Goal: Communication & Community: Answer question/provide support

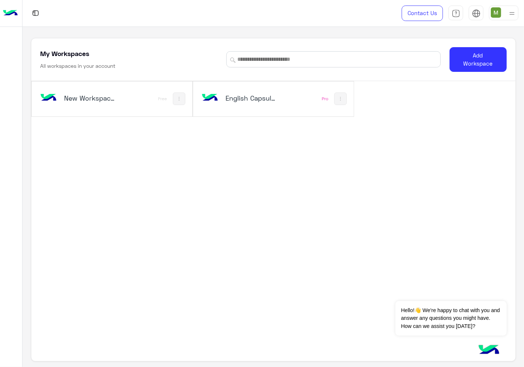
click at [263, 104] on div "English Capsules" at bounding box center [244, 98] width 88 height 21
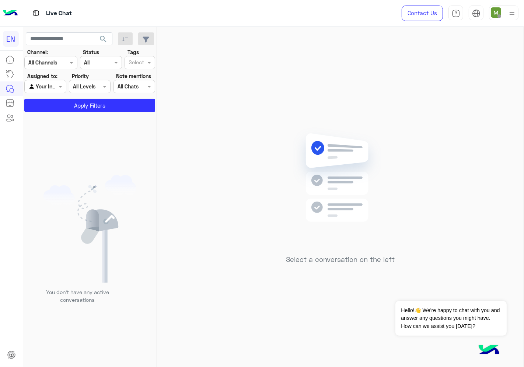
click at [53, 60] on input "text" at bounding box center [41, 63] width 27 height 8
click at [46, 91] on b "WhatsApp" at bounding box center [49, 91] width 25 height 6
click at [46, 91] on div "Agent Filter Your Inbox" at bounding box center [45, 86] width 42 height 13
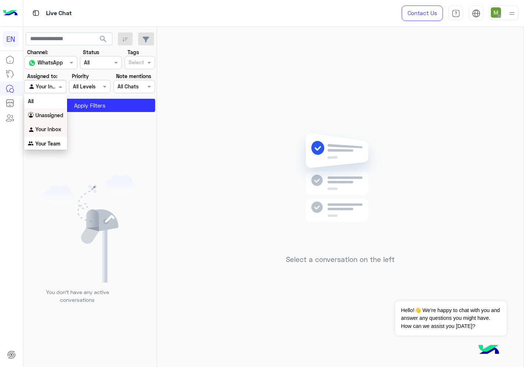
click at [49, 115] on b "Unassigned" at bounding box center [49, 115] width 28 height 6
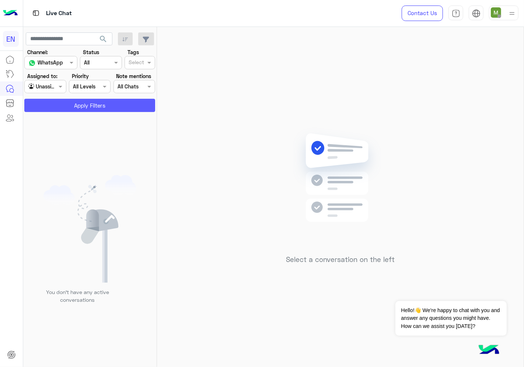
click at [60, 106] on button "Apply Filters" at bounding box center [89, 105] width 131 height 13
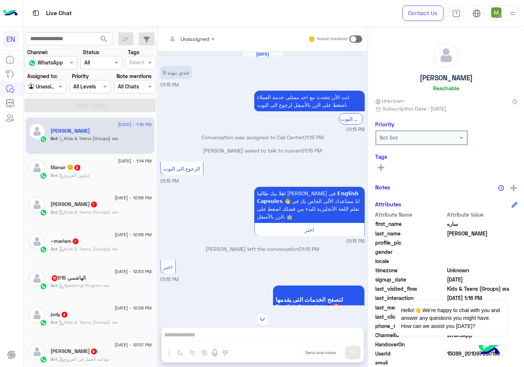
click at [196, 36] on div at bounding box center [191, 38] width 56 height 8
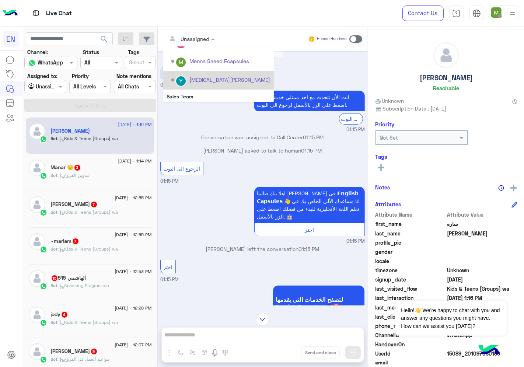
scroll to position [103, 0]
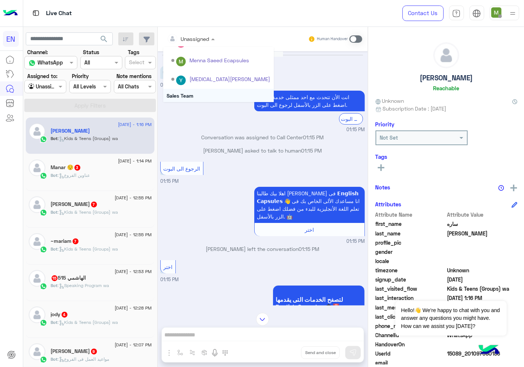
click at [185, 94] on div "Sales Team" at bounding box center [218, 96] width 111 height 14
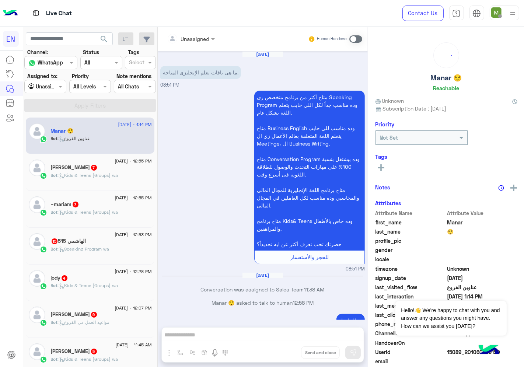
scroll to position [788, 0]
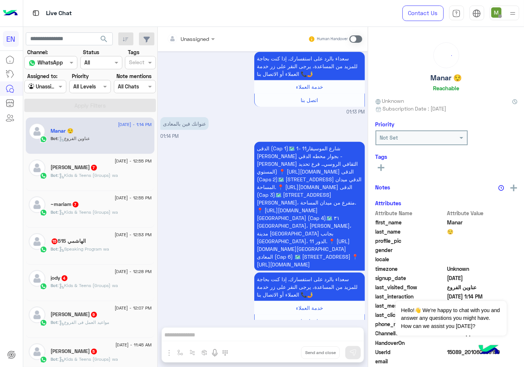
click at [200, 39] on div at bounding box center [191, 38] width 56 height 8
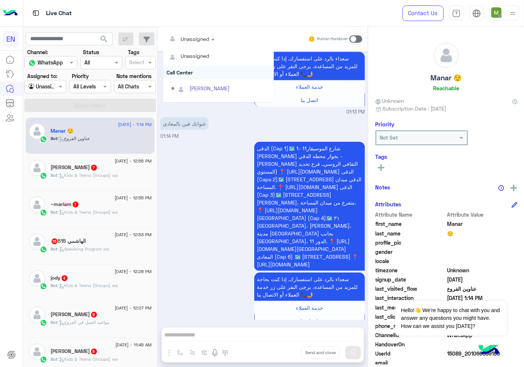
scroll to position [122, 0]
click at [187, 75] on div "Sales Team" at bounding box center [218, 77] width 111 height 14
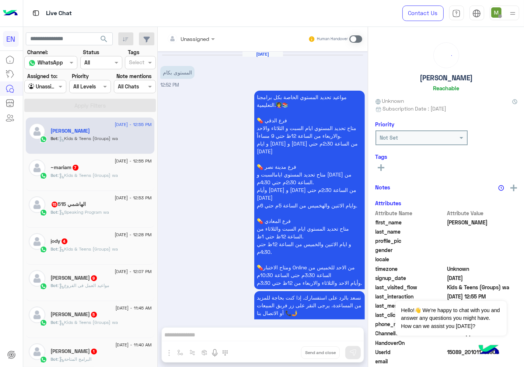
scroll to position [1068, 0]
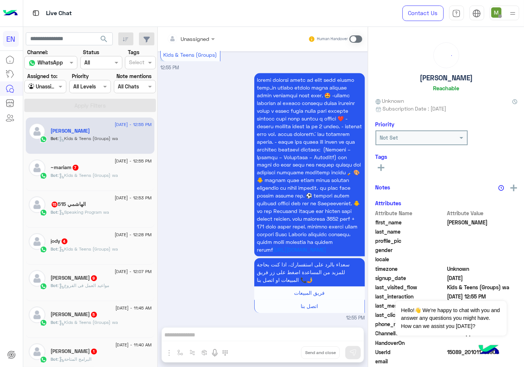
click at [184, 39] on input "text" at bounding box center [182, 39] width 30 height 8
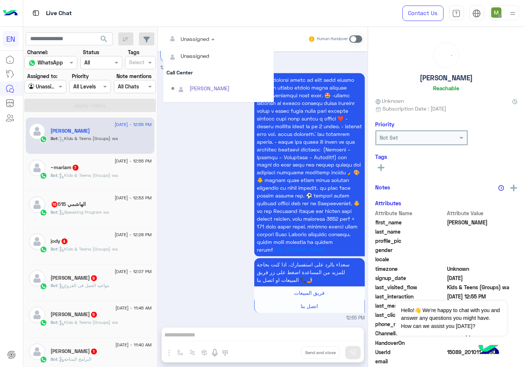
scroll to position [122, 0]
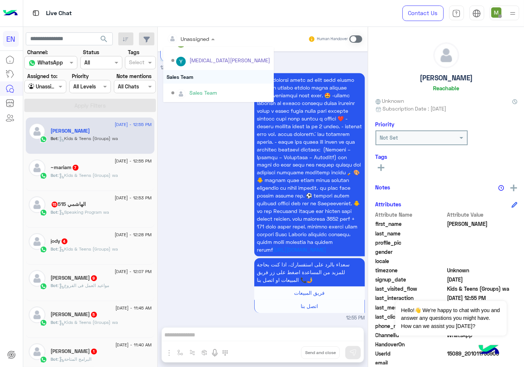
click at [193, 78] on div "Sales Team" at bounding box center [218, 77] width 111 height 14
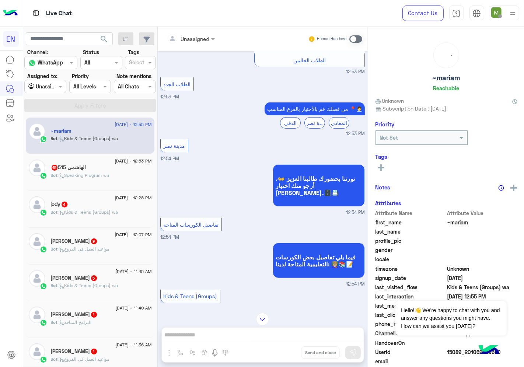
scroll to position [196, 0]
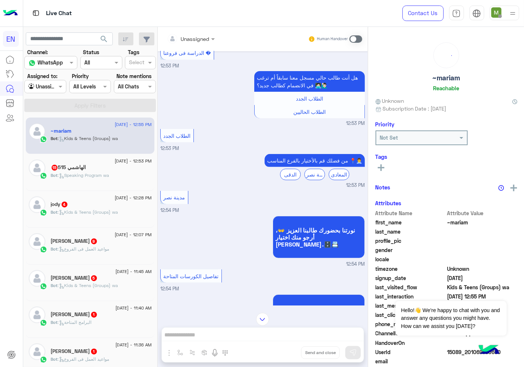
click at [200, 41] on div at bounding box center [191, 38] width 56 height 8
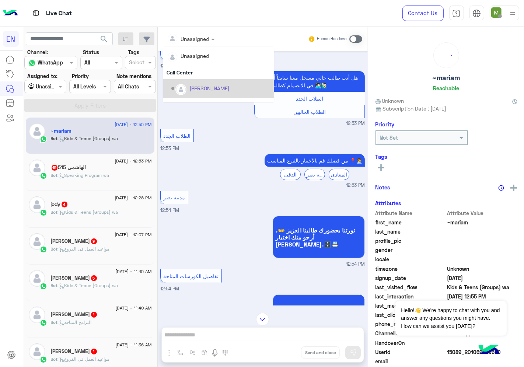
scroll to position [122, 0]
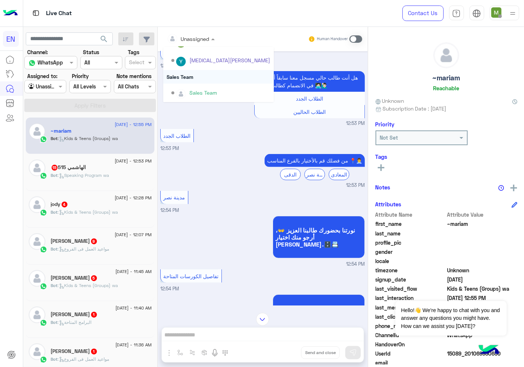
click at [188, 74] on div "Sales Team" at bounding box center [218, 77] width 111 height 14
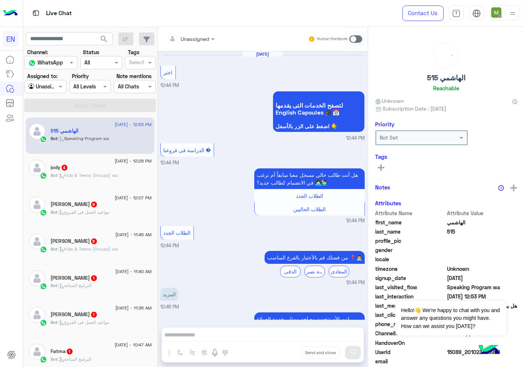
scroll to position [818, 0]
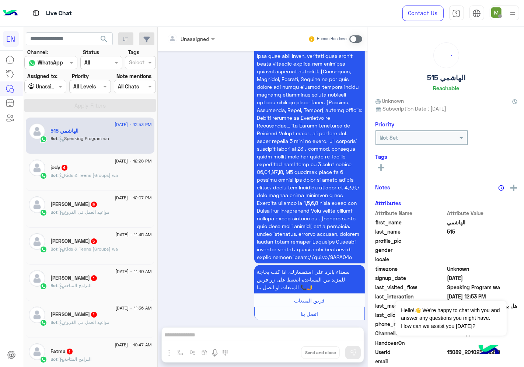
click at [203, 41] on div at bounding box center [191, 38] width 56 height 8
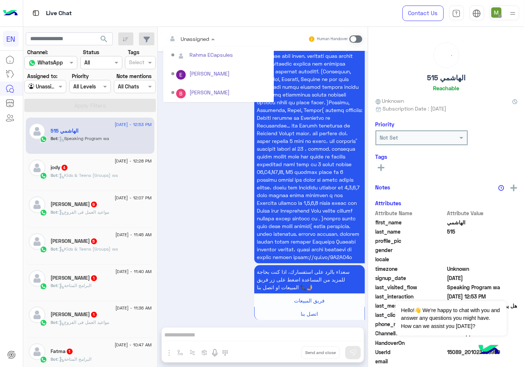
scroll to position [122, 0]
click at [192, 77] on div "Sales Team" at bounding box center [218, 77] width 111 height 14
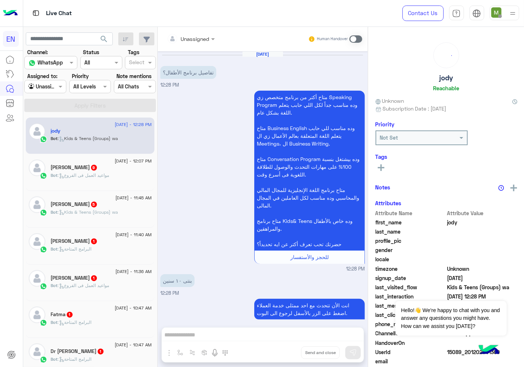
scroll to position [408, 0]
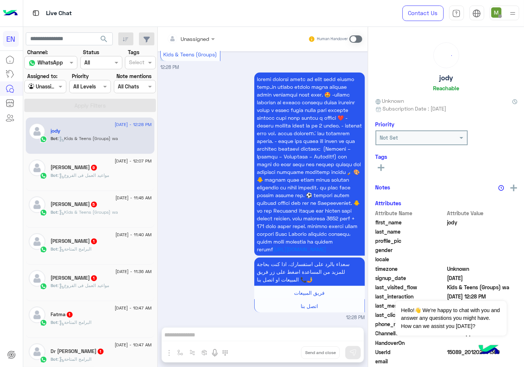
click at [193, 35] on input "text" at bounding box center [182, 39] width 30 height 8
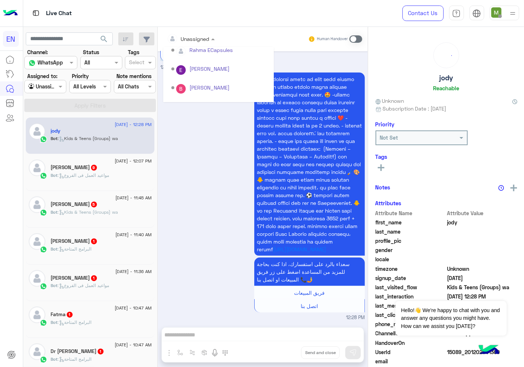
scroll to position [122, 0]
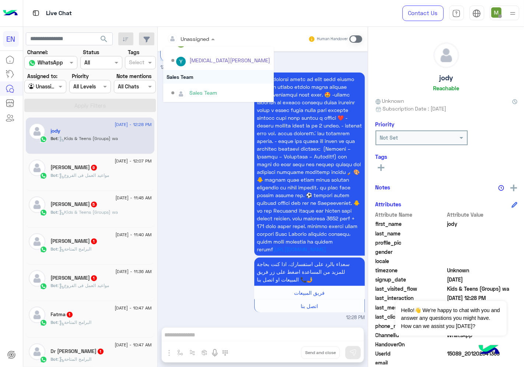
click at [190, 79] on div "Sales Team" at bounding box center [218, 77] width 111 height 14
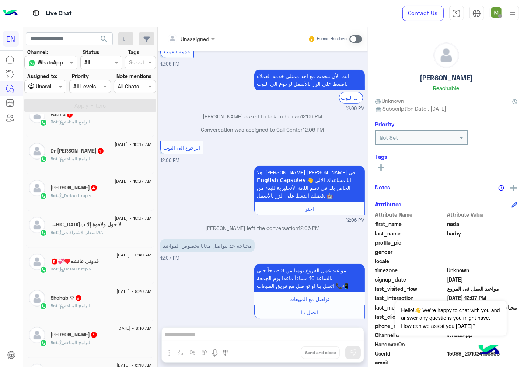
scroll to position [245, 0]
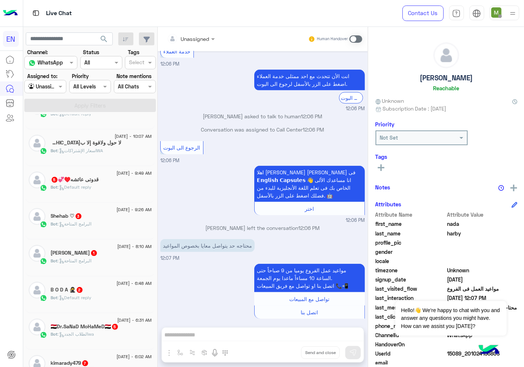
click at [53, 88] on div at bounding box center [45, 86] width 41 height 8
click at [46, 142] on b "Your Team" at bounding box center [47, 143] width 25 height 6
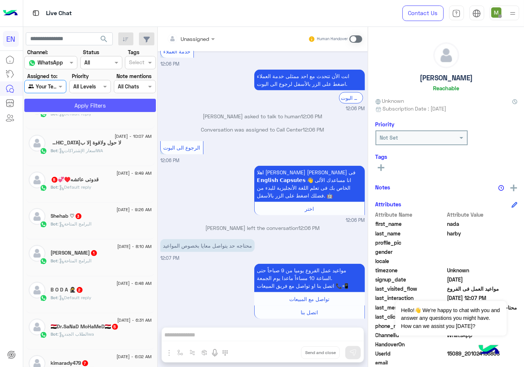
click at [73, 105] on button "Apply Filters" at bounding box center [90, 105] width 132 height 13
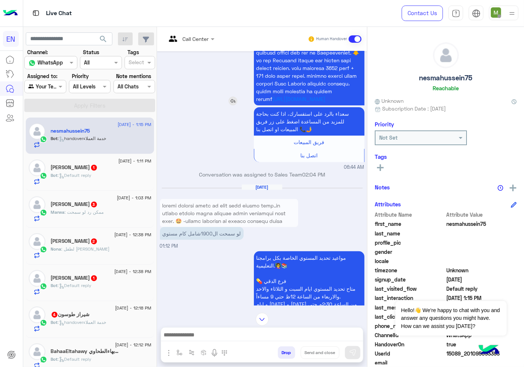
scroll to position [138, 0]
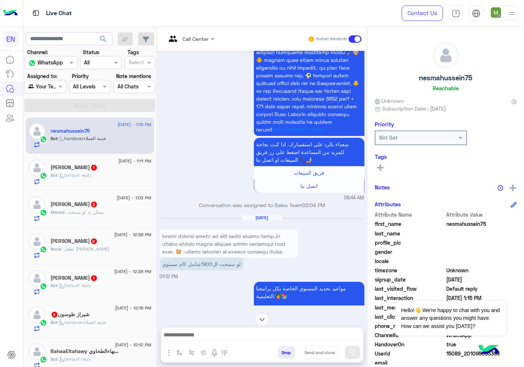
click at [199, 32] on div "Call Center" at bounding box center [187, 39] width 43 height 18
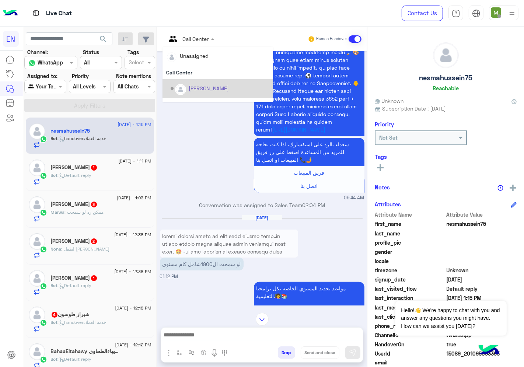
scroll to position [122, 0]
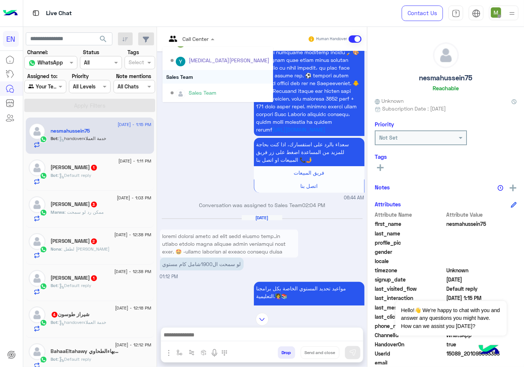
click at [188, 76] on div "Sales Team" at bounding box center [218, 77] width 111 height 14
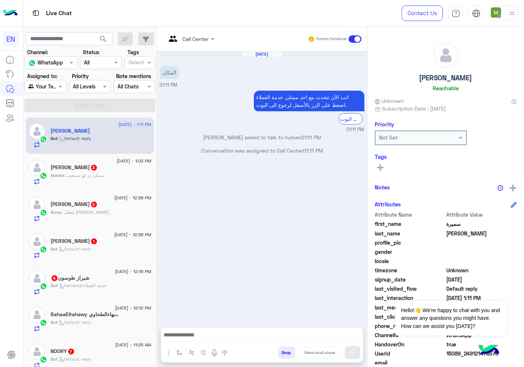
click at [191, 37] on input "text" at bounding box center [181, 39] width 30 height 8
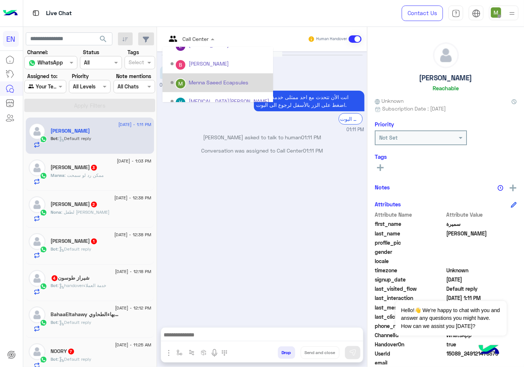
scroll to position [122, 0]
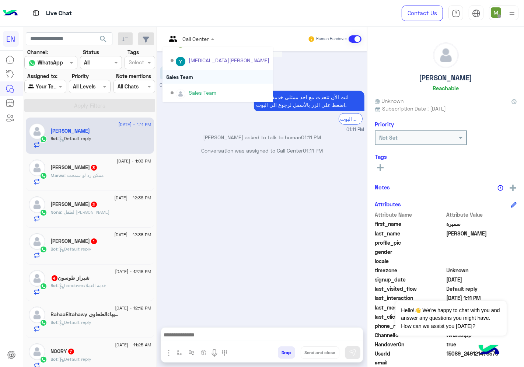
click at [184, 76] on div "Sales Team" at bounding box center [218, 77] width 111 height 14
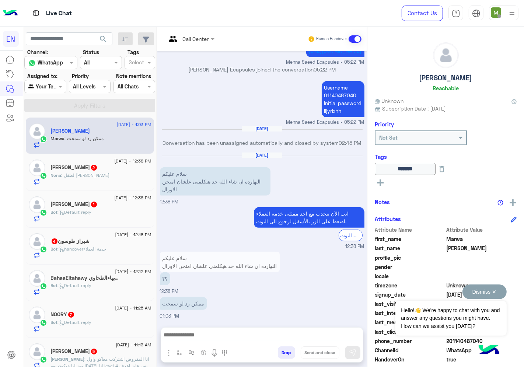
click at [495, 290] on button "Dismiss ✕" at bounding box center [484, 291] width 44 height 15
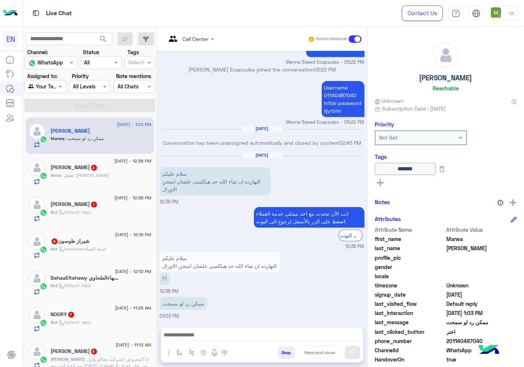
click at [455, 341] on span "201140487040" at bounding box center [482, 341] width 70 height 8
copy span "201140487040"
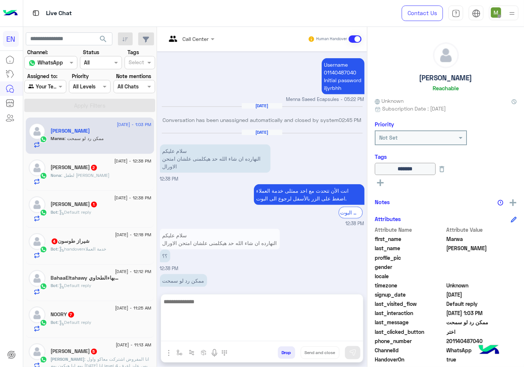
click at [244, 332] on textarea at bounding box center [262, 319] width 202 height 44
type textarea "*"
click at [275, 303] on textarea "**********" at bounding box center [262, 319] width 202 height 44
type textarea "**********"
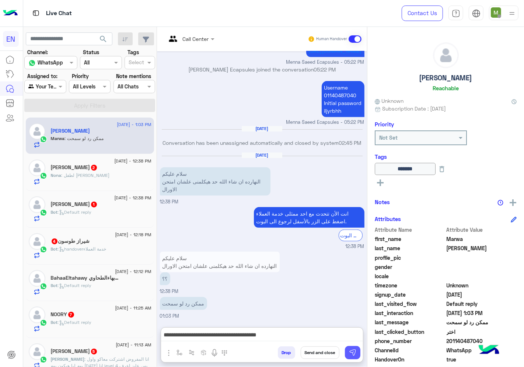
click at [349, 351] on img at bounding box center [352, 352] width 7 height 7
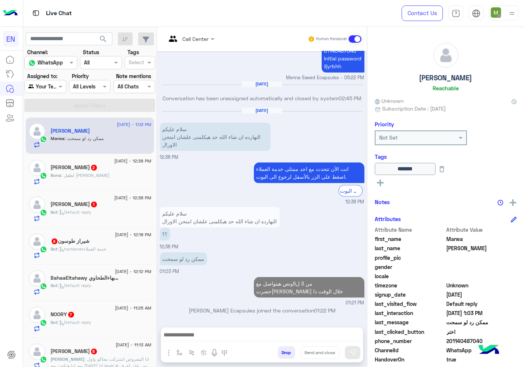
scroll to position [548, 0]
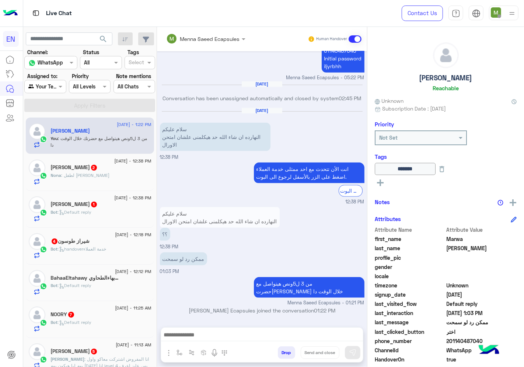
click at [87, 177] on div "Nona : لطفل [PERSON_NAME]" at bounding box center [101, 178] width 101 height 13
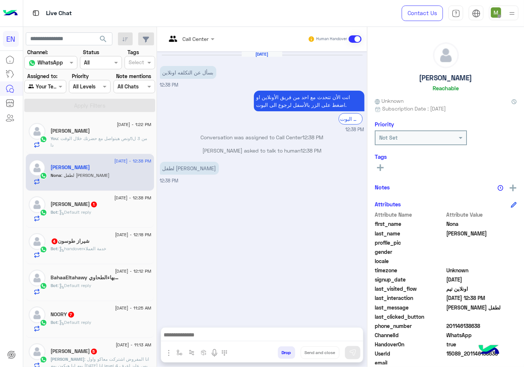
click at [196, 43] on div "Call Center" at bounding box center [187, 39] width 43 height 18
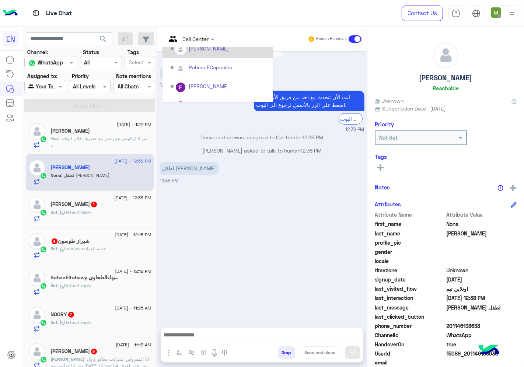
scroll to position [122, 0]
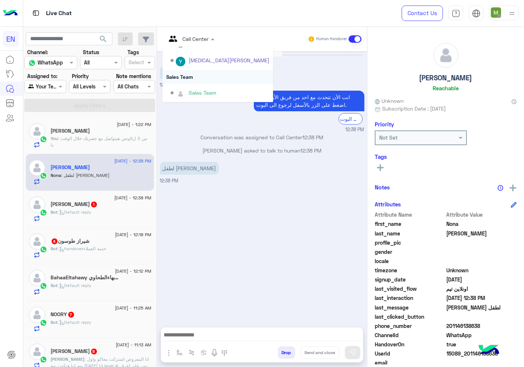
click at [189, 74] on div "Sales Team" at bounding box center [218, 77] width 111 height 14
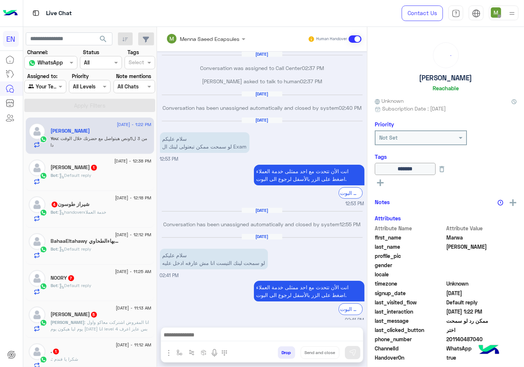
scroll to position [478, 0]
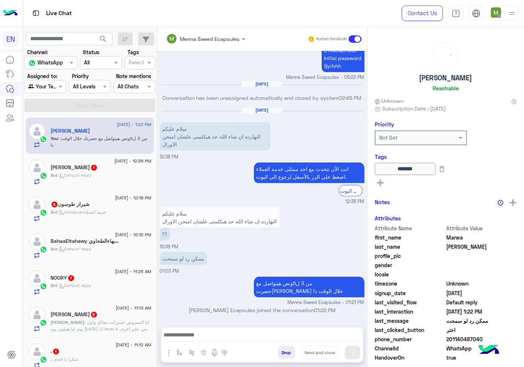
click at [120, 172] on div "Bot : Default reply" at bounding box center [101, 178] width 101 height 13
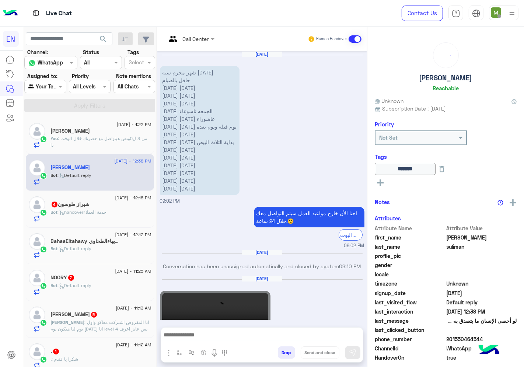
scroll to position [973, 0]
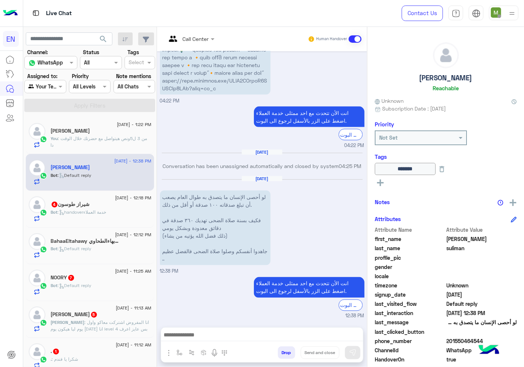
click at [200, 35] on div at bounding box center [191, 38] width 56 height 8
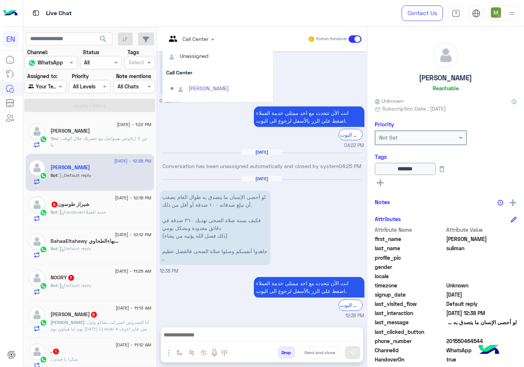
scroll to position [122, 0]
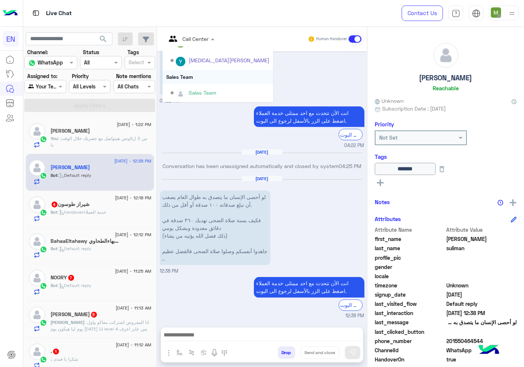
click at [194, 78] on div "Sales Team" at bounding box center [218, 77] width 111 height 14
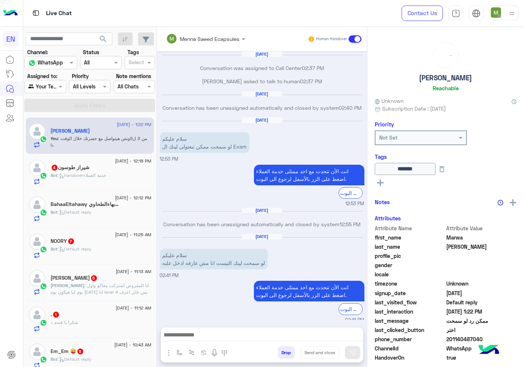
scroll to position [478, 0]
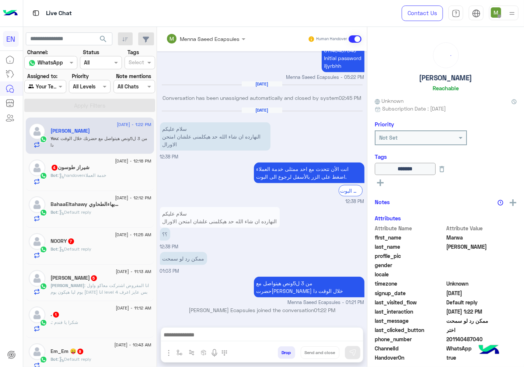
click at [105, 168] on div "شيراز طوسون 4" at bounding box center [101, 168] width 101 height 8
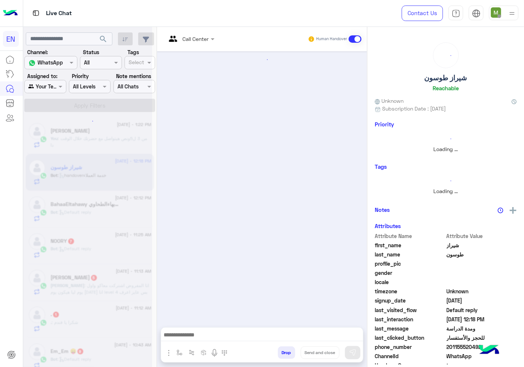
scroll to position [129, 0]
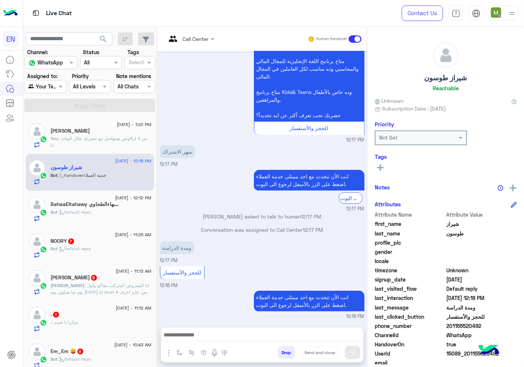
click at [202, 37] on div at bounding box center [191, 38] width 56 height 8
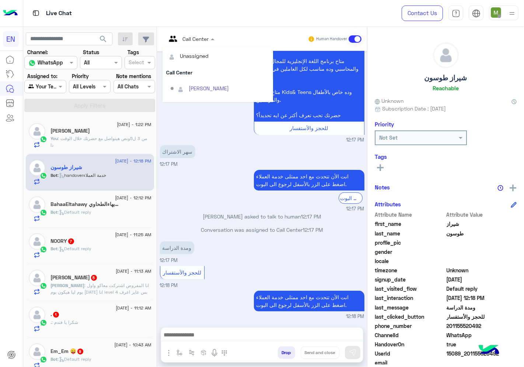
scroll to position [122, 0]
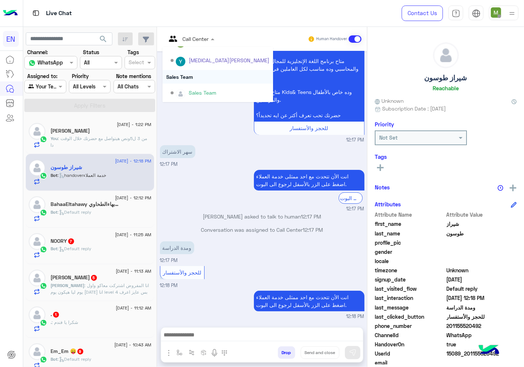
click at [189, 74] on div "Sales Team" at bounding box center [218, 77] width 111 height 14
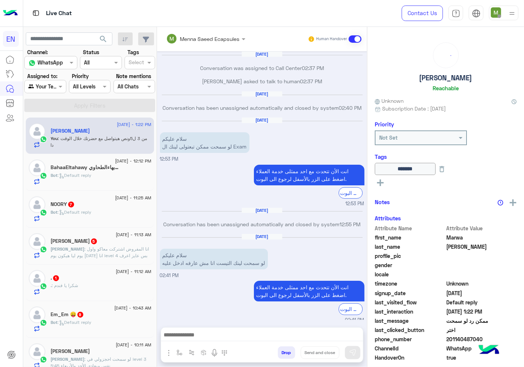
scroll to position [478, 0]
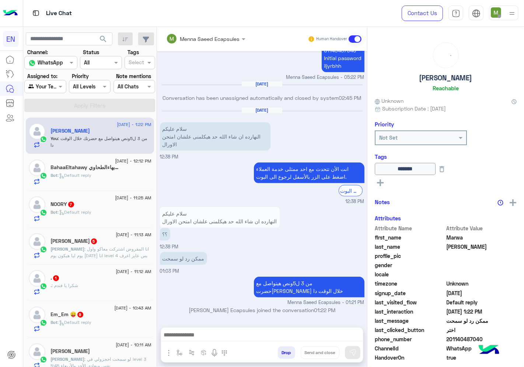
click at [108, 172] on div "Bot : Default reply" at bounding box center [101, 178] width 101 height 13
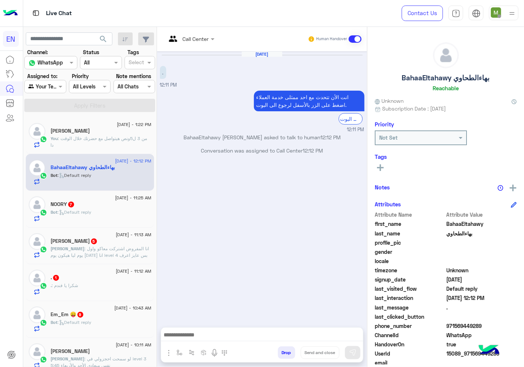
click at [204, 34] on div "Call Center" at bounding box center [187, 39] width 43 height 18
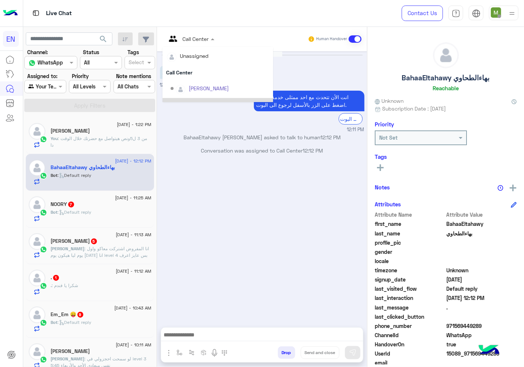
scroll to position [122, 0]
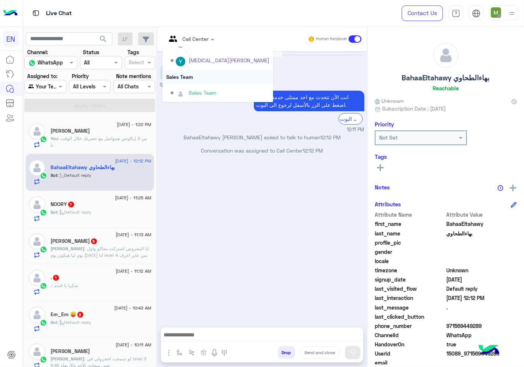
click at [189, 75] on div "Sales Team" at bounding box center [218, 77] width 111 height 14
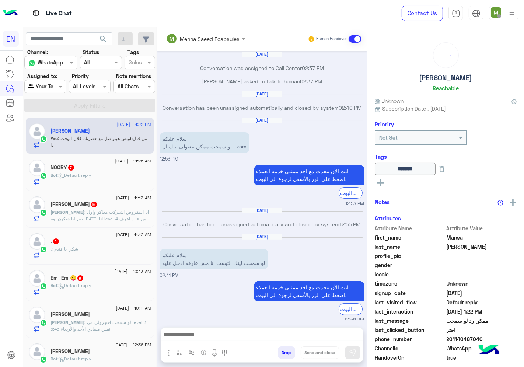
scroll to position [478, 0]
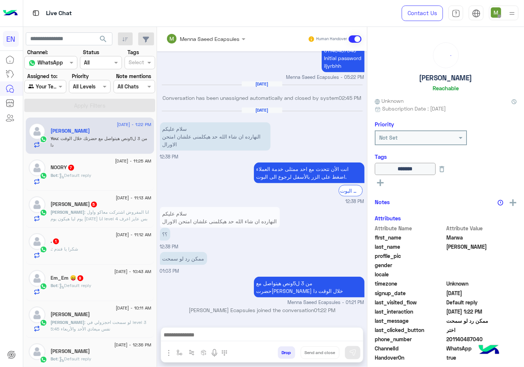
click at [112, 172] on div "Bot : Default reply" at bounding box center [101, 178] width 101 height 13
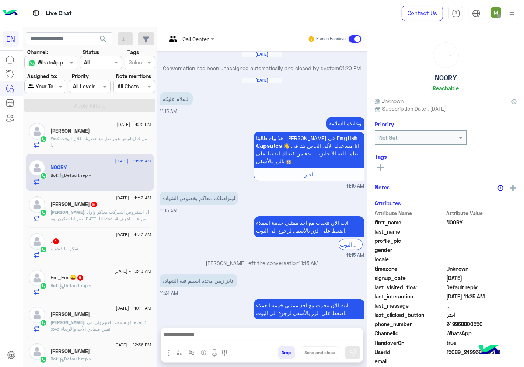
scroll to position [373, 0]
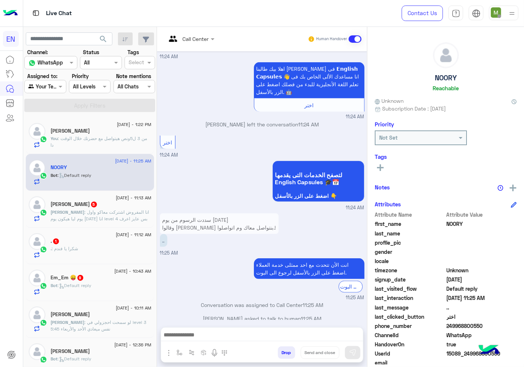
click at [86, 251] on div ". : شكرا يا فندم" at bounding box center [101, 251] width 101 height 13
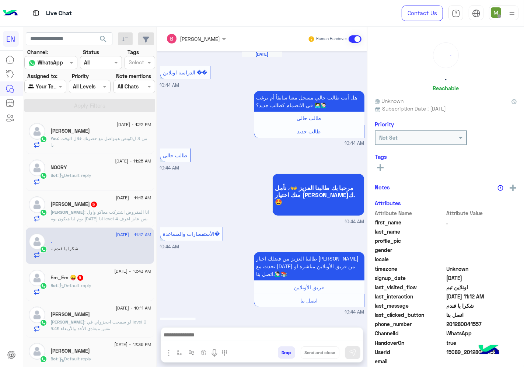
scroll to position [337, 0]
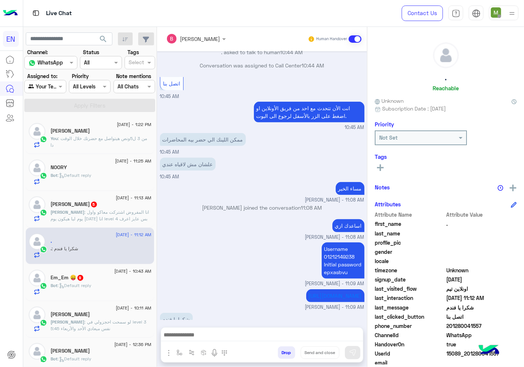
click at [378, 165] on icon at bounding box center [380, 167] width 7 height 7
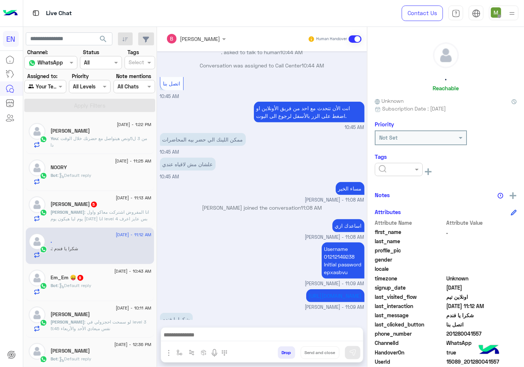
click at [386, 170] on input "text" at bounding box center [390, 170] width 22 height 8
click at [388, 184] on span "Solved" at bounding box center [386, 187] width 17 height 6
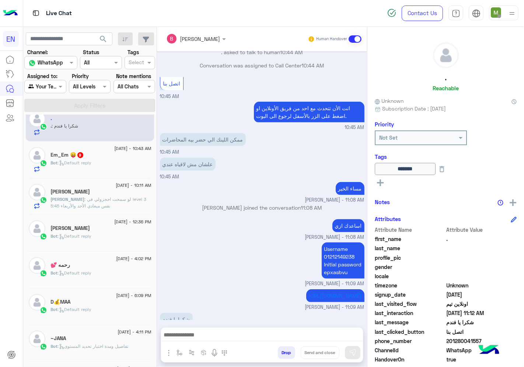
scroll to position [164, 0]
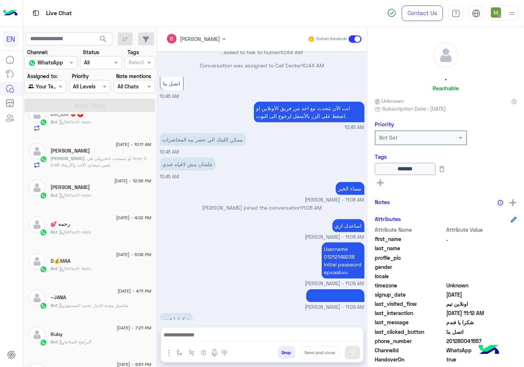
click at [104, 198] on div "Bot : Default reply" at bounding box center [101, 198] width 101 height 13
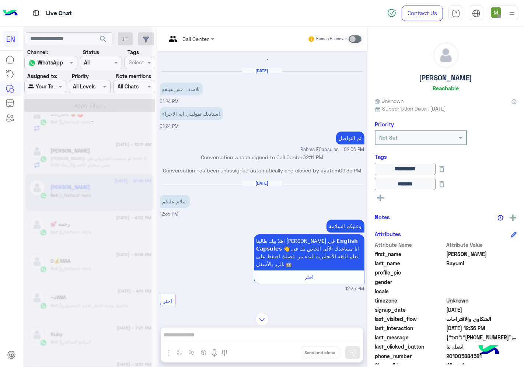
scroll to position [533, 0]
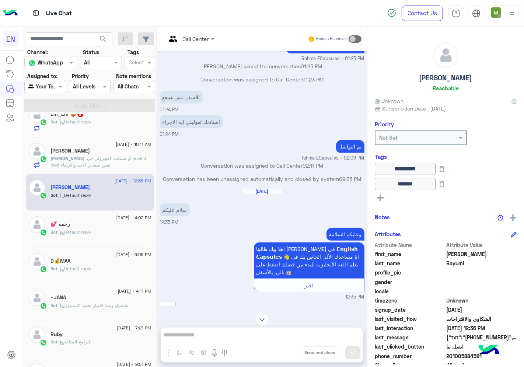
click at [101, 168] on span ": لو سمحت احجزولي في level 3 نفس ميعادي الأحد والأربعاء 5:45" at bounding box center [99, 162] width 96 height 12
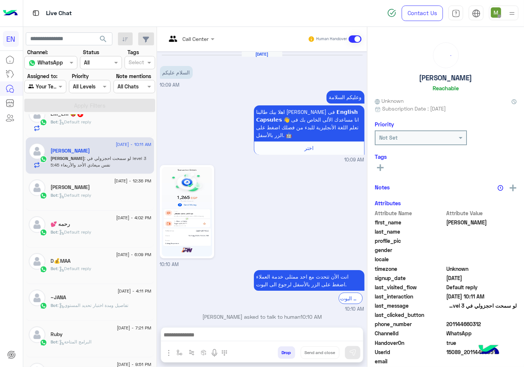
scroll to position [52, 0]
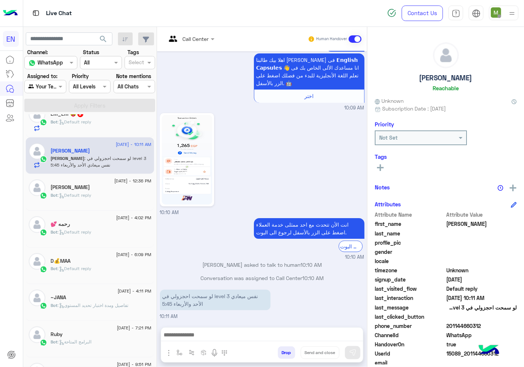
drag, startPoint x: 482, startPoint y: 322, endPoint x: 447, endPoint y: 327, distance: 34.9
click at [447, 327] on span "201144660312" at bounding box center [482, 326] width 70 height 8
copy span "01144660312"
click at [198, 166] on img at bounding box center [187, 160] width 50 height 90
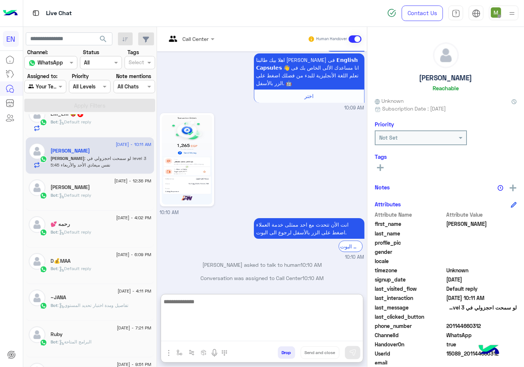
paste textarea "**********"
type textarea "**********"
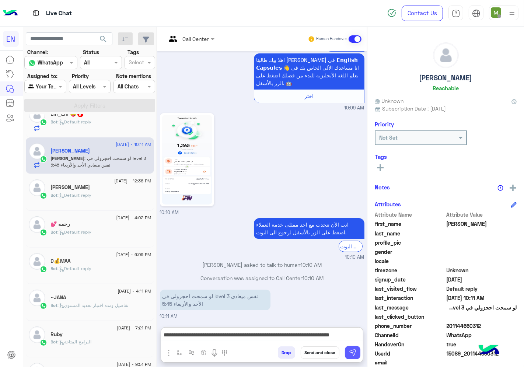
click at [355, 350] on img at bounding box center [352, 352] width 7 height 7
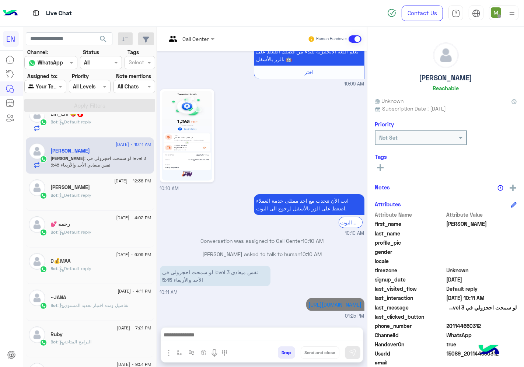
scroll to position [83, 0]
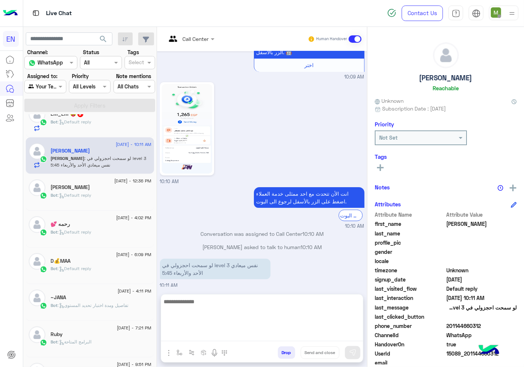
click at [322, 339] on textarea at bounding box center [262, 319] width 202 height 44
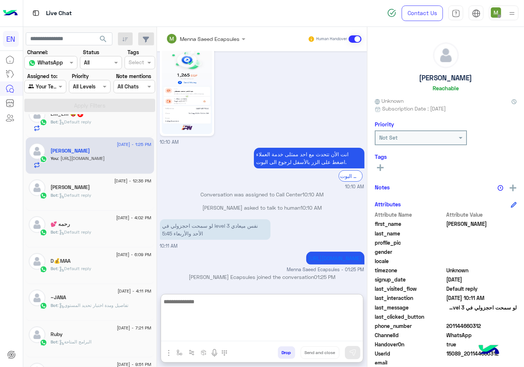
scroll to position [130, 0]
click at [335, 315] on textarea at bounding box center [262, 319] width 202 height 44
type textarea "*"
type textarea "**********"
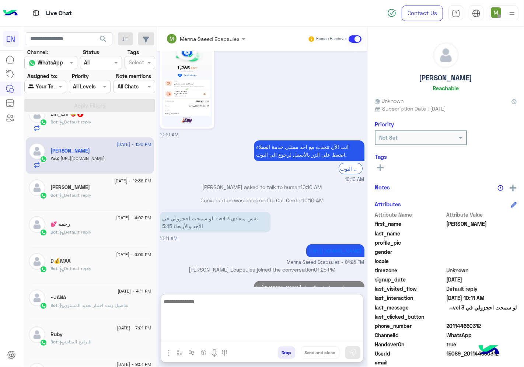
scroll to position [161, 0]
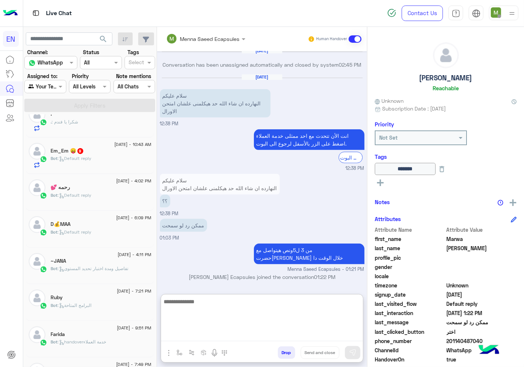
scroll to position [123, 0]
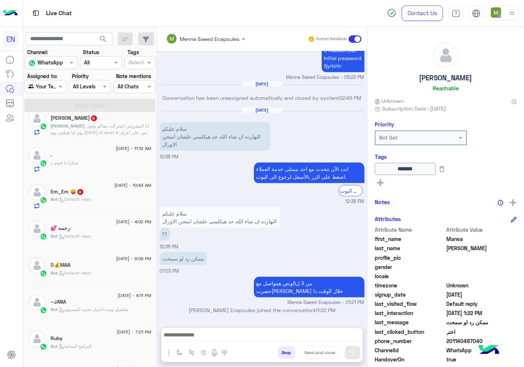
click at [111, 194] on div "Em_Em 😛 9" at bounding box center [101, 193] width 101 height 8
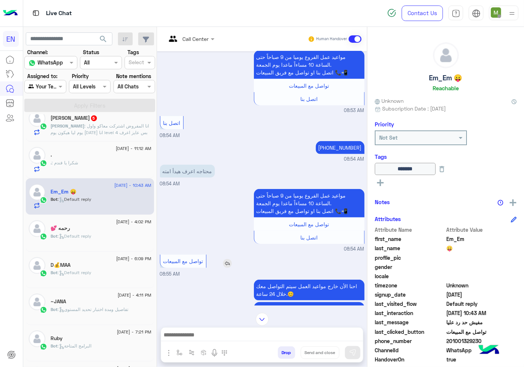
scroll to position [184, 0]
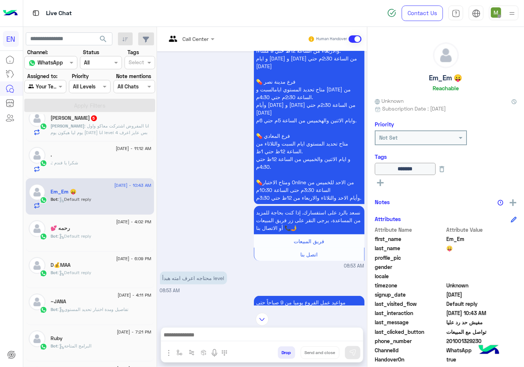
drag, startPoint x: 482, startPoint y: 338, endPoint x: 447, endPoint y: 340, distance: 34.3
click at [447, 340] on span "201001329230" at bounding box center [482, 341] width 70 height 8
copy span "01001329230"
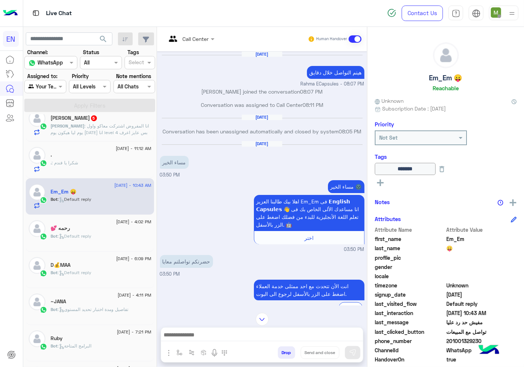
scroll to position [516, 0]
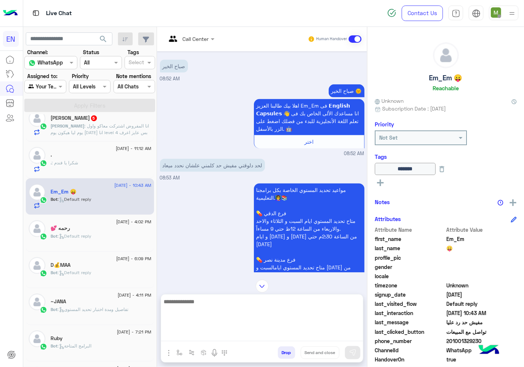
click at [306, 339] on textarea at bounding box center [262, 319] width 202 height 44
type textarea "**********"
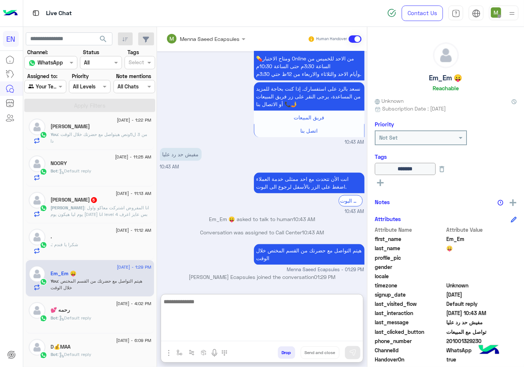
scroll to position [0, 0]
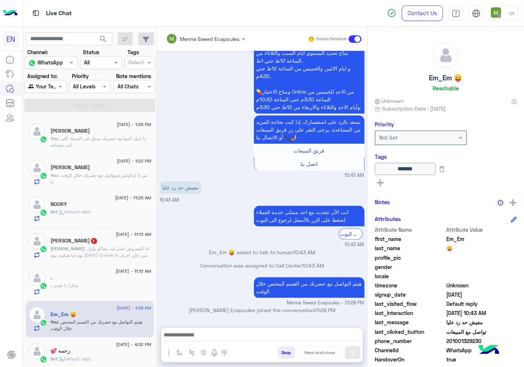
click at [110, 249] on span ": انا المفروض اشتركت معاكو واول يوم ليا هيكون يوم [DATE] انا level 4 بس عايز اع…" at bounding box center [100, 255] width 98 height 19
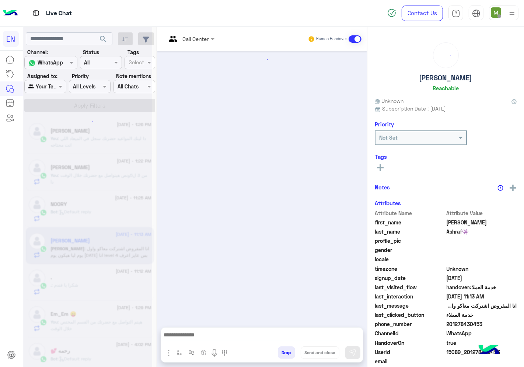
scroll to position [286, 0]
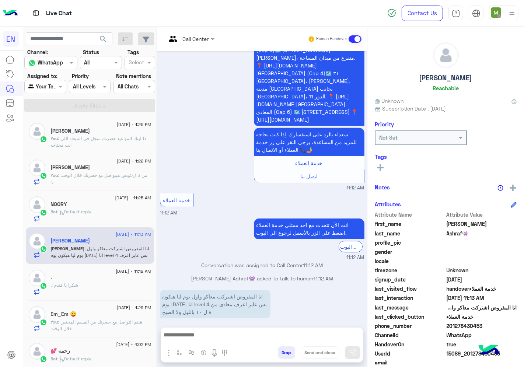
click at [475, 325] on span "201278430453" at bounding box center [482, 326] width 70 height 8
click at [474, 325] on span "201278430453" at bounding box center [482, 326] width 70 height 8
copy span "201278430453"
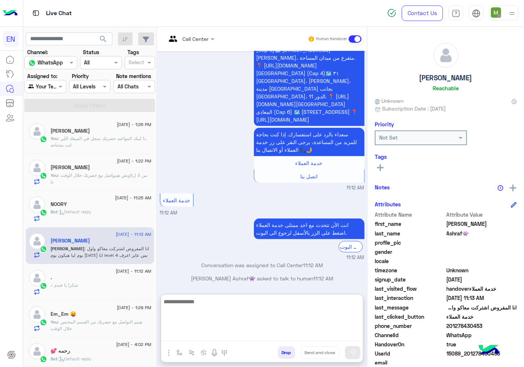
paste textarea "**********"
type textarea "**********"
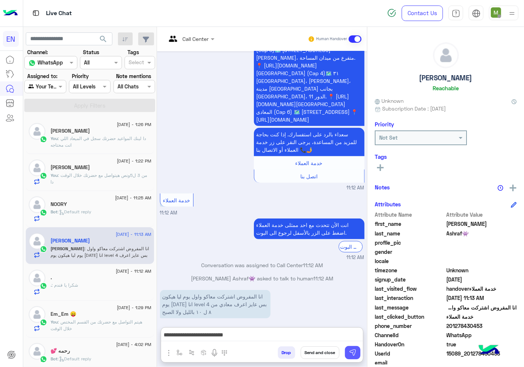
click at [350, 352] on img at bounding box center [352, 352] width 7 height 7
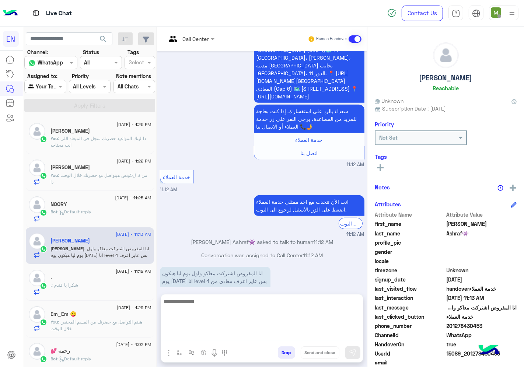
click at [303, 333] on textarea at bounding box center [262, 319] width 202 height 44
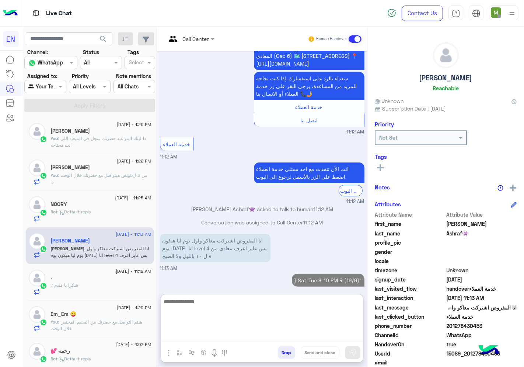
scroll to position [342, 0]
type textarea "*"
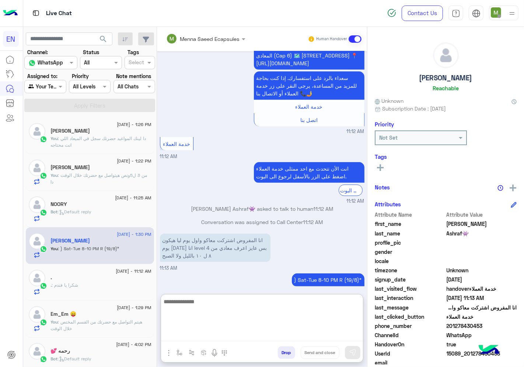
scroll to position [356, 0]
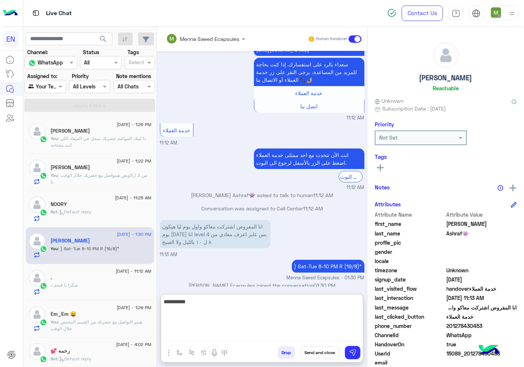
type textarea "**********"
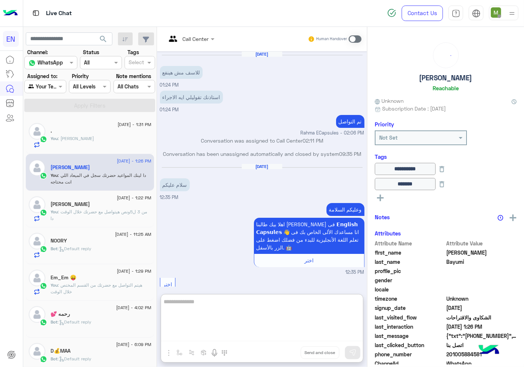
scroll to position [442, 0]
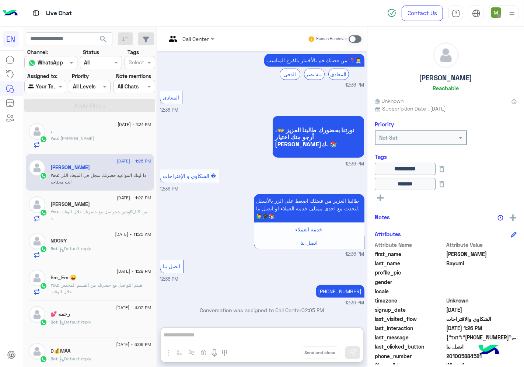
click at [50, 83] on div at bounding box center [45, 86] width 41 height 8
drag, startPoint x: 56, startPoint y: 128, endPoint x: 78, endPoint y: 117, distance: 23.9
click at [57, 127] on b "Your Inbox" at bounding box center [48, 129] width 26 height 6
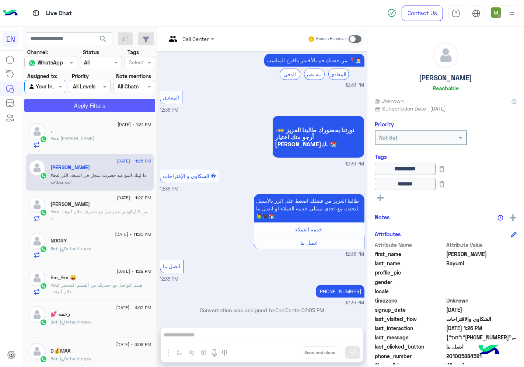
click at [89, 106] on button "Apply Filters" at bounding box center [89, 105] width 131 height 13
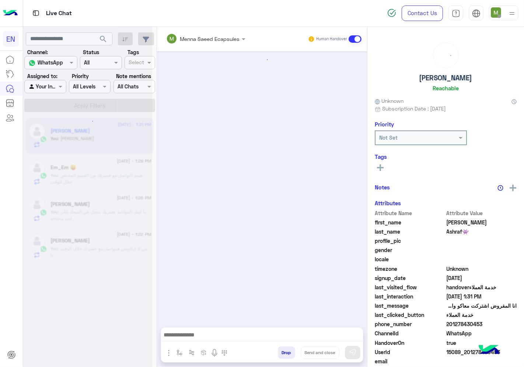
scroll to position [346, 0]
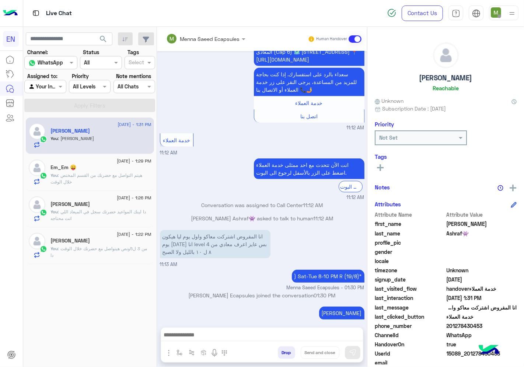
click at [56, 85] on div at bounding box center [45, 86] width 41 height 8
click at [55, 141] on b "Your Team" at bounding box center [47, 143] width 25 height 6
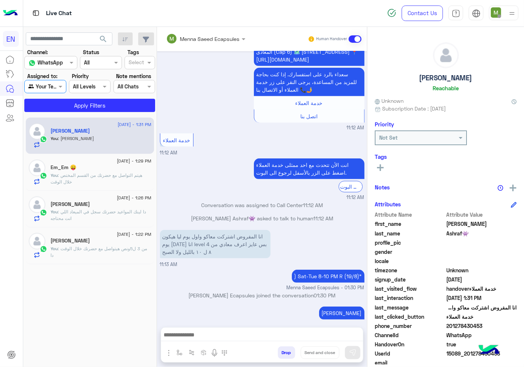
click at [74, 98] on section "Channel: Channel WhatsApp Status Channel All Tags Select Assigned to: Agent Fil…" at bounding box center [90, 80] width 123 height 64
click at [78, 102] on button "Apply Filters" at bounding box center [89, 105] width 131 height 13
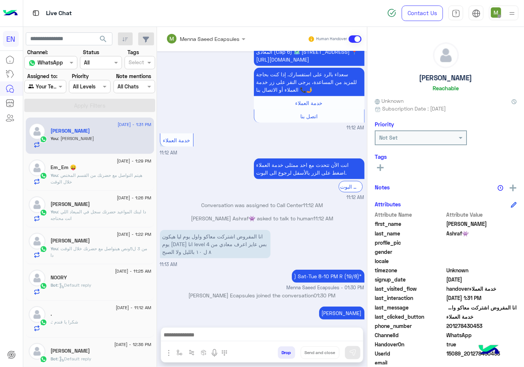
click at [77, 283] on span ": Default reply" at bounding box center [75, 285] width 34 height 6
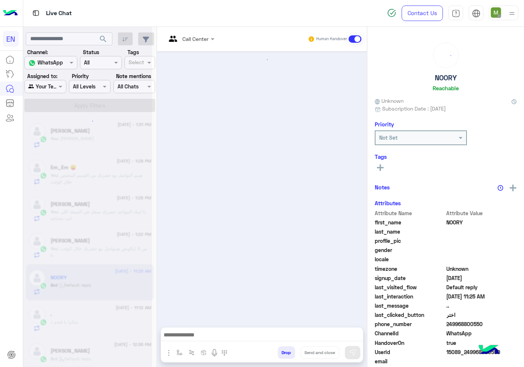
scroll to position [373, 0]
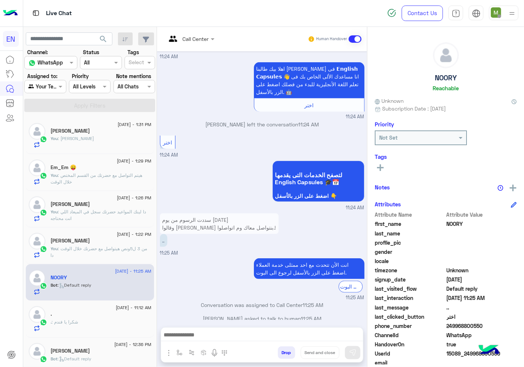
drag, startPoint x: 468, startPoint y: 325, endPoint x: 445, endPoint y: 325, distance: 23.2
click at [447, 325] on span "249968800550" at bounding box center [482, 326] width 70 height 8
copy span "249968800550"
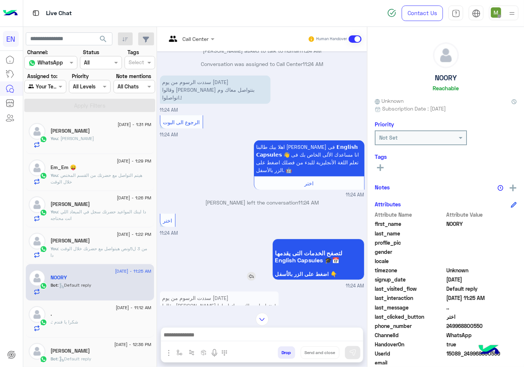
scroll to position [209, 0]
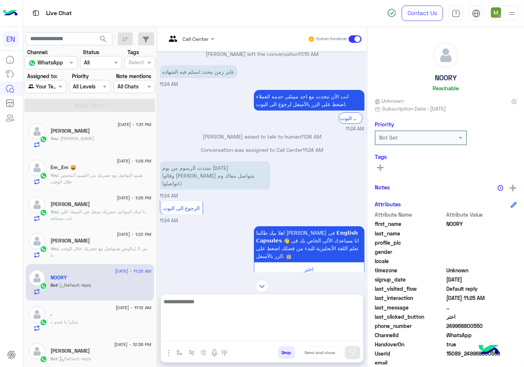
click at [288, 337] on textarea at bounding box center [262, 319] width 202 height 44
type textarea "**********"
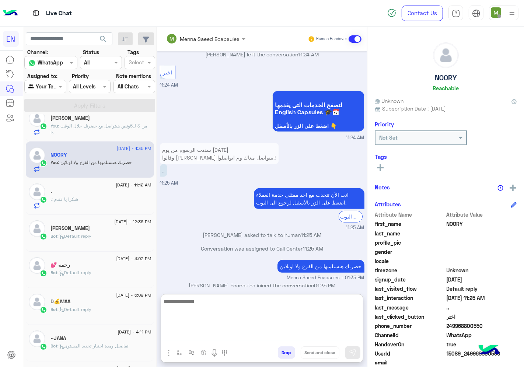
scroll to position [0, 0]
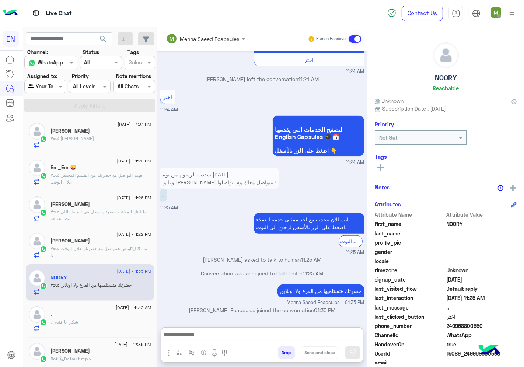
click at [52, 87] on div at bounding box center [45, 86] width 41 height 8
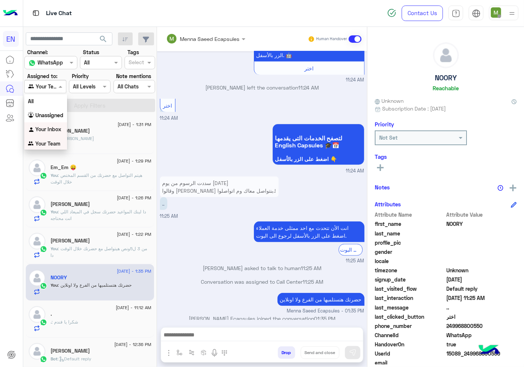
click at [204, 145] on div "لتصفح الخدمات التى يقدمها English Capsules 🎓📅 اضغط على الزر بالأسفل 👇 11:24 AM" at bounding box center [262, 148] width 205 height 53
click at [41, 85] on input "text" at bounding box center [36, 87] width 17 height 8
drag, startPoint x: 41, startPoint y: 118, endPoint x: 76, endPoint y: 105, distance: 37.2
click at [41, 115] on b "Unassigned" at bounding box center [49, 115] width 28 height 6
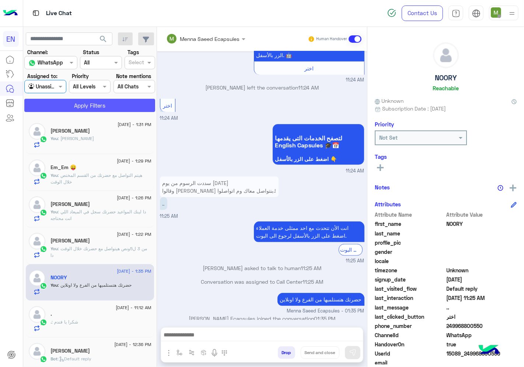
click at [87, 102] on button "Apply Filters" at bounding box center [89, 105] width 131 height 13
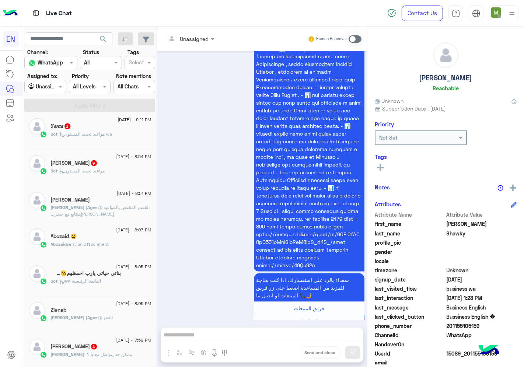
scroll to position [249, 0]
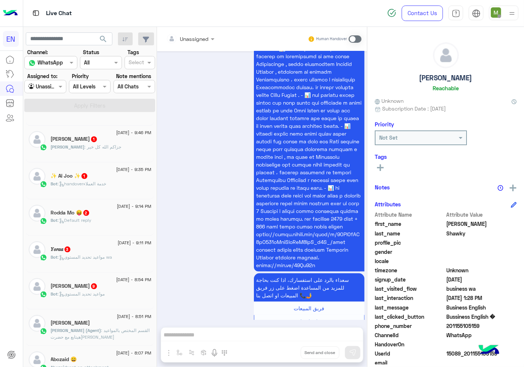
click at [105, 299] on div "Bot : مواعيد تحديد المستوى" at bounding box center [101, 297] width 101 height 13
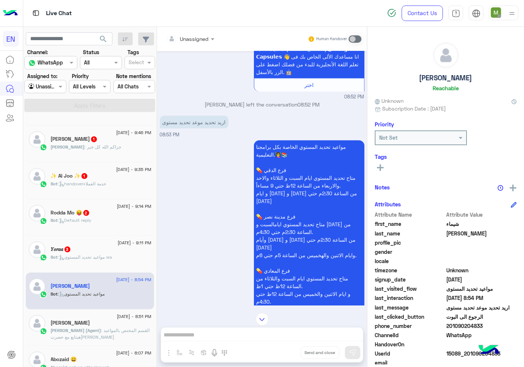
scroll to position [607, 0]
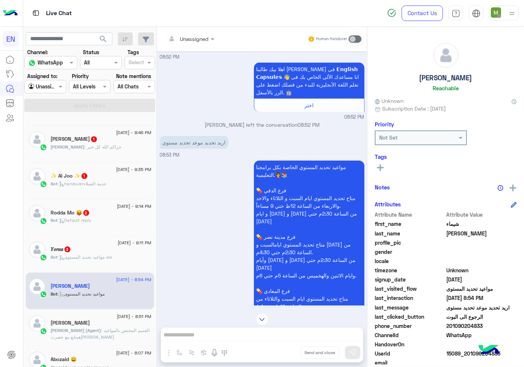
drag, startPoint x: 485, startPoint y: 323, endPoint x: 449, endPoint y: 324, distance: 35.7
click at [449, 324] on span "201090204833" at bounding box center [482, 326] width 70 height 8
copy span "01090204833"
click at [352, 38] on span at bounding box center [355, 38] width 13 height 7
click at [380, 171] on div "See All" at bounding box center [446, 168] width 142 height 11
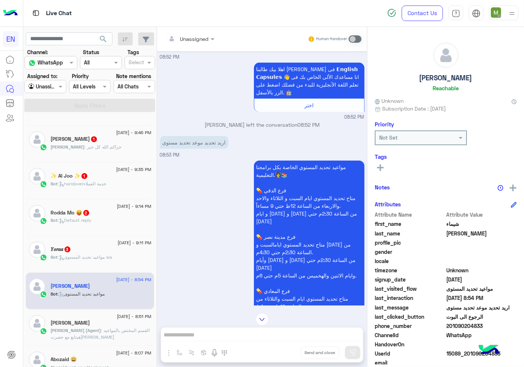
click at [383, 168] on icon at bounding box center [380, 167] width 7 height 7
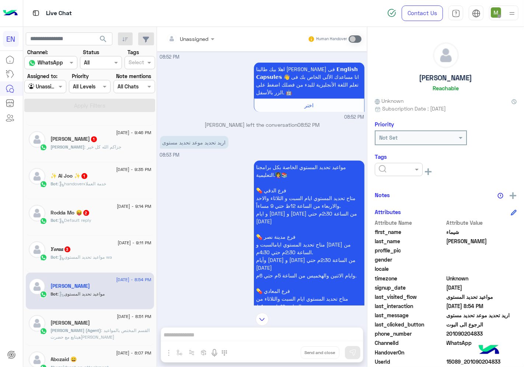
click at [386, 167] on input "text" at bounding box center [390, 170] width 22 height 8
click at [390, 185] on span "Solved" at bounding box center [386, 187] width 17 height 6
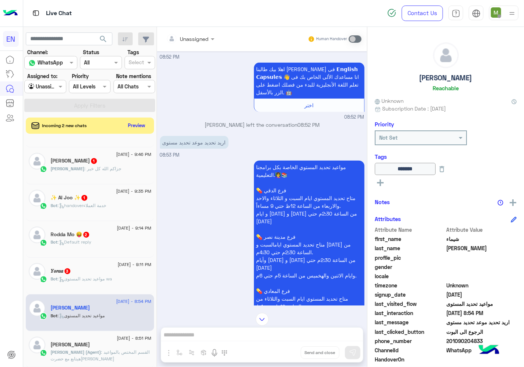
click at [290, 332] on div "Unassigned Human Handover [DATE] وعليكم السلامة اهلا بيك طالبنا [PERSON_NAME] ف…" at bounding box center [262, 198] width 210 height 343
click at [99, 279] on span ": مواعيد تحديد المستوى wa" at bounding box center [85, 279] width 55 height 6
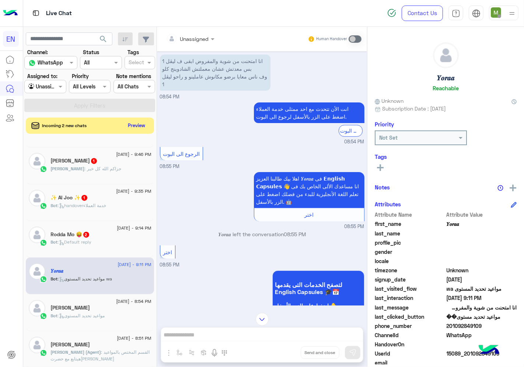
scroll to position [144, 0]
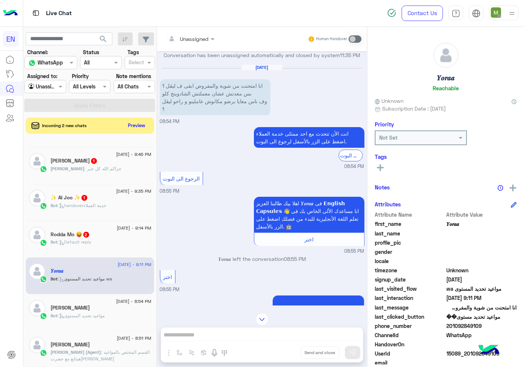
click at [104, 245] on div "Bot : Default reply" at bounding box center [101, 245] width 101 height 13
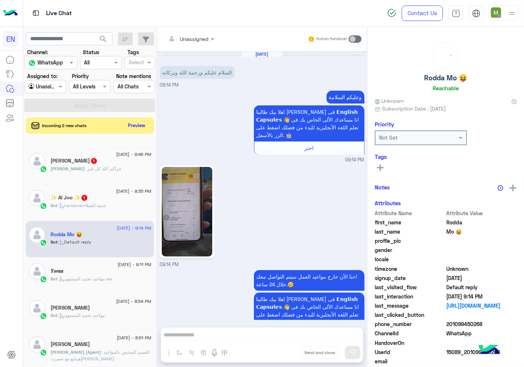
scroll to position [31, 0]
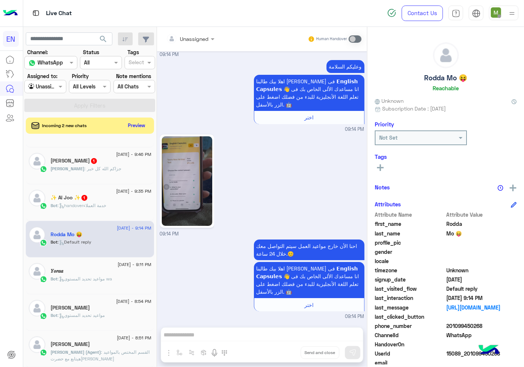
click at [107, 208] on span ": handoverخدمة العملاء" at bounding box center [82, 206] width 49 height 6
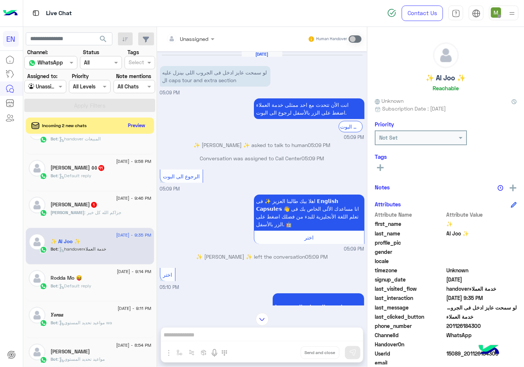
scroll to position [167, 0]
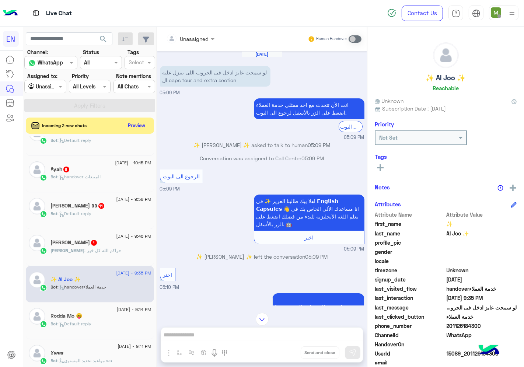
click at [120, 240] on div "[PERSON_NAME] 1" at bounding box center [101, 244] width 101 height 8
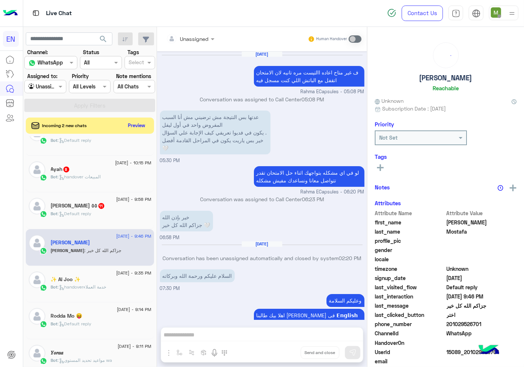
scroll to position [479, 0]
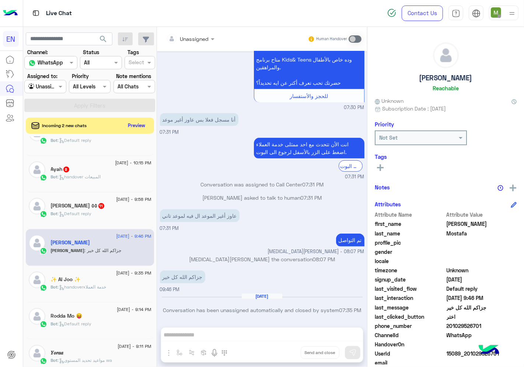
click at [78, 218] on div "Bot : Default reply" at bounding box center [101, 216] width 101 height 13
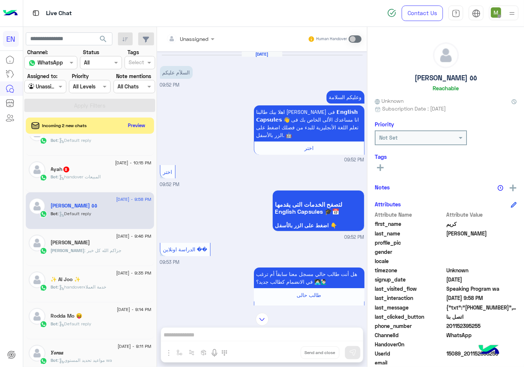
scroll to position [83, 0]
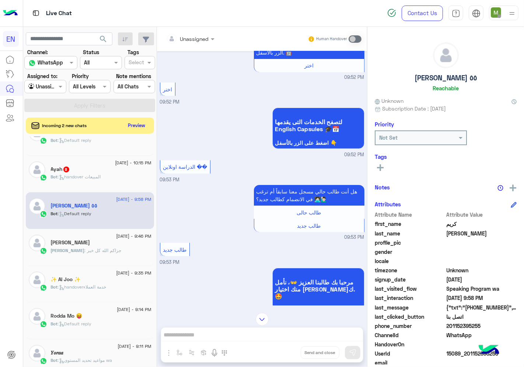
click at [196, 38] on input "text" at bounding box center [181, 39] width 30 height 8
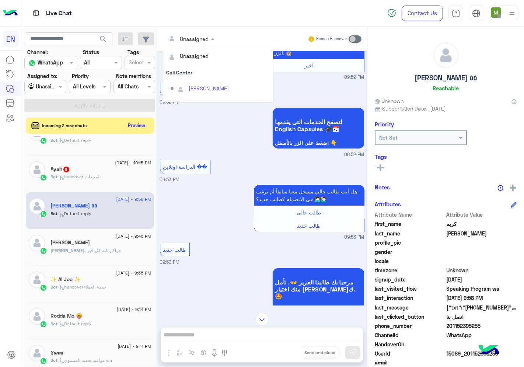
scroll to position [122, 0]
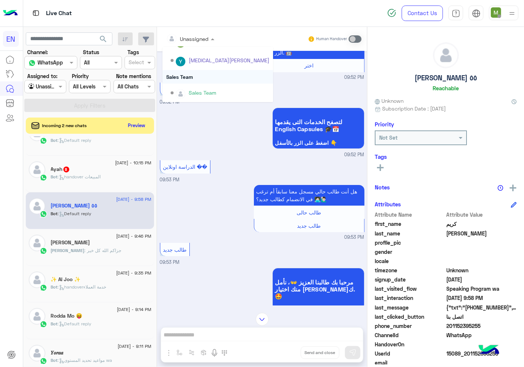
click at [179, 77] on div "Sales Team" at bounding box center [218, 77] width 111 height 14
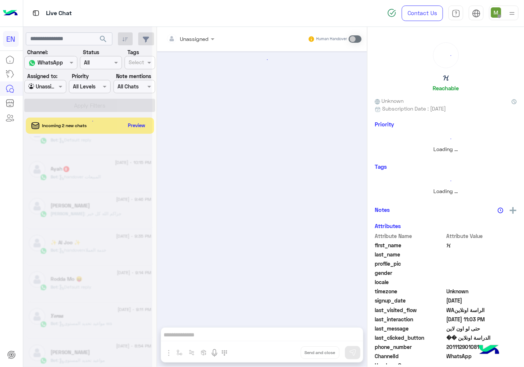
scroll to position [362, 0]
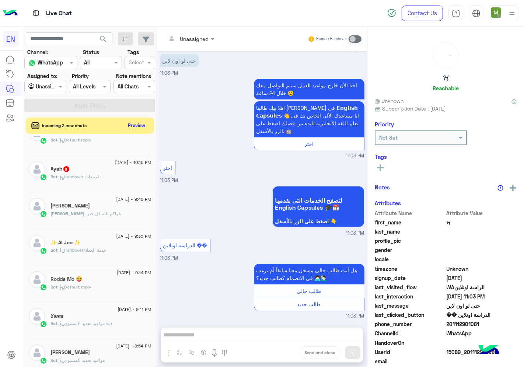
click at [113, 174] on div "Bot : handover المبيعات" at bounding box center [101, 180] width 101 height 13
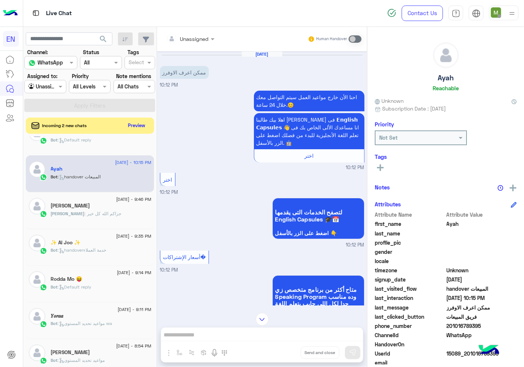
click at [200, 37] on div at bounding box center [191, 38] width 56 height 8
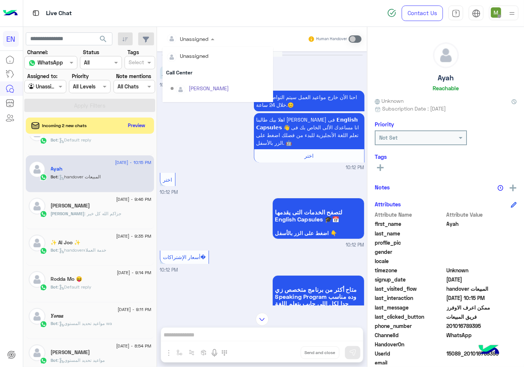
scroll to position [122, 0]
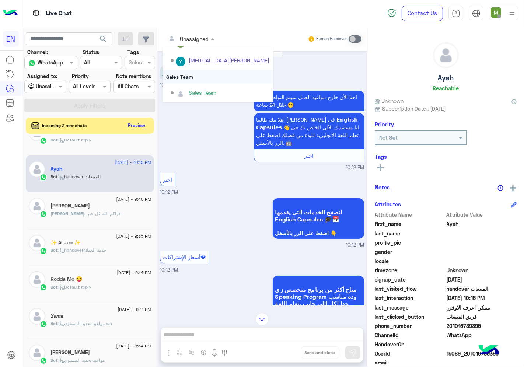
click at [185, 73] on div "Sales Team" at bounding box center [218, 77] width 111 height 14
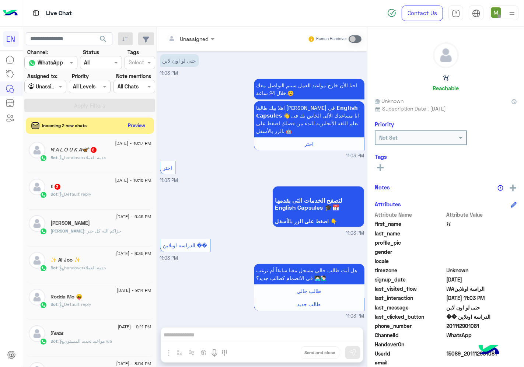
scroll to position [45, 0]
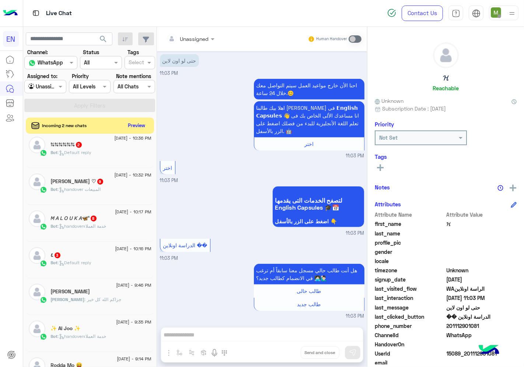
click at [84, 260] on p "Bot : Default reply" at bounding box center [71, 262] width 41 height 7
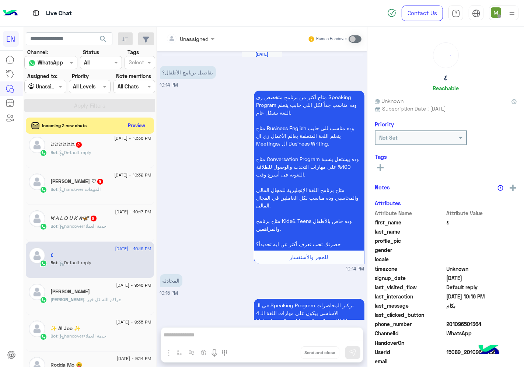
scroll to position [357, 0]
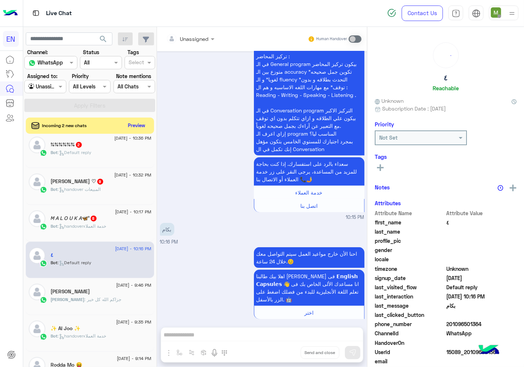
click at [196, 42] on div "Unassigned" at bounding box center [194, 39] width 29 height 8
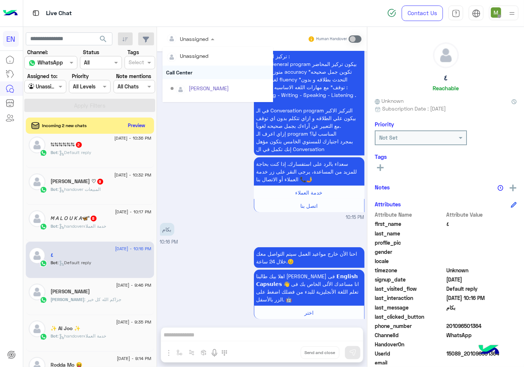
scroll to position [122, 0]
click at [184, 76] on div "Sales Team" at bounding box center [218, 77] width 111 height 14
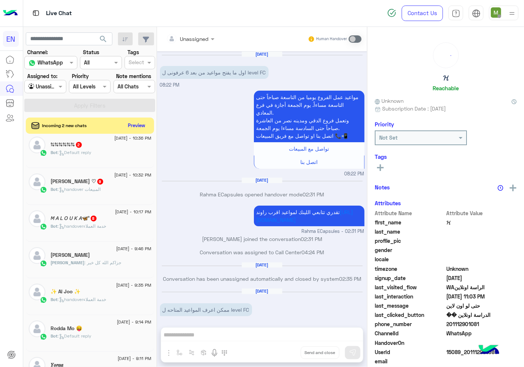
scroll to position [362, 0]
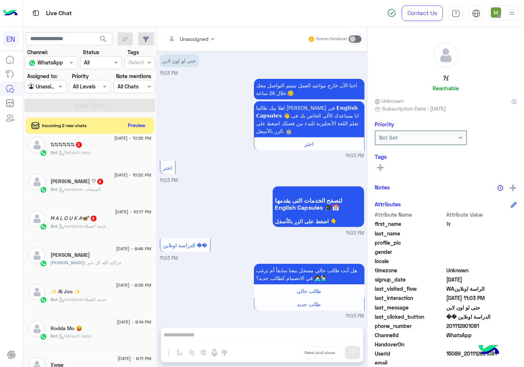
click at [92, 222] on div "𝘔 𝘈 𝘓 𝘖 𝘜 𝘒 𝘈🦋' 8" at bounding box center [101, 219] width 101 height 8
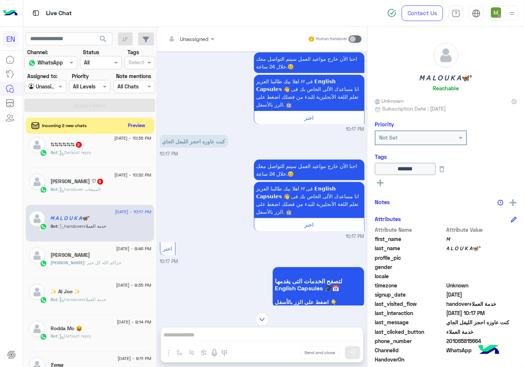
scroll to position [144, 0]
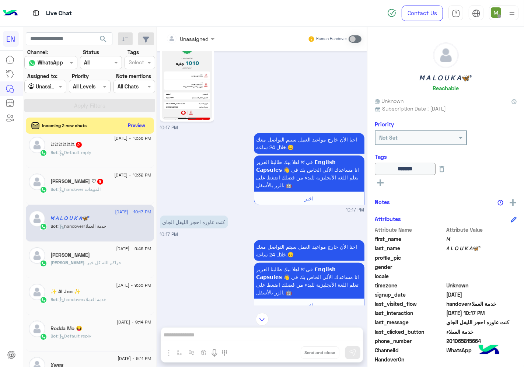
drag, startPoint x: 480, startPoint y: 340, endPoint x: 447, endPoint y: 343, distance: 33.3
click at [447, 343] on span "201065815664" at bounding box center [482, 341] width 70 height 8
copy span "01065815664"
click at [185, 98] on img at bounding box center [187, 75] width 50 height 90
click at [86, 197] on div "Bot : handover المبيعات" at bounding box center [101, 192] width 101 height 13
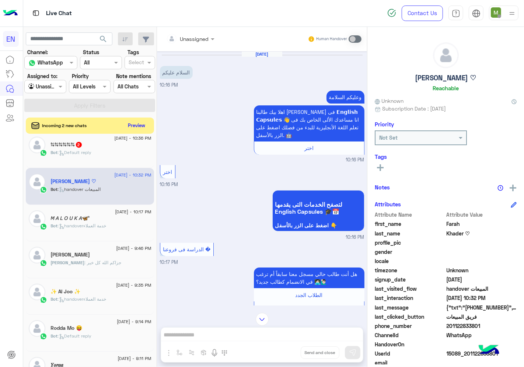
click at [202, 39] on div at bounding box center [191, 38] width 56 height 8
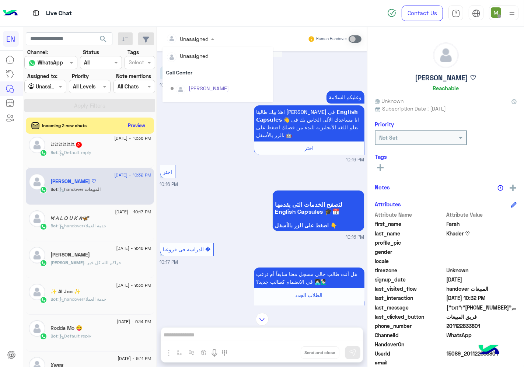
scroll to position [122, 0]
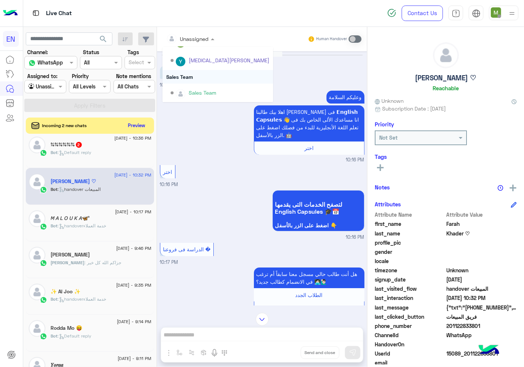
click at [185, 77] on div "Sales Team" at bounding box center [218, 77] width 111 height 14
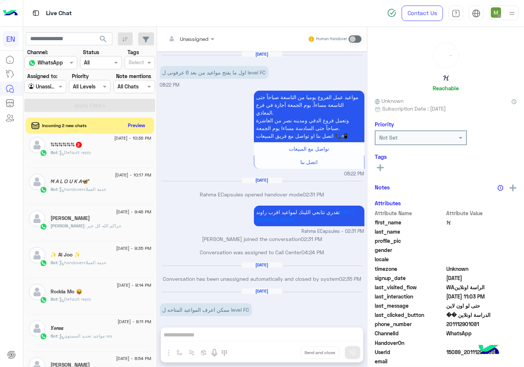
scroll to position [362, 0]
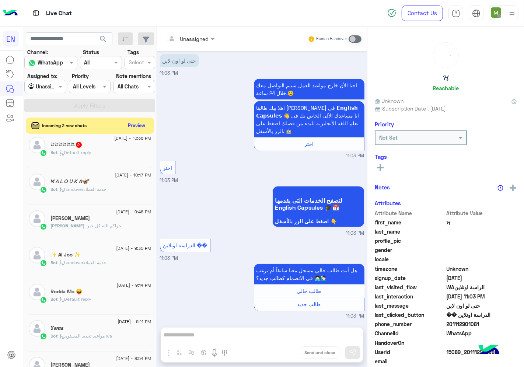
click at [115, 153] on div "Bot : Default reply" at bounding box center [101, 155] width 101 height 13
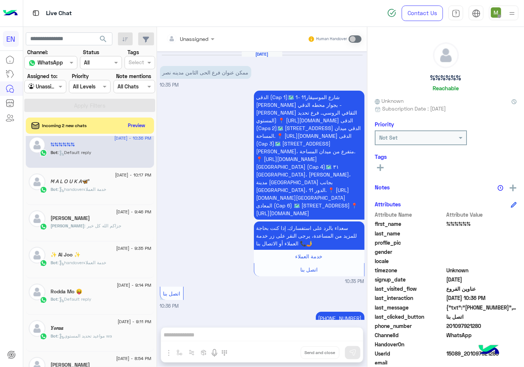
scroll to position [6, 0]
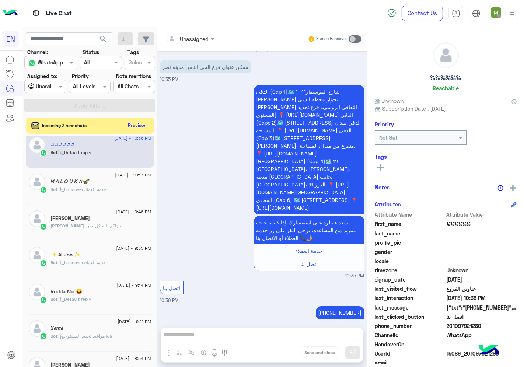
click at [198, 38] on div at bounding box center [191, 38] width 56 height 8
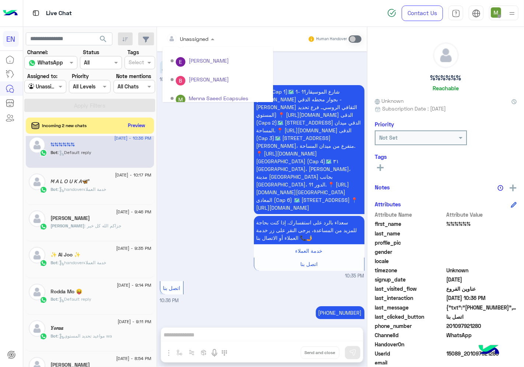
scroll to position [122, 0]
click at [186, 76] on div "Sales Team" at bounding box center [218, 77] width 111 height 14
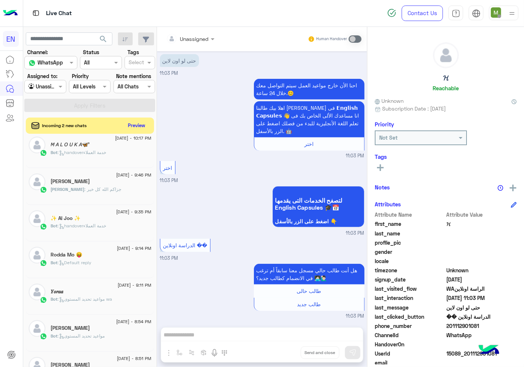
scroll to position [362, 0]
drag, startPoint x: 482, startPoint y: 327, endPoint x: 448, endPoint y: 324, distance: 34.0
click at [448, 324] on span "201112901081" at bounding box center [482, 326] width 70 height 8
copy span "01112901081"
click at [354, 38] on span at bounding box center [355, 38] width 13 height 7
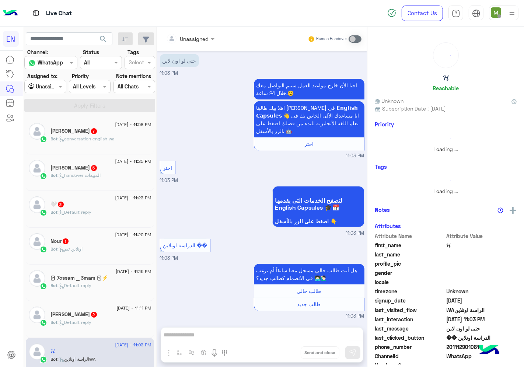
scroll to position [4, 0]
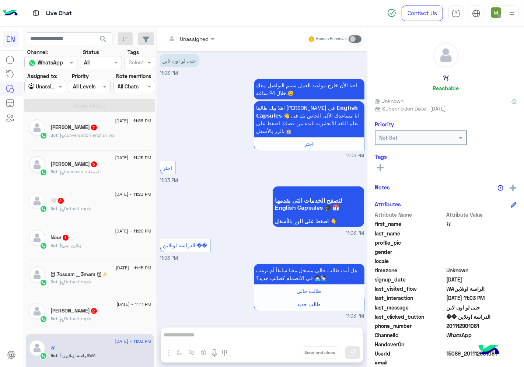
click at [109, 314] on div "[PERSON_NAME] 2" at bounding box center [101, 312] width 101 height 8
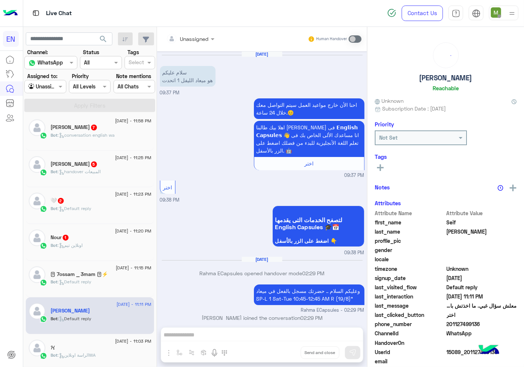
scroll to position [290, 0]
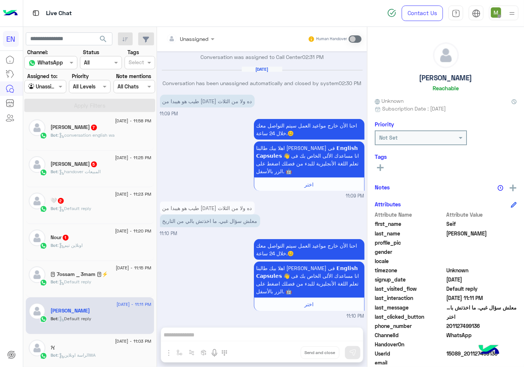
drag, startPoint x: 488, startPoint y: 323, endPoint x: 450, endPoint y: 328, distance: 39.0
click at [450, 328] on span "201127499136" at bounding box center [482, 326] width 70 height 8
copy span "01127499136"
click at [94, 281] on div "Bot : Default reply" at bounding box center [101, 285] width 101 height 13
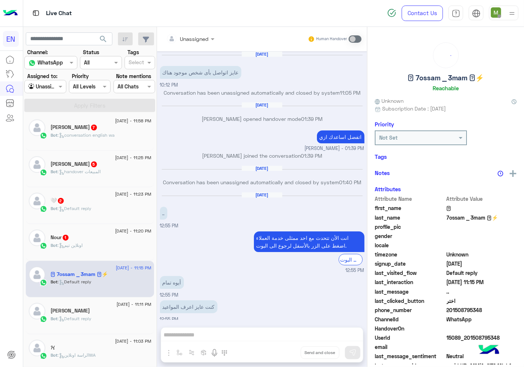
scroll to position [306, 0]
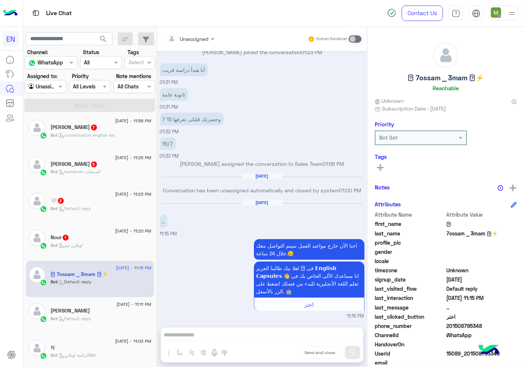
drag, startPoint x: 483, startPoint y: 325, endPoint x: 450, endPoint y: 322, distance: 34.0
click at [450, 322] on span "201508795348" at bounding box center [482, 326] width 70 height 8
copy span "01508795348"
click at [91, 237] on div "Nour 1" at bounding box center [101, 238] width 101 height 8
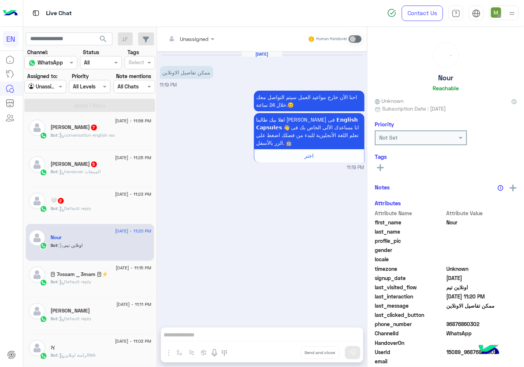
click at [194, 38] on input "text" at bounding box center [181, 39] width 30 height 8
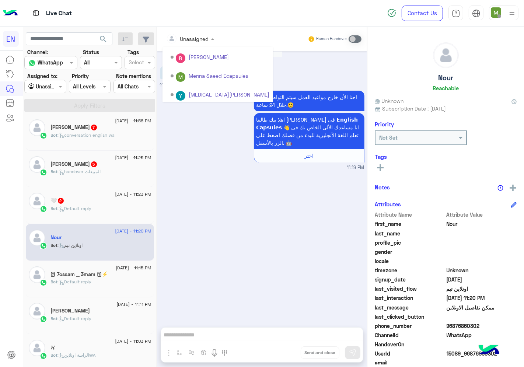
scroll to position [122, 0]
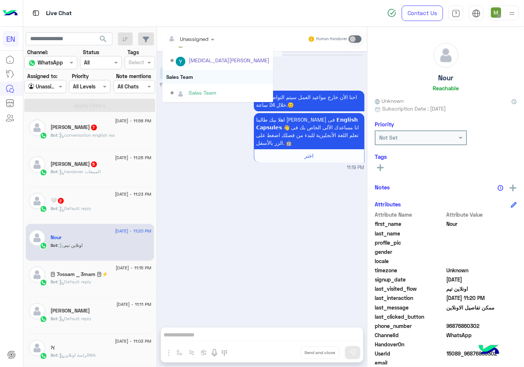
click at [191, 78] on div "Sales Team" at bounding box center [218, 77] width 111 height 14
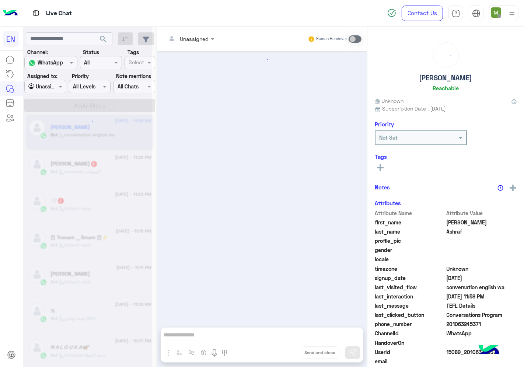
scroll to position [1276, 0]
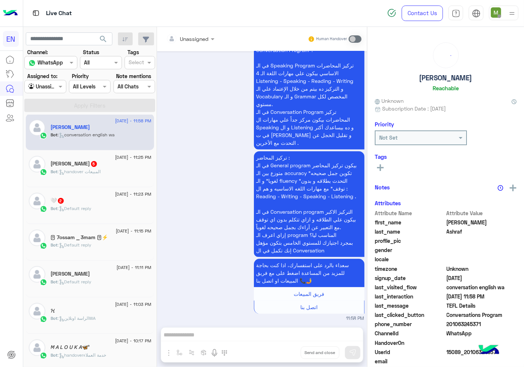
click at [117, 200] on div "🤍 2" at bounding box center [101, 202] width 101 height 8
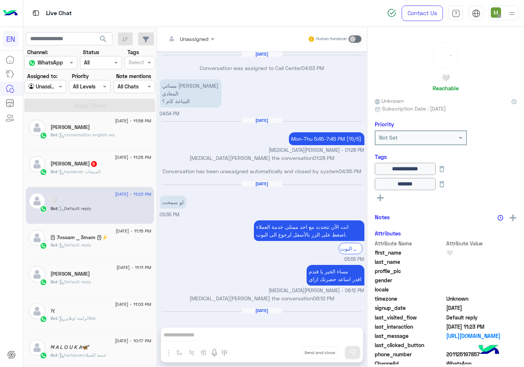
scroll to position [675, 0]
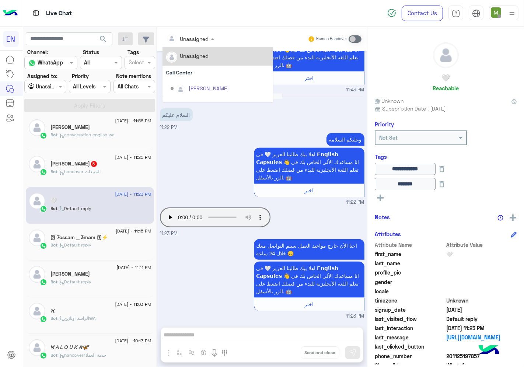
click at [194, 35] on input "text" at bounding box center [181, 39] width 30 height 8
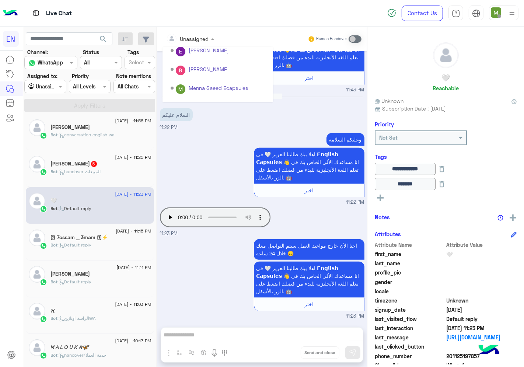
scroll to position [122, 0]
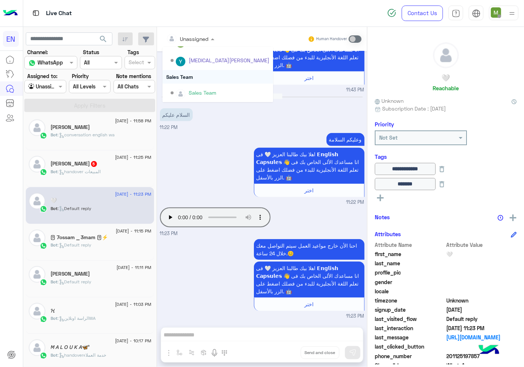
click at [186, 75] on div "Sales Team" at bounding box center [218, 77] width 111 height 14
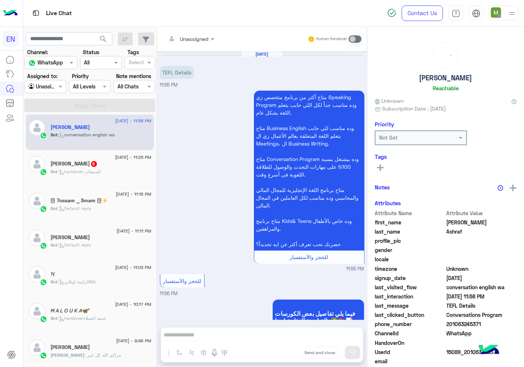
scroll to position [1276, 0]
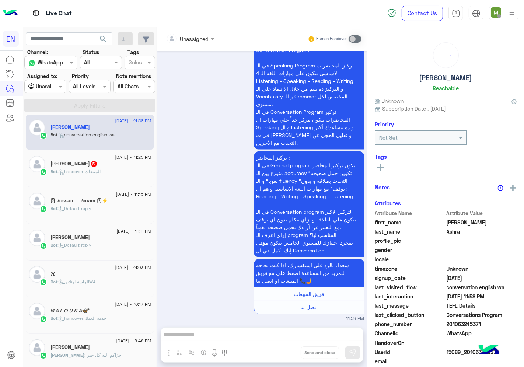
click at [115, 158] on span "[DATE] - 11:25 PM" at bounding box center [133, 157] width 36 height 7
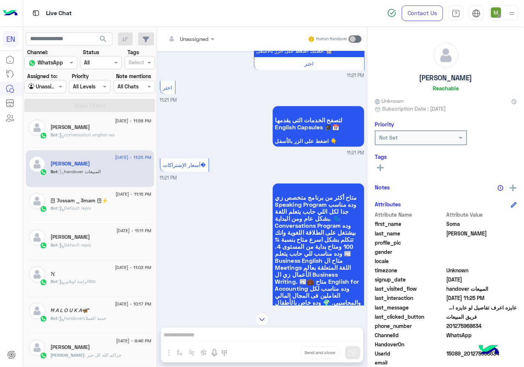
scroll to position [60, 0]
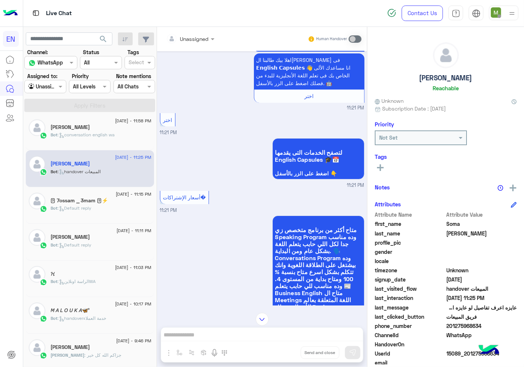
click at [204, 42] on div "Unassigned" at bounding box center [194, 39] width 29 height 8
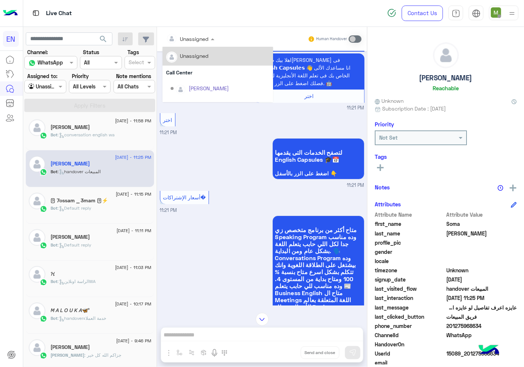
scroll to position [122, 0]
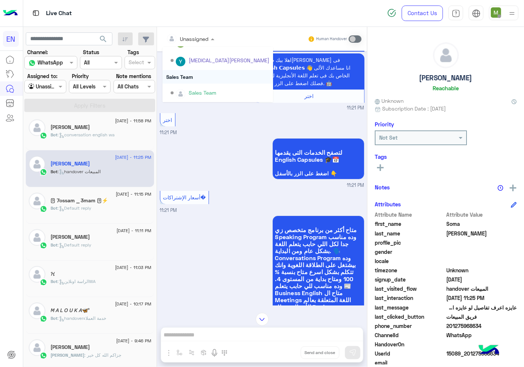
click at [194, 75] on div "Sales Team" at bounding box center [218, 77] width 111 height 14
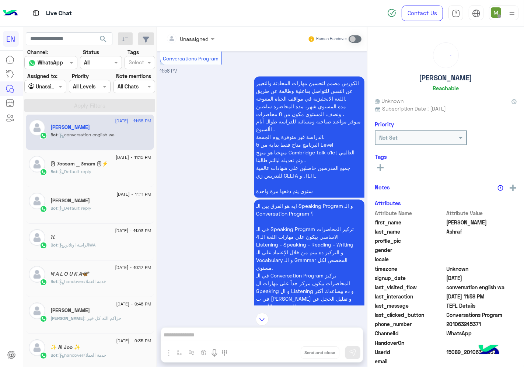
scroll to position [989, 0]
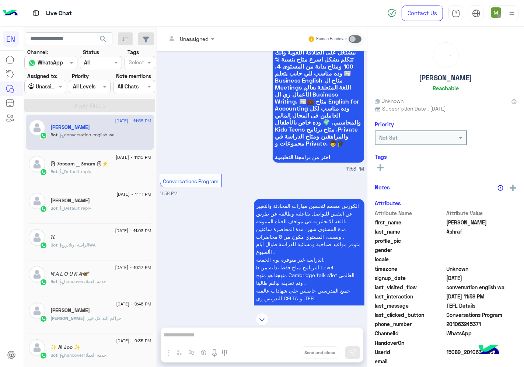
click at [204, 37] on div at bounding box center [191, 38] width 56 height 8
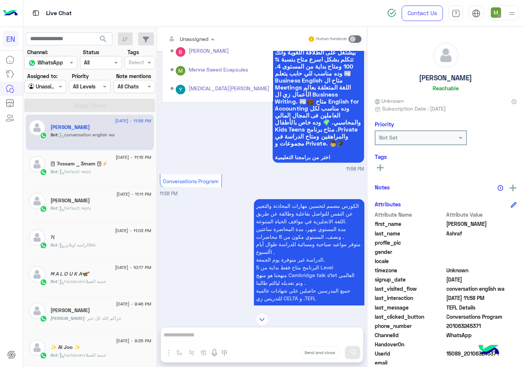
scroll to position [122, 0]
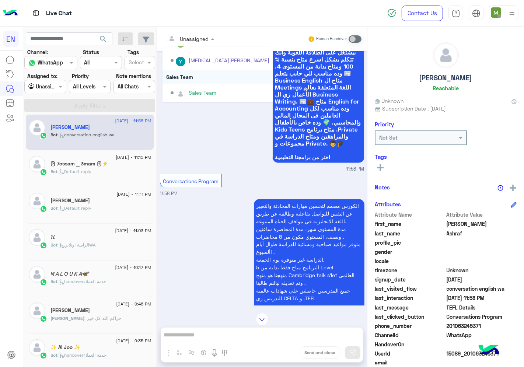
click at [186, 74] on div "Sales Team" at bounding box center [218, 77] width 111 height 14
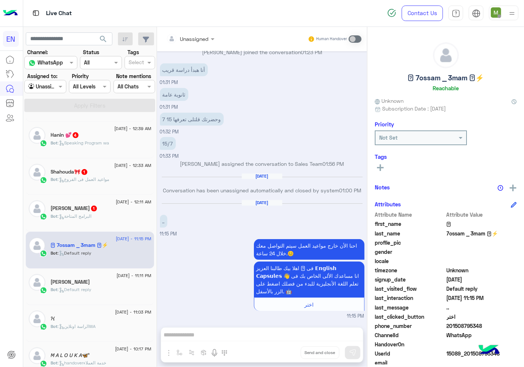
scroll to position [167, 0]
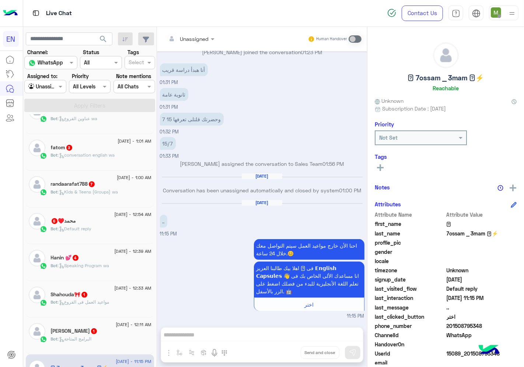
click at [115, 337] on div "Bot : البرامج المتاحة" at bounding box center [101, 342] width 101 height 13
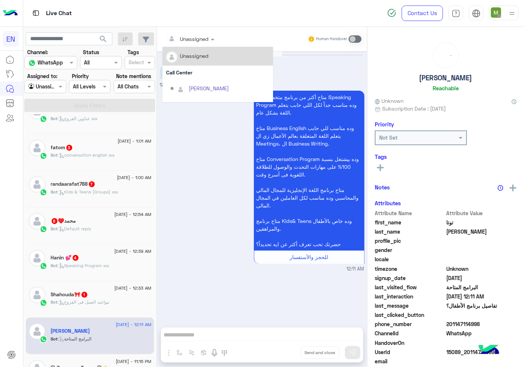
click at [201, 38] on div at bounding box center [191, 38] width 56 height 8
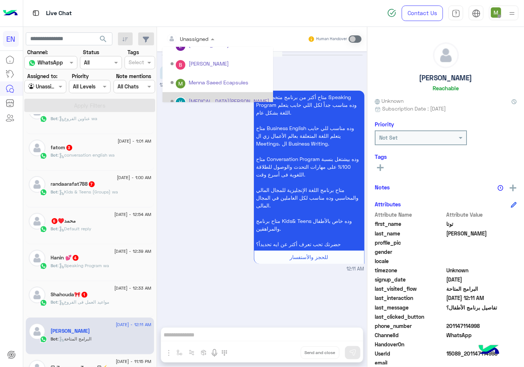
scroll to position [122, 0]
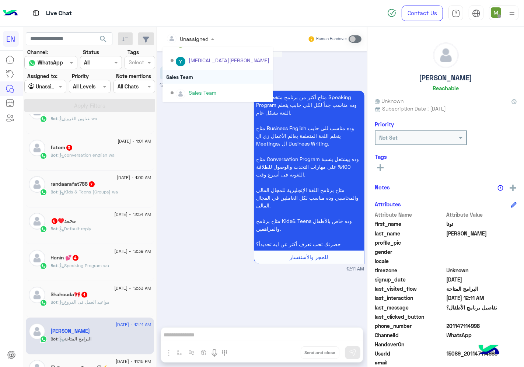
click at [186, 76] on div "Sales Team" at bounding box center [218, 77] width 111 height 14
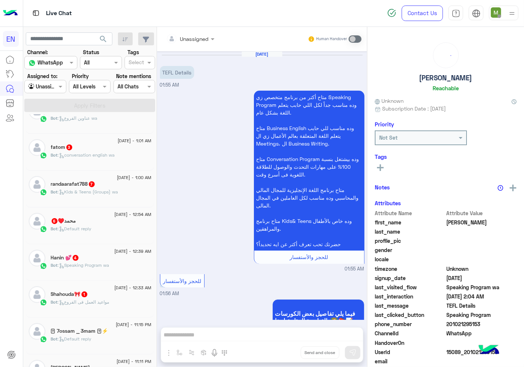
scroll to position [1553, 0]
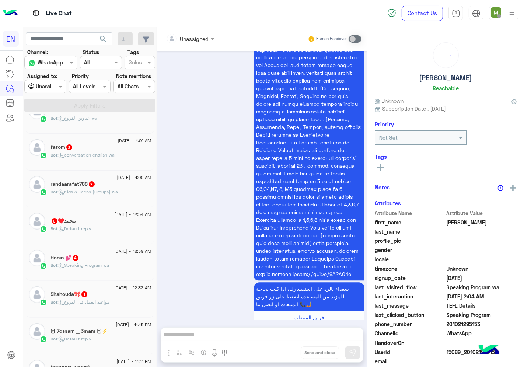
click at [127, 291] on div "Shahouda🎀 1" at bounding box center [101, 295] width 101 height 8
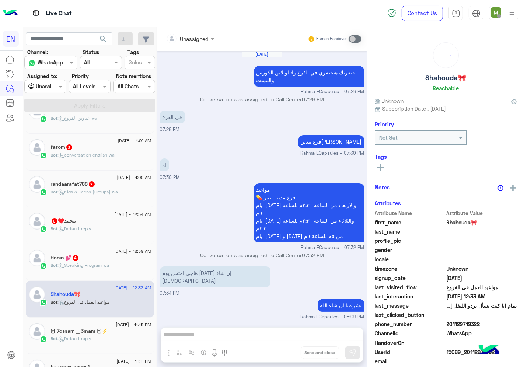
scroll to position [434, 0]
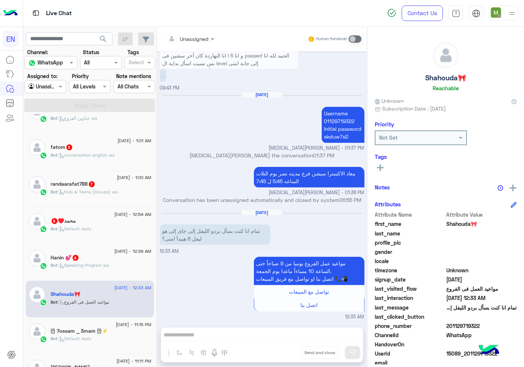
drag, startPoint x: 485, startPoint y: 324, endPoint x: 447, endPoint y: 329, distance: 38.4
click at [447, 329] on div "phone_number [PHONE_NUMBER]" at bounding box center [446, 326] width 142 height 9
click at [117, 266] on div "Bot : Speaking Program wa" at bounding box center [101, 268] width 101 height 13
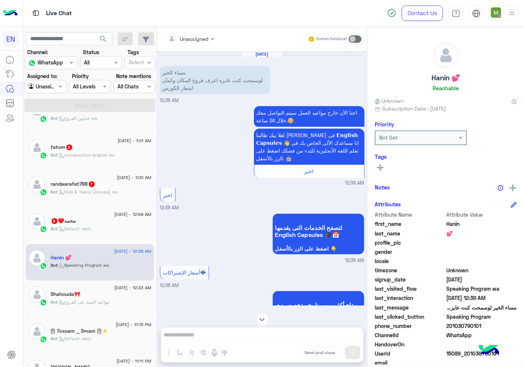
click at [201, 35] on div at bounding box center [191, 38] width 56 height 8
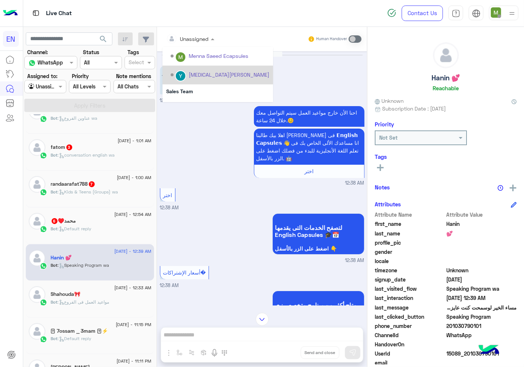
scroll to position [122, 0]
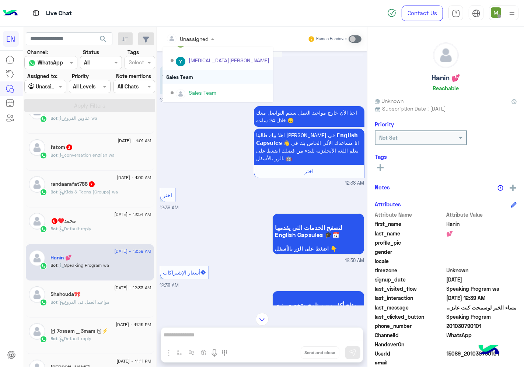
click at [196, 76] on div "Sales Team" at bounding box center [218, 77] width 111 height 14
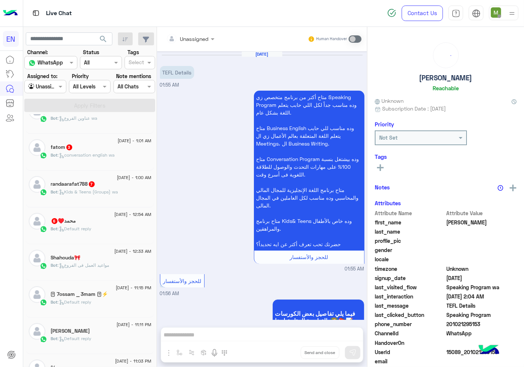
scroll to position [1553, 0]
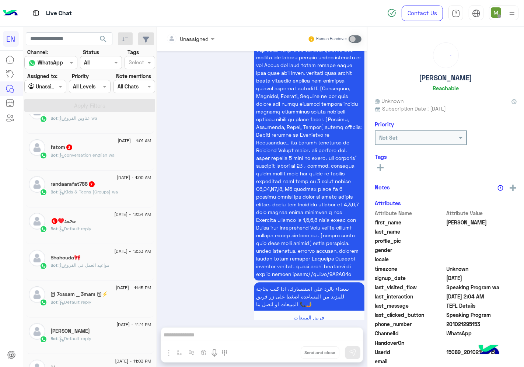
click at [119, 226] on div "Bot : Default reply" at bounding box center [101, 232] width 101 height 13
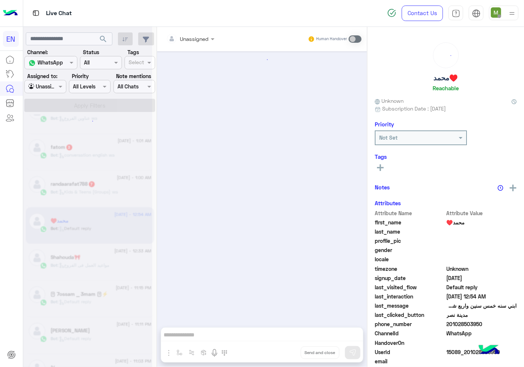
scroll to position [244, 0]
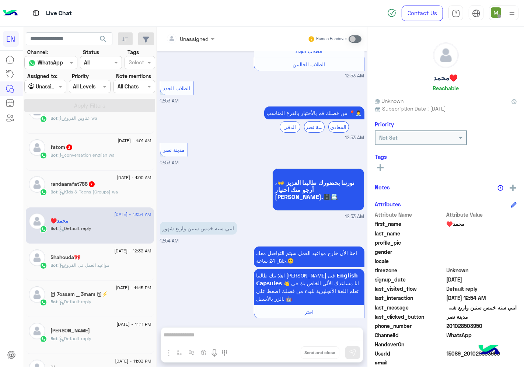
click at [183, 35] on input "text" at bounding box center [181, 39] width 30 height 8
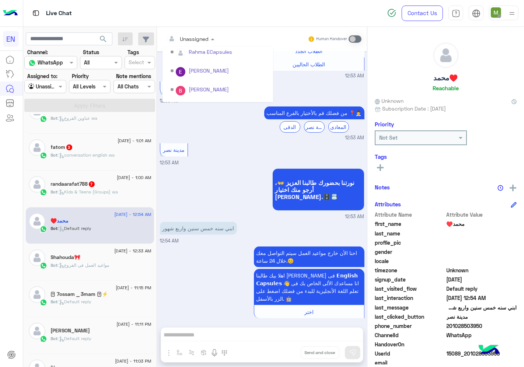
scroll to position [122, 0]
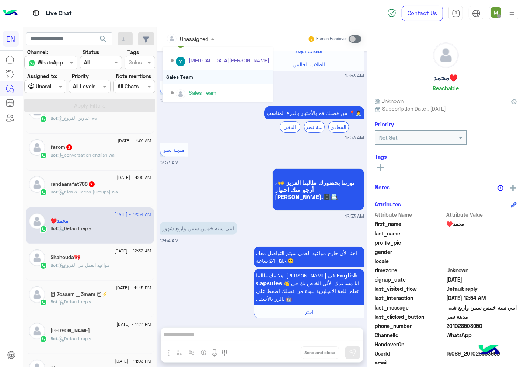
click at [180, 77] on div "Sales Team" at bounding box center [218, 77] width 111 height 14
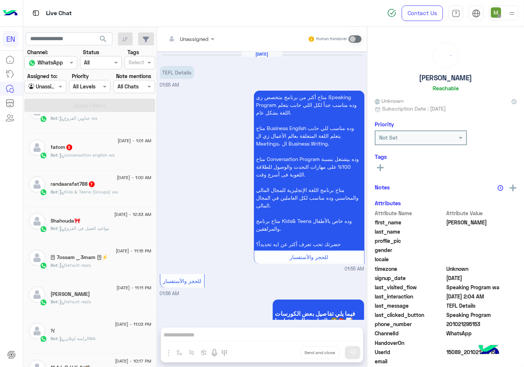
scroll to position [1553, 0]
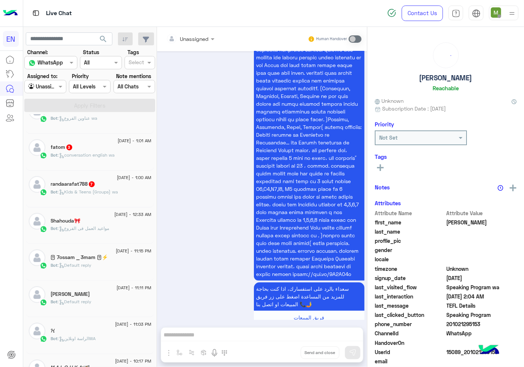
click at [118, 189] on span "Bot : Kids & Teens (Groups) wa" at bounding box center [84, 192] width 67 height 6
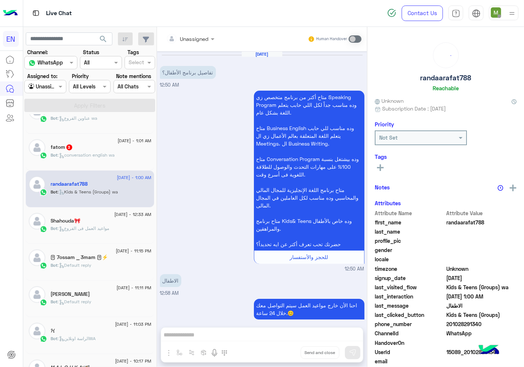
scroll to position [762, 0]
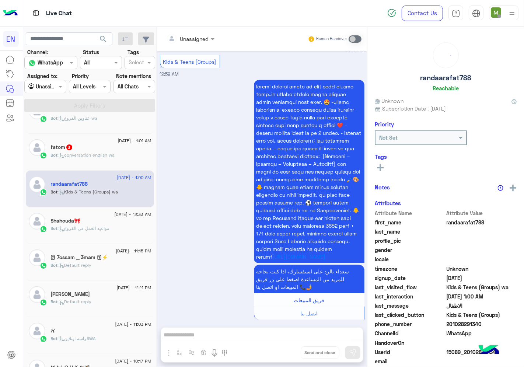
click at [201, 38] on div at bounding box center [191, 38] width 56 height 8
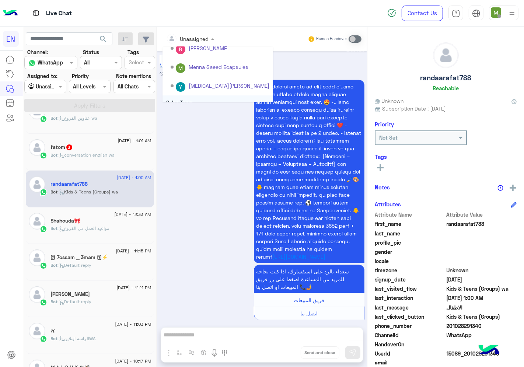
scroll to position [122, 0]
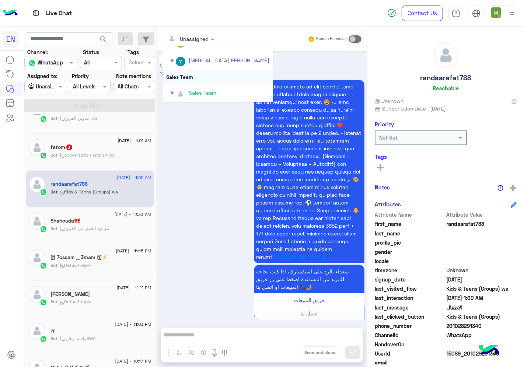
click at [193, 76] on div "Sales Team" at bounding box center [218, 77] width 111 height 14
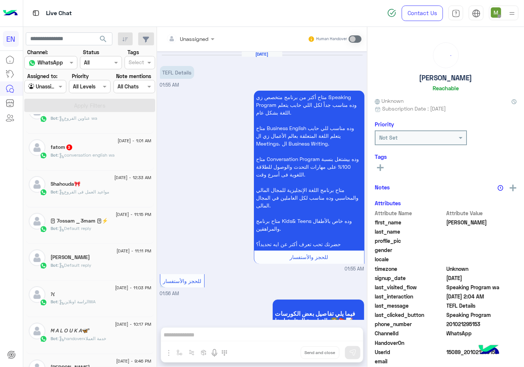
scroll to position [1553, 0]
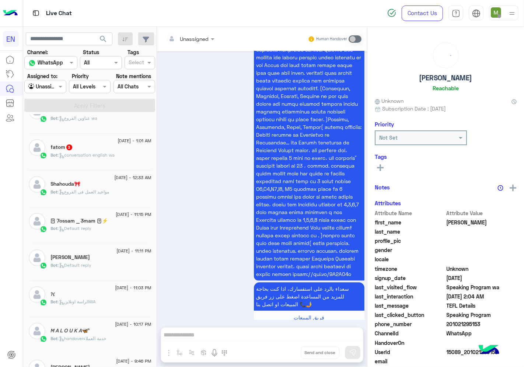
click at [128, 151] on div "fatom 3" at bounding box center [101, 148] width 101 height 8
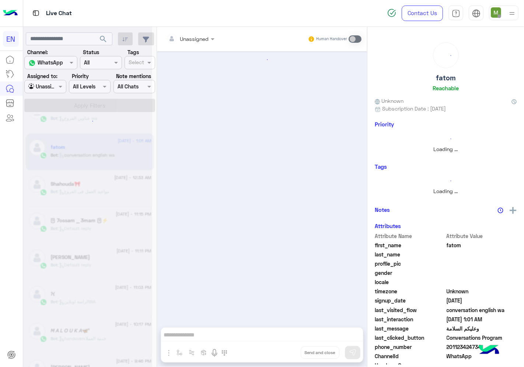
scroll to position [702, 0]
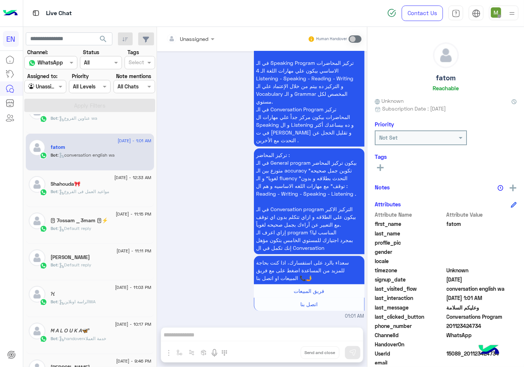
click at [200, 36] on div at bounding box center [191, 38] width 56 height 8
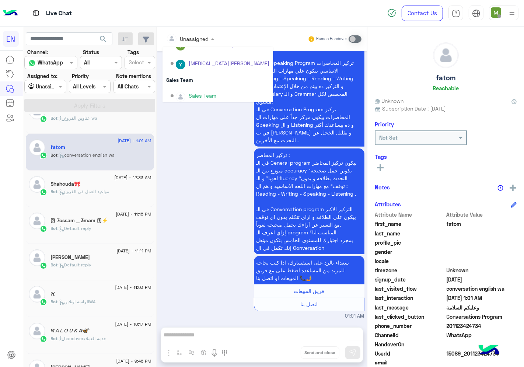
scroll to position [122, 0]
click at [186, 72] on div "Sales Team" at bounding box center [218, 77] width 111 height 14
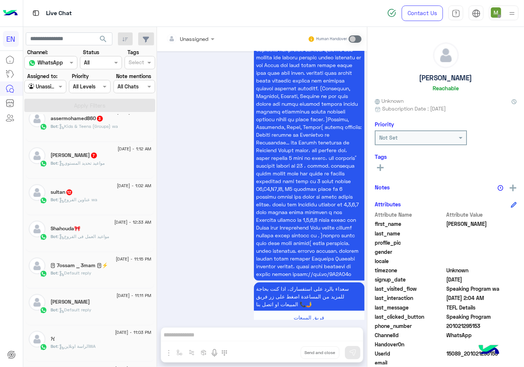
scroll to position [85, 0]
click at [81, 200] on span ": عناوين الفروع wa" at bounding box center [78, 200] width 40 height 6
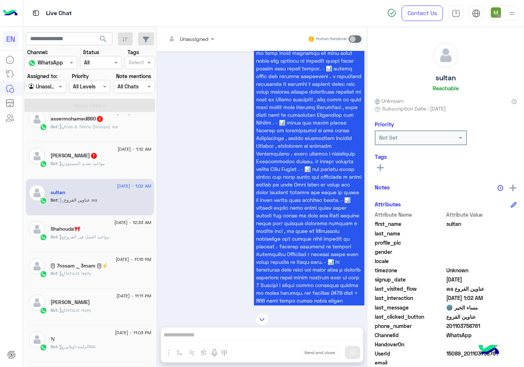
scroll to position [699, 0]
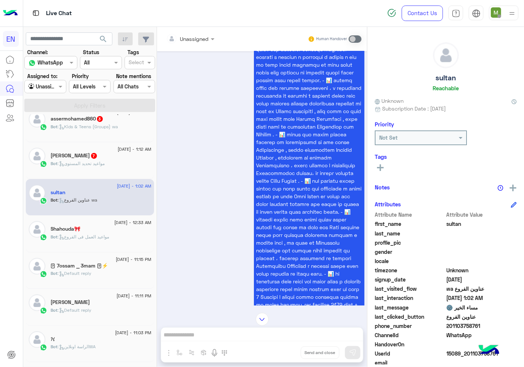
click at [203, 43] on div "Unassigned" at bounding box center [187, 38] width 43 height 15
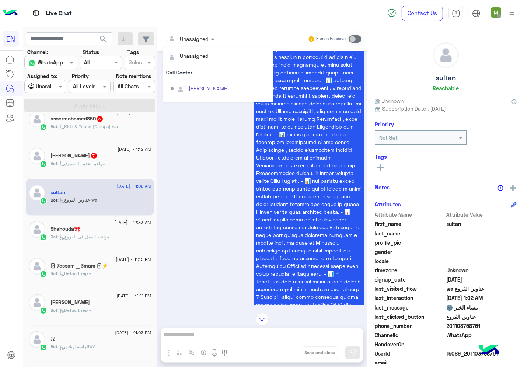
scroll to position [122, 0]
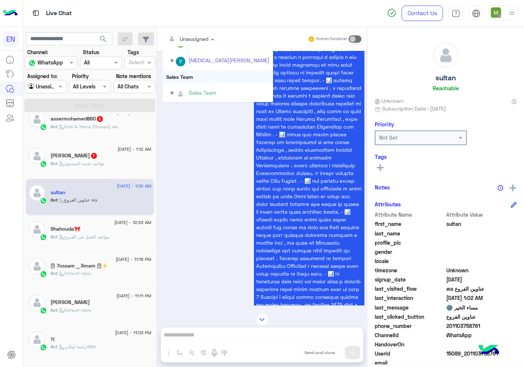
click at [185, 76] on div "Sales Team" at bounding box center [218, 77] width 111 height 14
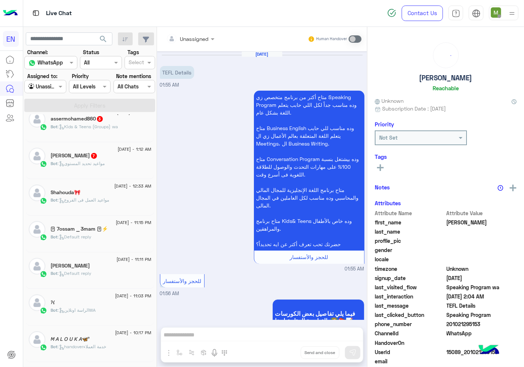
scroll to position [1553, 0]
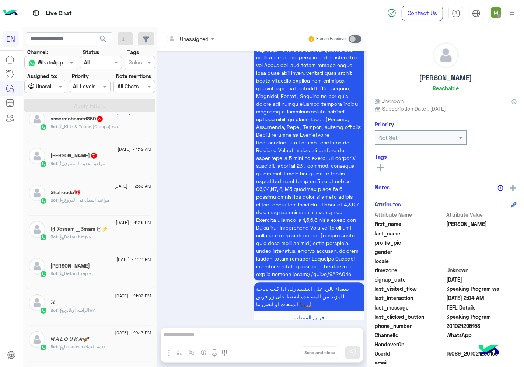
click at [105, 164] on span ": مواعيد تحديد المستوى" at bounding box center [81, 164] width 47 height 6
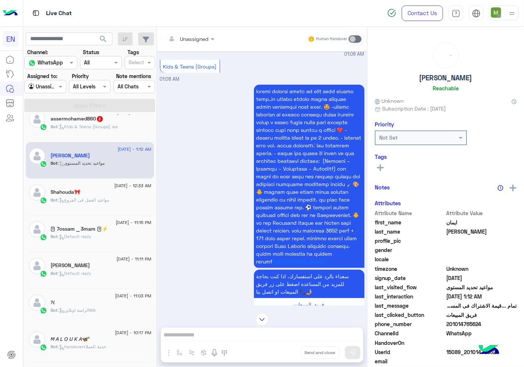
scroll to position [852, 0]
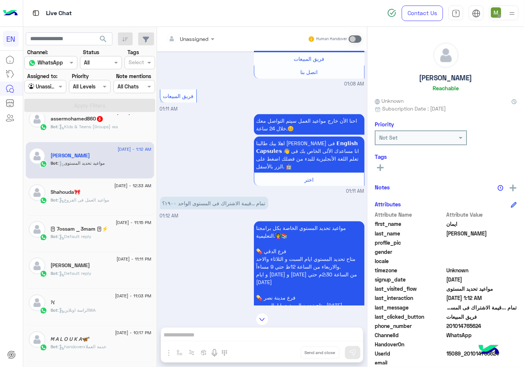
click at [189, 26] on div "Live Chat" at bounding box center [190, 13] width 334 height 27
click at [193, 42] on div "Unassigned" at bounding box center [194, 39] width 29 height 8
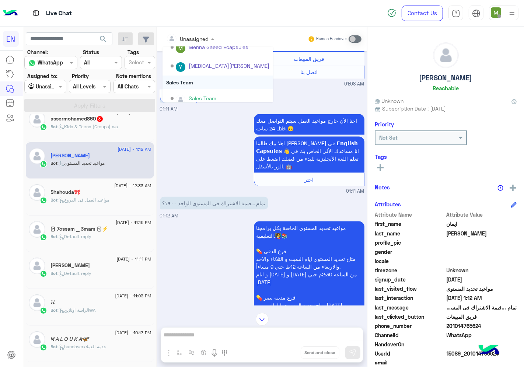
scroll to position [122, 0]
click at [187, 76] on div "Sales Team" at bounding box center [218, 77] width 111 height 14
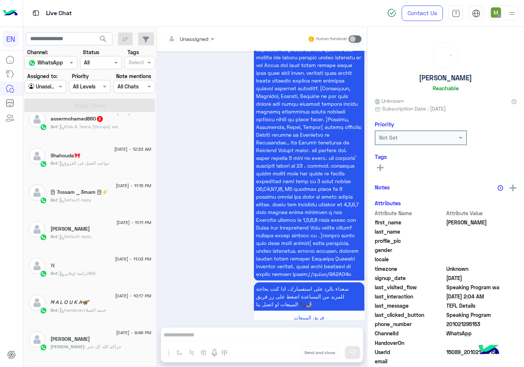
click at [120, 160] on div "Bot : مواعيد العمل فى الفروع" at bounding box center [101, 166] width 101 height 13
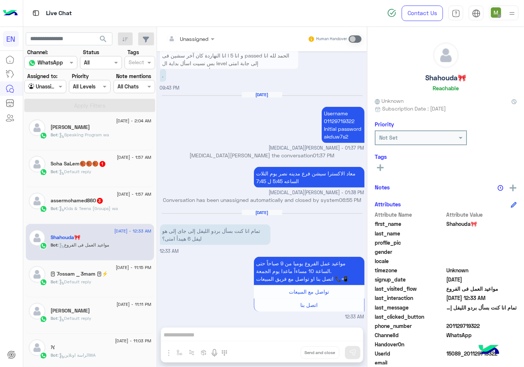
click at [108, 209] on span ": Kids & Teens (Groups) wa" at bounding box center [88, 209] width 60 height 6
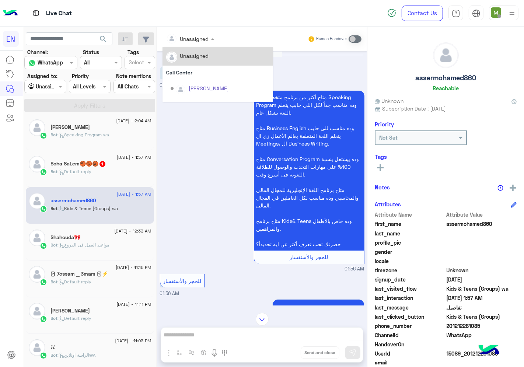
click at [193, 42] on div "Unassigned" at bounding box center [194, 39] width 29 height 8
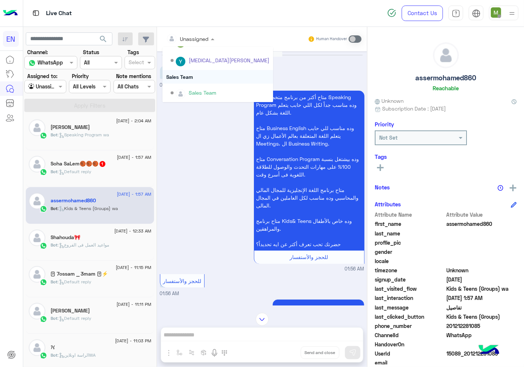
click at [187, 76] on div "Sales Team" at bounding box center [218, 77] width 111 height 14
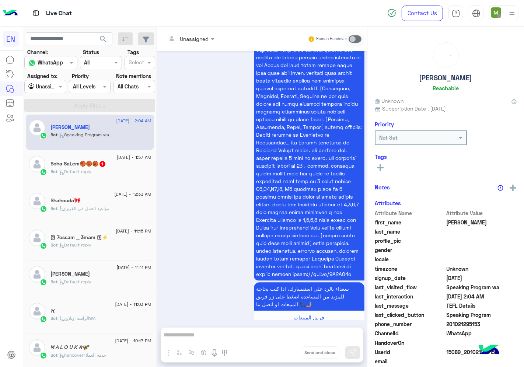
click at [121, 174] on div "Bot : Default reply" at bounding box center [101, 174] width 101 height 13
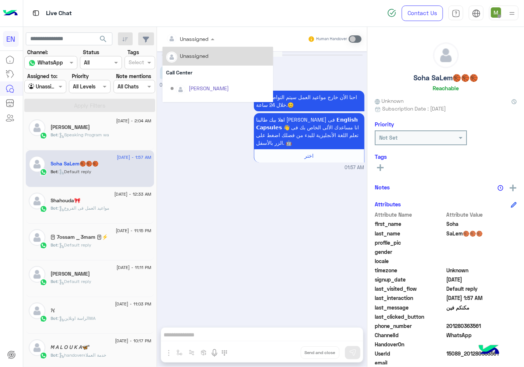
click at [194, 35] on input "text" at bounding box center [181, 39] width 30 height 8
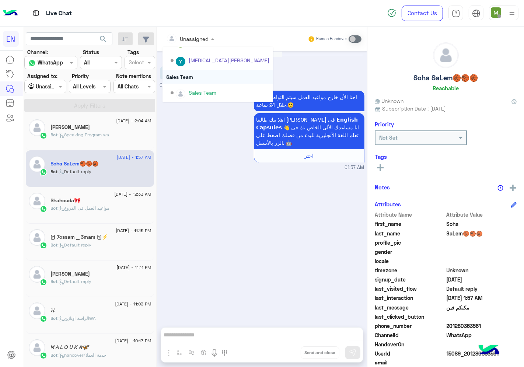
click at [186, 74] on div "Sales Team" at bounding box center [218, 77] width 111 height 14
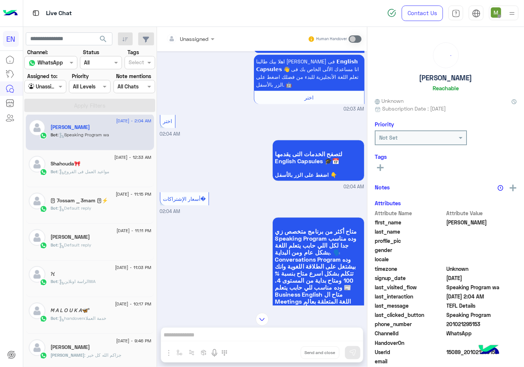
click at [200, 41] on div at bounding box center [191, 38] width 56 height 8
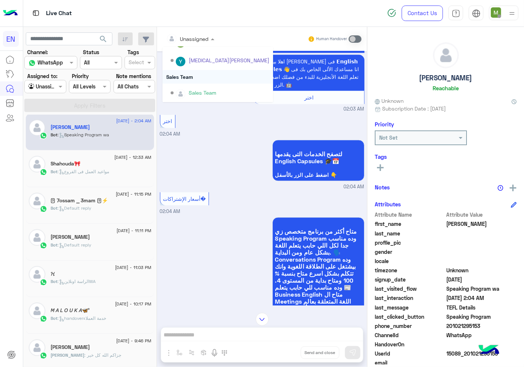
click at [184, 76] on div "Sales Team" at bounding box center [218, 77] width 111 height 14
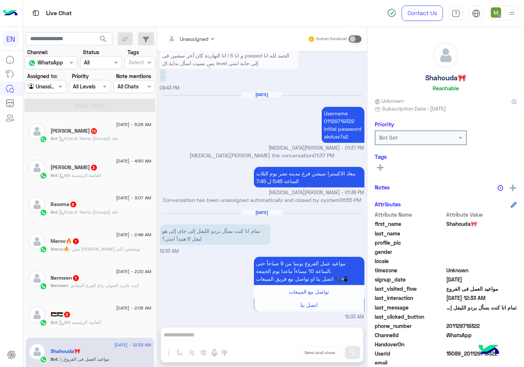
click at [112, 322] on div "Bot : WA القائمة الرئيسية" at bounding box center [101, 325] width 101 height 13
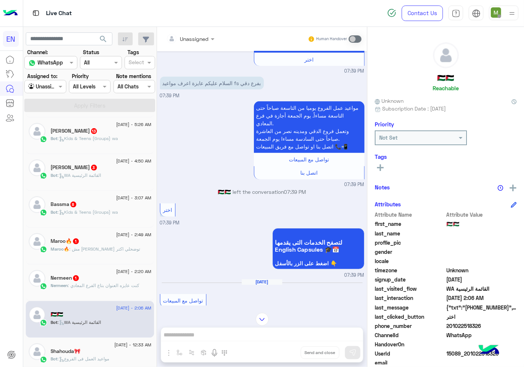
drag, startPoint x: 483, startPoint y: 324, endPoint x: 450, endPoint y: 326, distance: 33.6
click at [450, 326] on span "201022518326" at bounding box center [482, 326] width 70 height 8
click at [91, 286] on span ": كنت عايزه العنوان بتاع الفرع المعادي" at bounding box center [103, 286] width 71 height 6
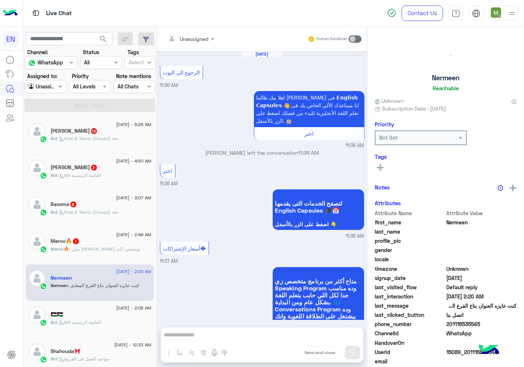
scroll to position [1085, 0]
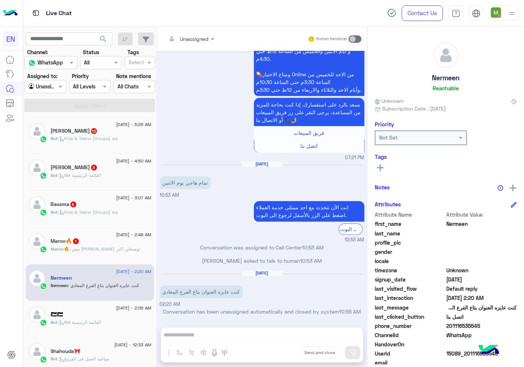
click at [203, 36] on div at bounding box center [191, 38] width 56 height 8
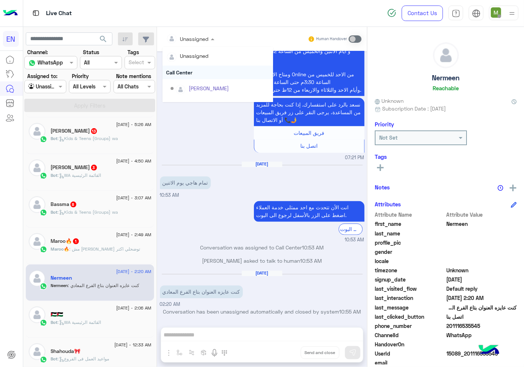
scroll to position [122, 0]
click at [192, 76] on div "Sales Team" at bounding box center [218, 77] width 111 height 14
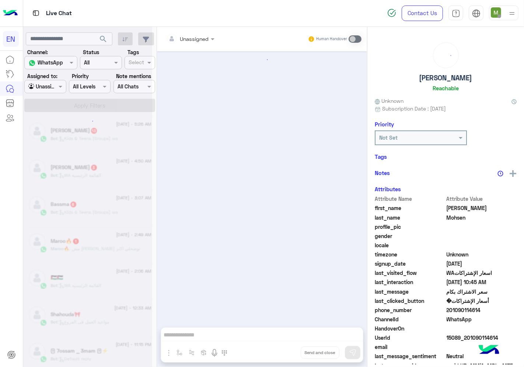
scroll to position [926, 0]
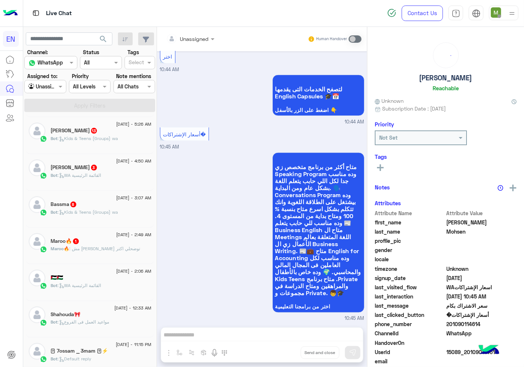
click at [112, 248] on span ": مش [PERSON_NAME] توضحلي اكتر" at bounding box center [105, 249] width 71 height 6
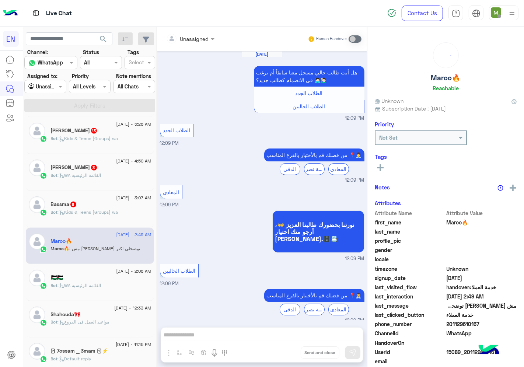
scroll to position [399, 0]
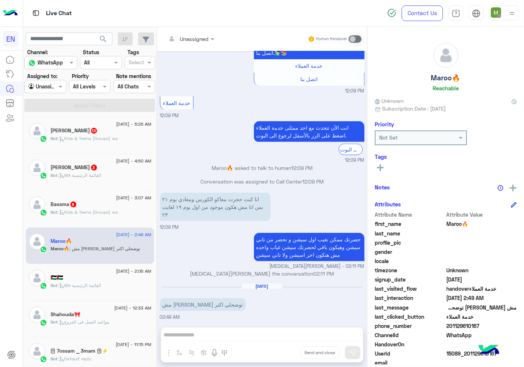
drag, startPoint x: 481, startPoint y: 323, endPoint x: 448, endPoint y: 327, distance: 32.6
click at [448, 327] on span "201129610167" at bounding box center [482, 326] width 70 height 8
click at [74, 213] on span ": Kids & Teens (Groups) wa" at bounding box center [88, 212] width 60 height 6
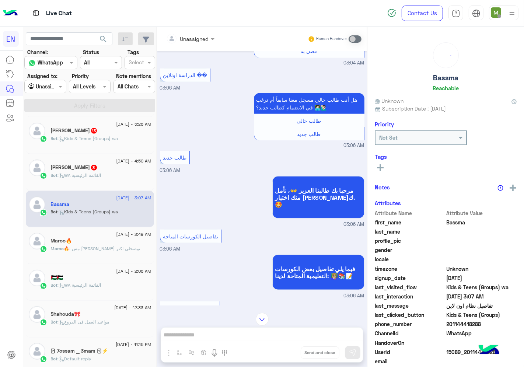
scroll to position [450, 0]
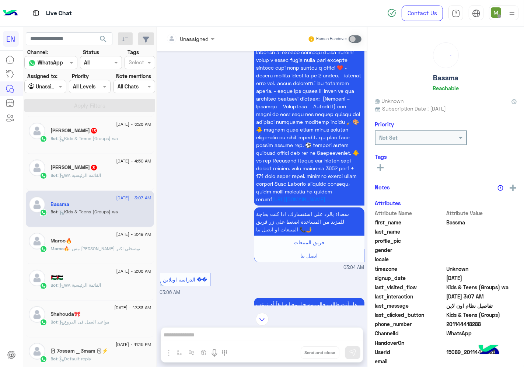
click at [206, 41] on div at bounding box center [191, 38] width 56 height 8
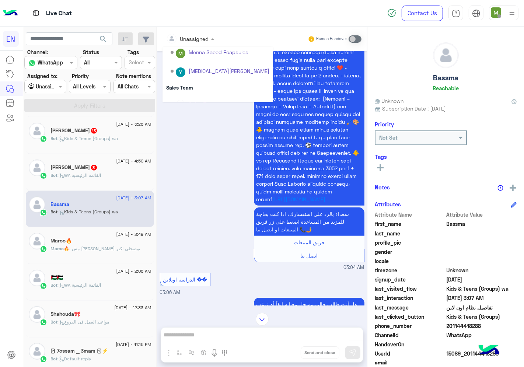
scroll to position [122, 0]
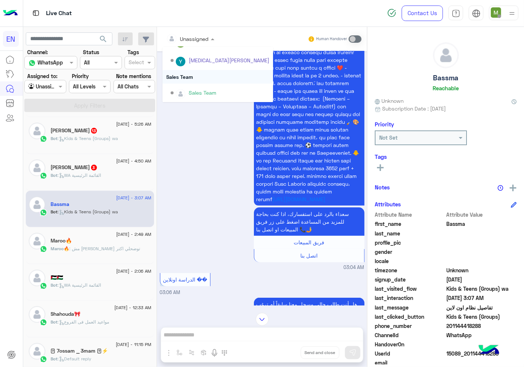
click at [184, 76] on div "Sales Team" at bounding box center [218, 77] width 111 height 14
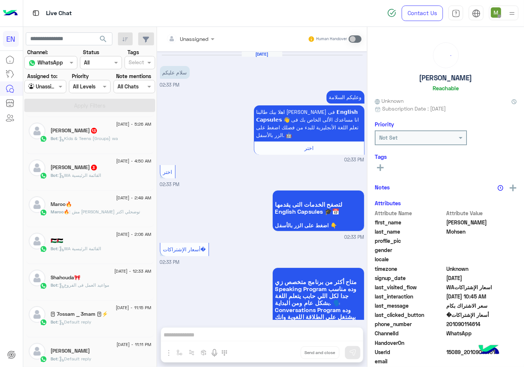
scroll to position [926, 0]
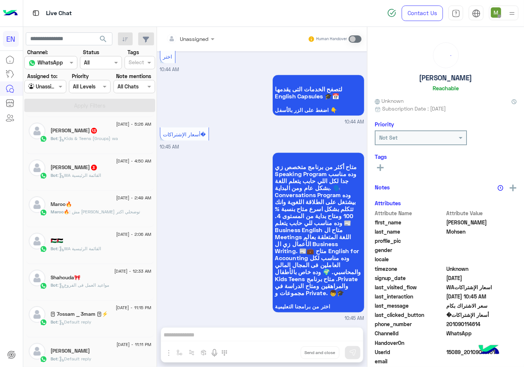
click at [119, 172] on div "Bot : WA القائمة الرئيسية" at bounding box center [101, 178] width 101 height 13
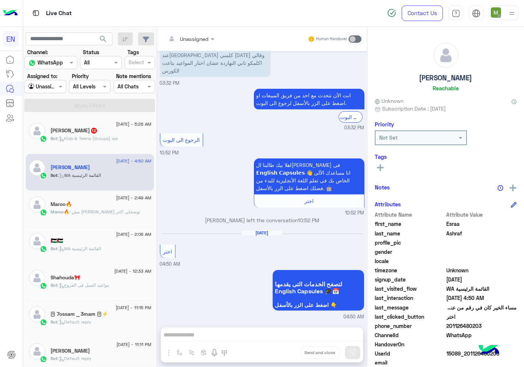
scroll to position [203, 0]
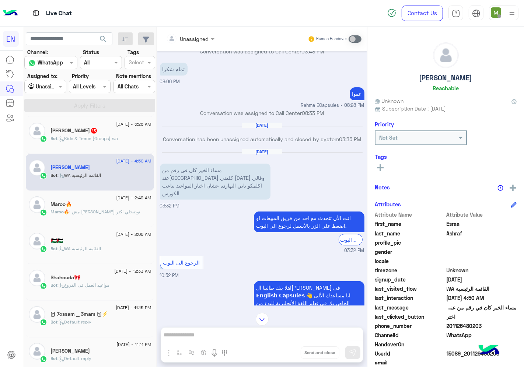
drag, startPoint x: 485, startPoint y: 325, endPoint x: 448, endPoint y: 328, distance: 36.3
click at [448, 328] on span "201126480203" at bounding box center [482, 326] width 70 height 8
click at [354, 41] on span at bounding box center [355, 38] width 13 height 7
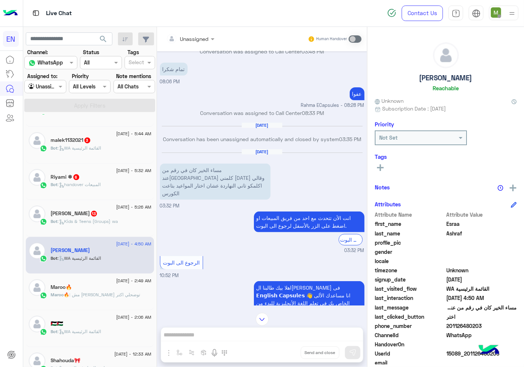
scroll to position [249, 0]
click at [84, 291] on span ": مش [PERSON_NAME] توضحلي اكتر" at bounding box center [105, 294] width 71 height 6
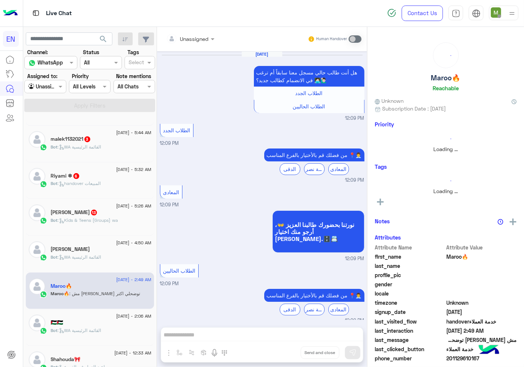
scroll to position [399, 0]
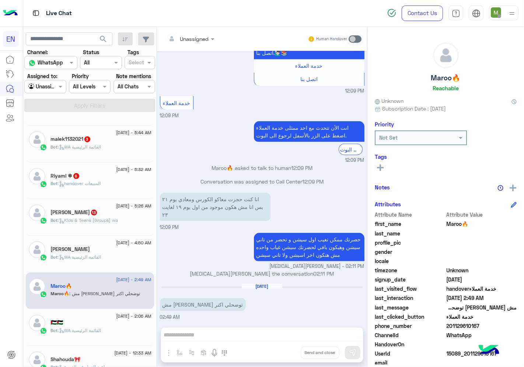
click at [383, 167] on rect at bounding box center [380, 167] width 7 height 1
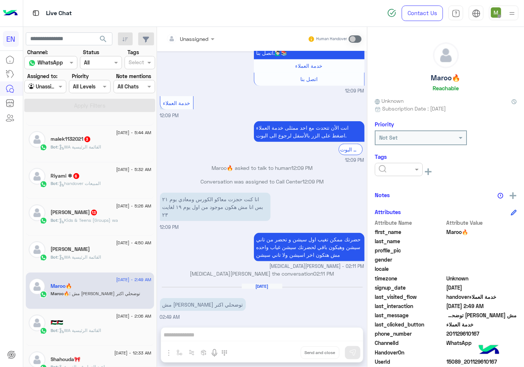
click at [397, 171] on input "text" at bounding box center [390, 170] width 22 height 8
click at [396, 184] on div "Solved" at bounding box center [399, 188] width 48 height 14
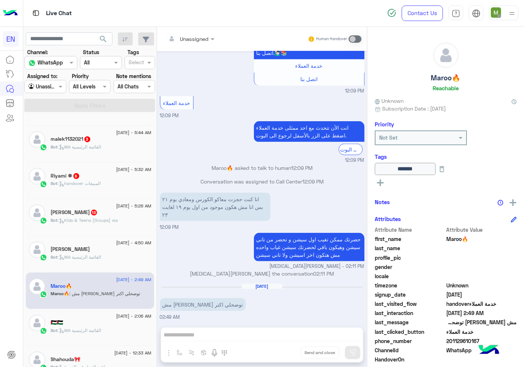
click at [98, 254] on p "Bot : WA القائمة الرئيسية" at bounding box center [76, 257] width 50 height 7
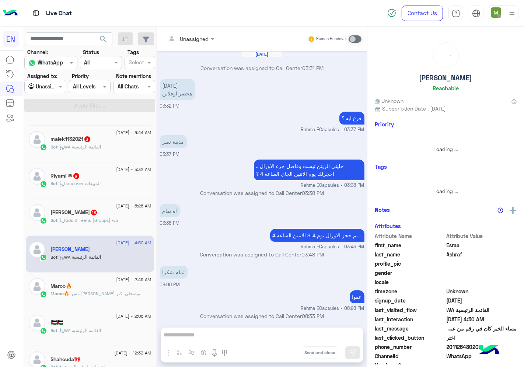
scroll to position [326, 0]
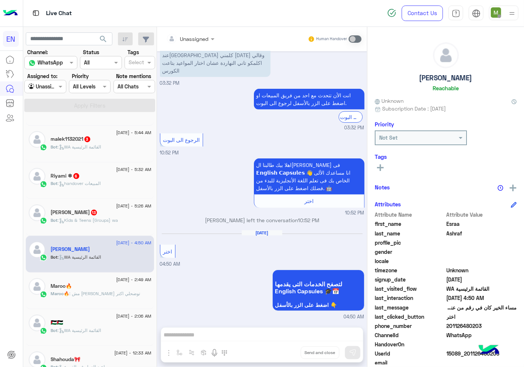
drag, startPoint x: 482, startPoint y: 322, endPoint x: 449, endPoint y: 327, distance: 33.1
click at [449, 327] on span "201126480203" at bounding box center [482, 326] width 70 height 8
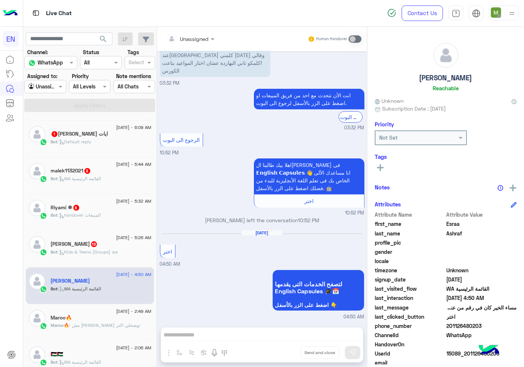
scroll to position [208, 0]
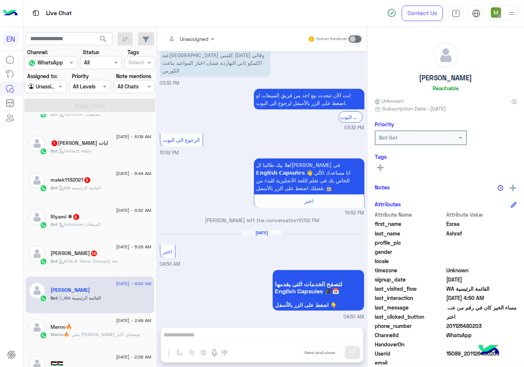
click at [118, 260] on span ": Kids & Teens (Groups) wa" at bounding box center [88, 261] width 60 height 6
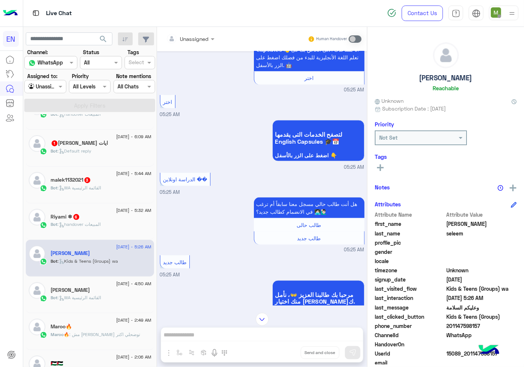
scroll to position [806, 0]
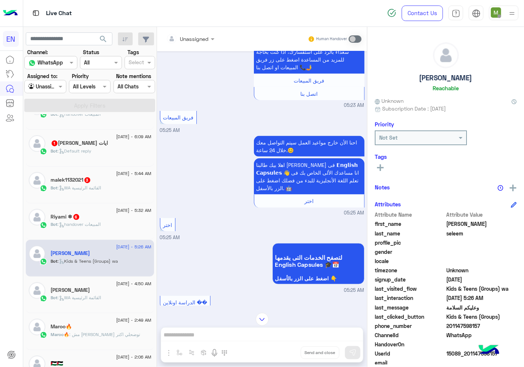
drag, startPoint x: 197, startPoint y: 41, endPoint x: 196, endPoint y: 45, distance: 4.1
click at [197, 41] on div at bounding box center [191, 38] width 56 height 8
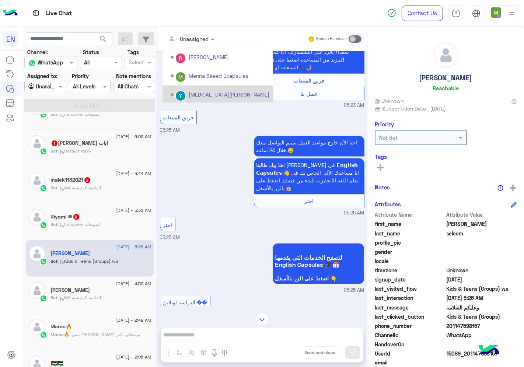
scroll to position [122, 0]
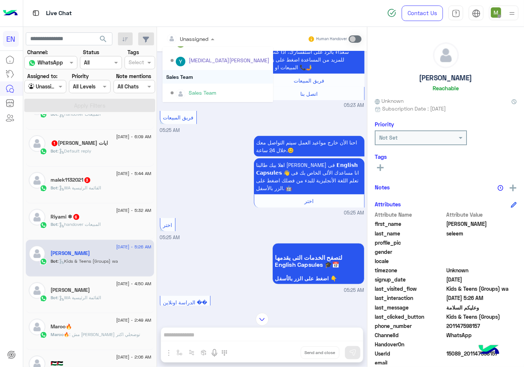
click at [186, 73] on div "Sales Team" at bounding box center [218, 77] width 111 height 14
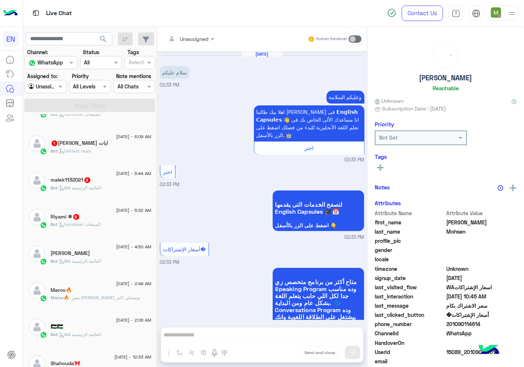
scroll to position [926, 0]
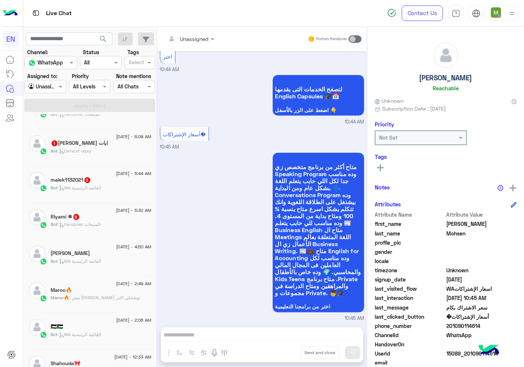
click at [81, 226] on span ": handover المبيعات" at bounding box center [79, 224] width 43 height 6
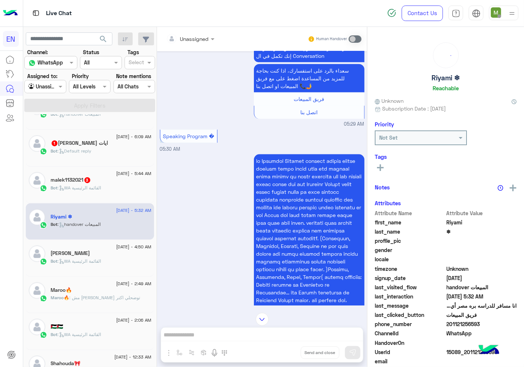
scroll to position [808, 0]
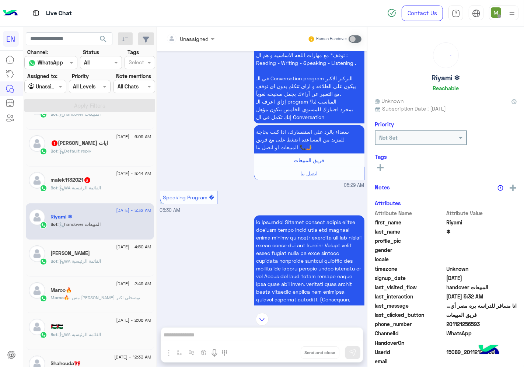
click at [201, 38] on div at bounding box center [191, 38] width 56 height 8
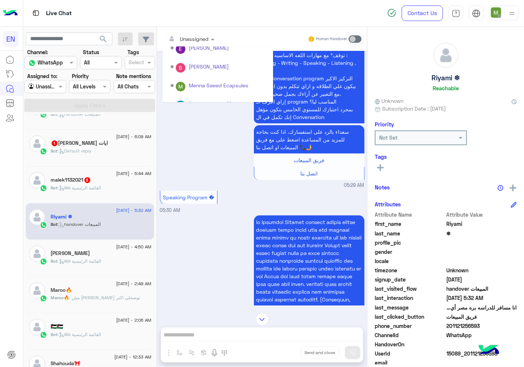
scroll to position [122, 0]
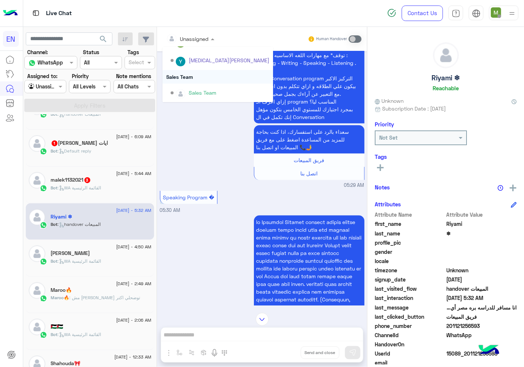
click at [189, 75] on div "Sales Team" at bounding box center [218, 77] width 111 height 14
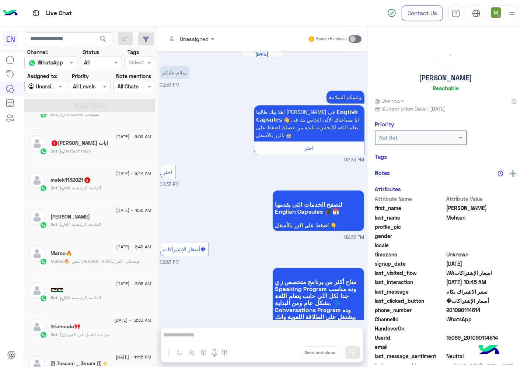
scroll to position [926, 0]
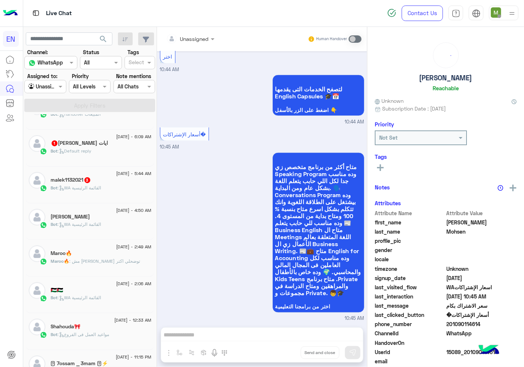
click at [93, 189] on span ": WA القائمة الرئيسية" at bounding box center [79, 188] width 43 height 6
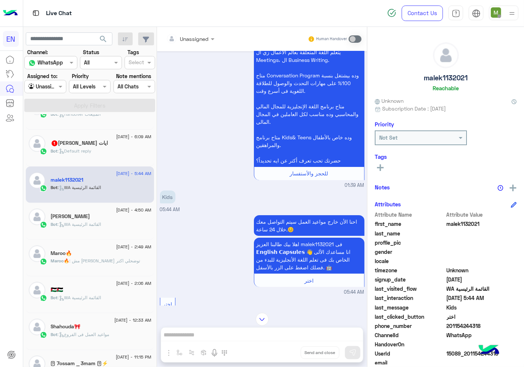
scroll to position [14, 0]
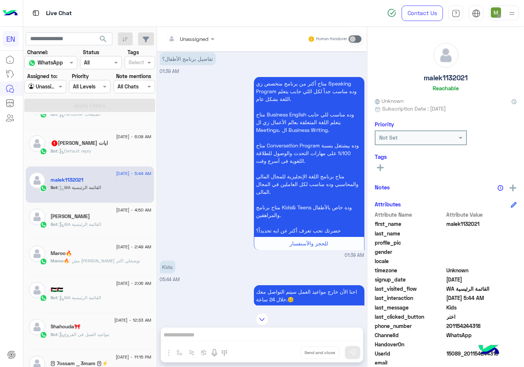
click at [197, 36] on div at bounding box center [191, 38] width 56 height 8
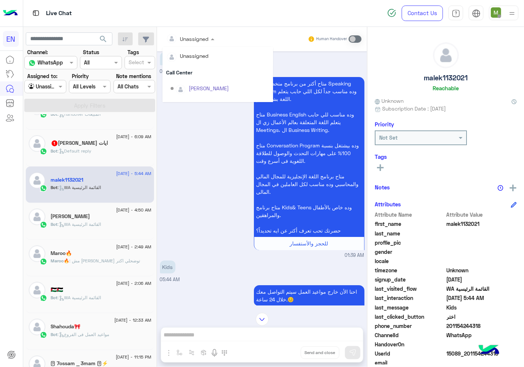
scroll to position [122, 0]
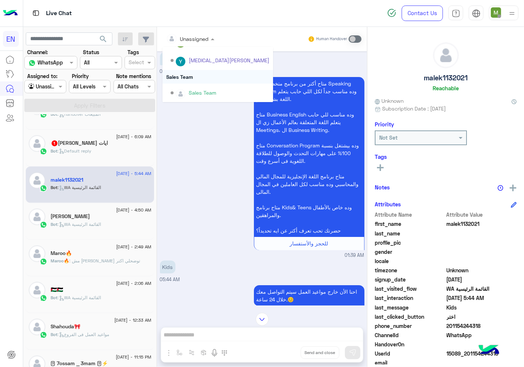
click at [185, 76] on div "Sales Team" at bounding box center [218, 77] width 111 height 14
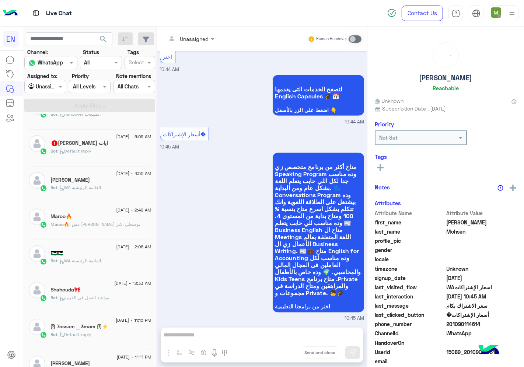
scroll to position [167, 0]
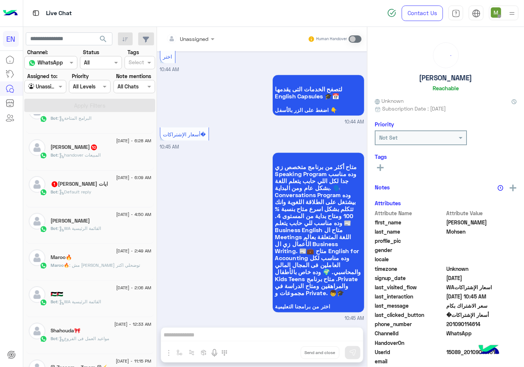
click at [101, 193] on div "Bot : Default reply" at bounding box center [101, 195] width 101 height 13
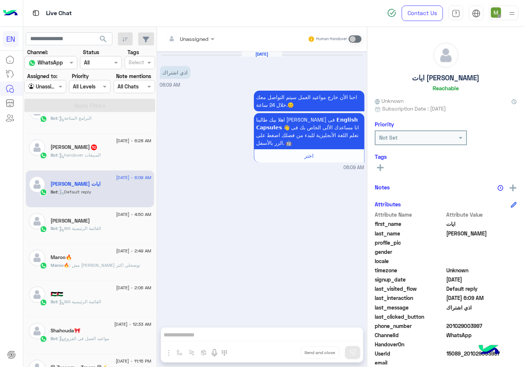
click at [192, 43] on div "Unassigned" at bounding box center [187, 38] width 43 height 15
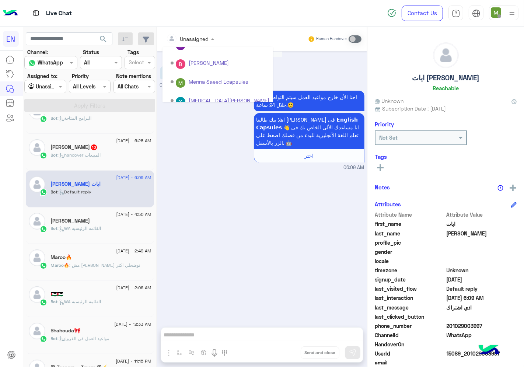
scroll to position [122, 0]
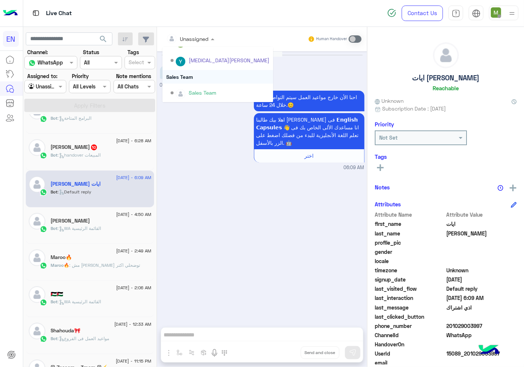
click at [189, 74] on div "Sales Team" at bounding box center [218, 77] width 111 height 14
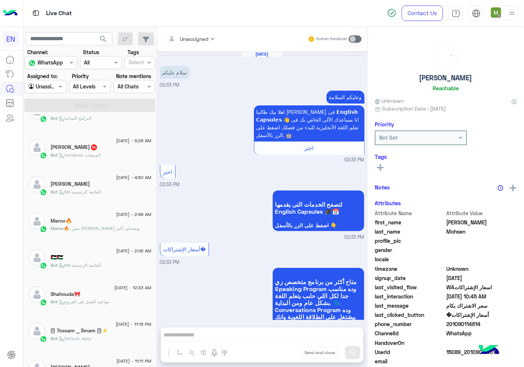
scroll to position [926, 0]
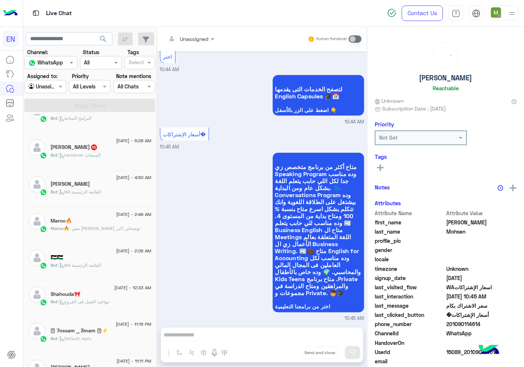
click at [109, 153] on div "Bot : handover المبيعات" at bounding box center [101, 158] width 101 height 13
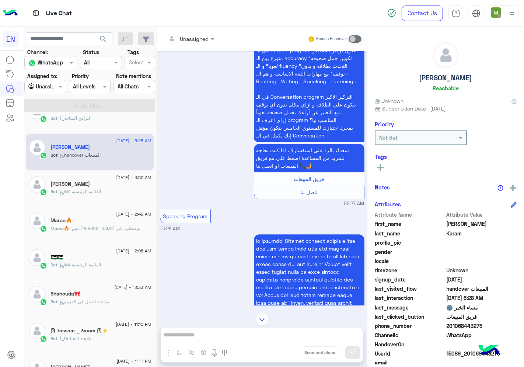
scroll to position [1264, 0]
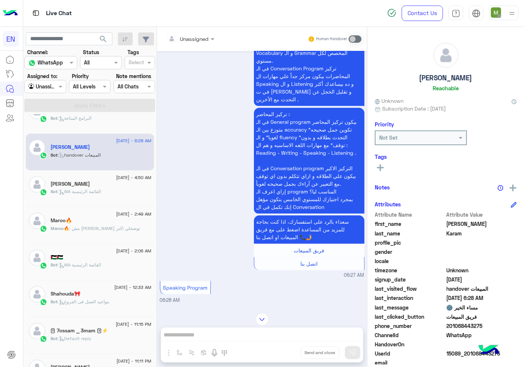
click at [191, 39] on input "text" at bounding box center [181, 39] width 30 height 8
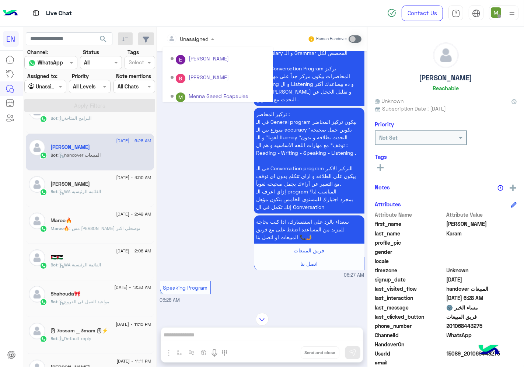
scroll to position [122, 0]
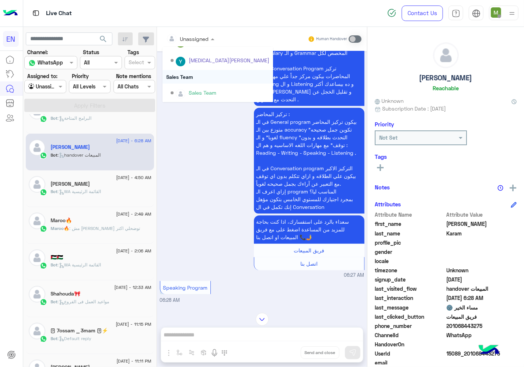
click at [189, 75] on div "Sales Team" at bounding box center [218, 77] width 111 height 14
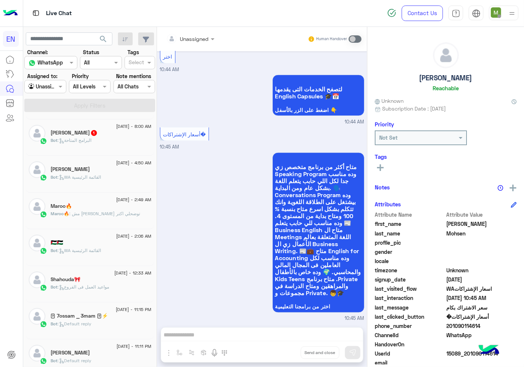
scroll to position [126, 0]
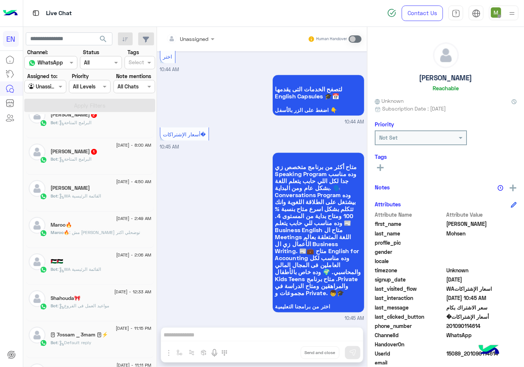
click at [103, 158] on div "Bot : البرامج المتاحة" at bounding box center [101, 162] width 101 height 13
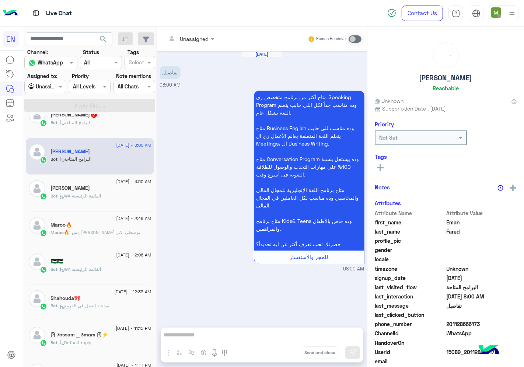
drag, startPoint x: 191, startPoint y: 41, endPoint x: 192, endPoint y: 45, distance: 4.9
click at [191, 40] on input "text" at bounding box center [181, 39] width 30 height 8
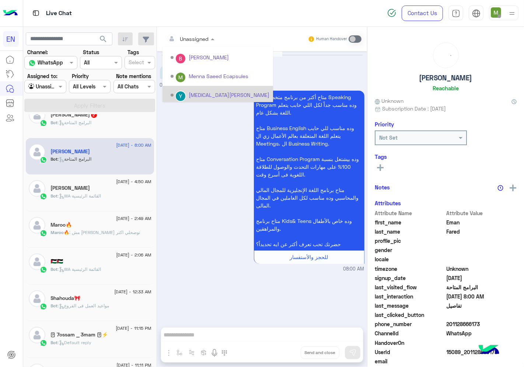
scroll to position [122, 0]
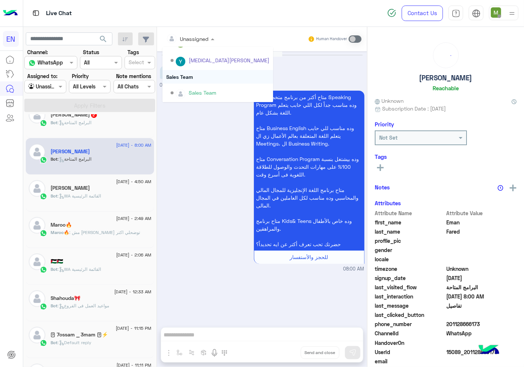
click at [175, 75] on div "Sales Team" at bounding box center [218, 77] width 111 height 14
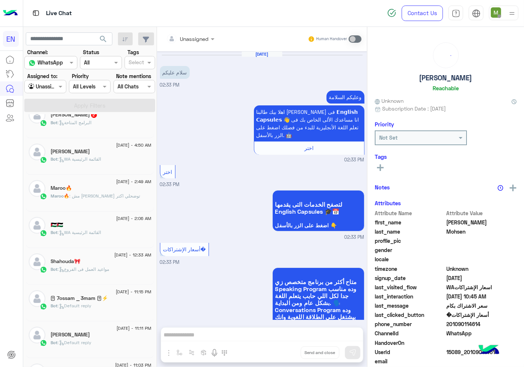
scroll to position [926, 0]
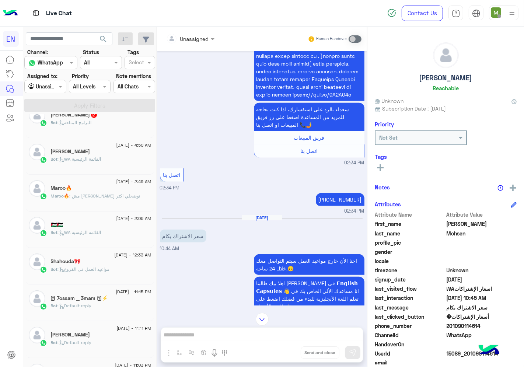
click at [189, 36] on input "text" at bounding box center [181, 39] width 30 height 8
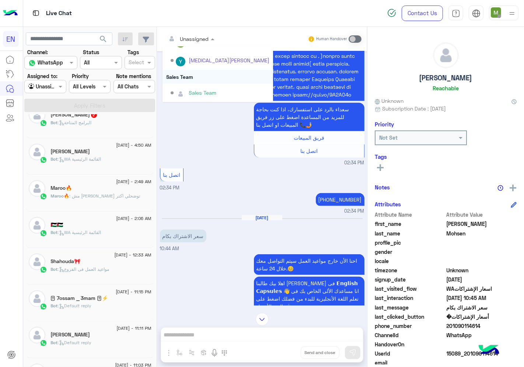
click at [185, 77] on div "Sales Team" at bounding box center [218, 77] width 111 height 14
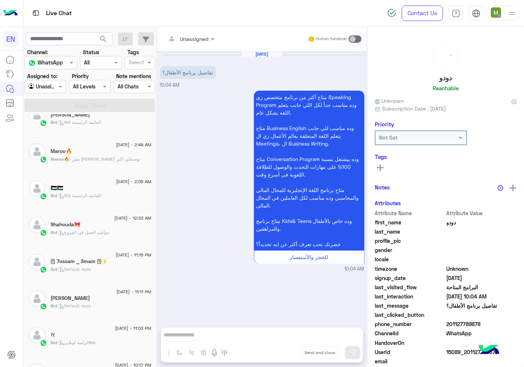
click at [195, 38] on input "text" at bounding box center [181, 39] width 30 height 8
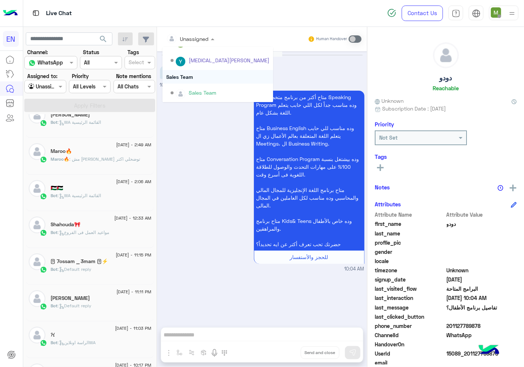
click at [181, 73] on div "Sales Team" at bounding box center [218, 77] width 111 height 14
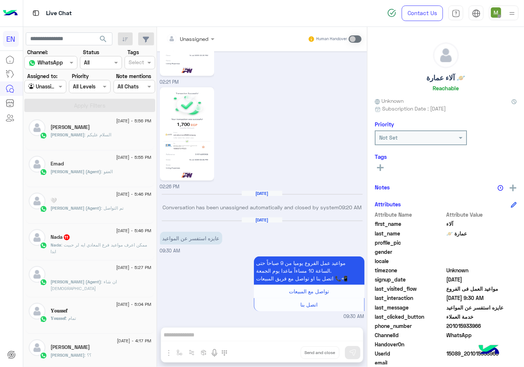
drag, startPoint x: 483, startPoint y: 324, endPoint x: 450, endPoint y: 326, distance: 34.0
click at [450, 326] on span "201015933966" at bounding box center [482, 326] width 70 height 8
click at [182, 166] on img at bounding box center [187, 134] width 50 height 90
drag, startPoint x: 377, startPoint y: 156, endPoint x: 378, endPoint y: 160, distance: 4.2
click at [378, 160] on div "Tags See All" at bounding box center [446, 163] width 142 height 21
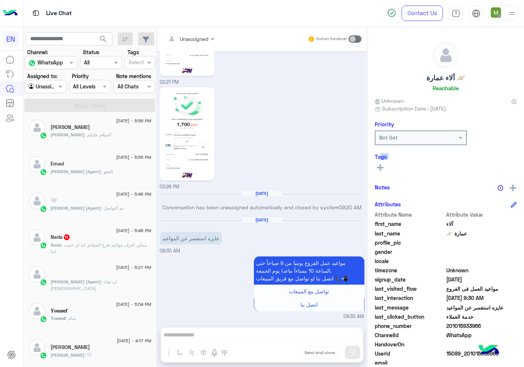
click at [378, 166] on icon at bounding box center [380, 167] width 7 height 7
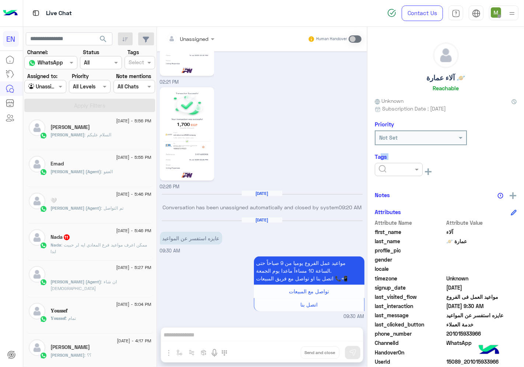
click at [392, 166] on input "text" at bounding box center [390, 170] width 22 height 8
click at [393, 185] on span "Solved" at bounding box center [386, 187] width 17 height 6
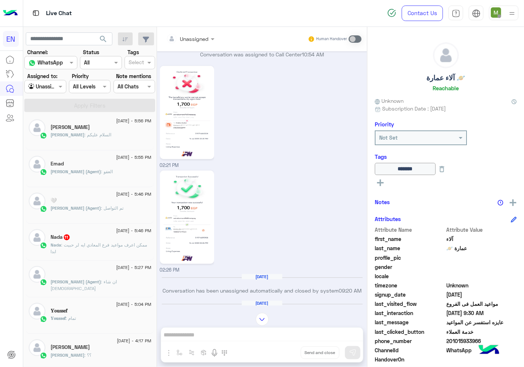
scroll to position [394, 0]
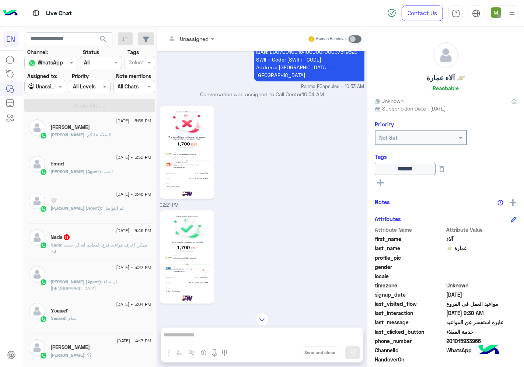
click at [86, 242] on p "Nada : ممكن اعرف مواعيد فرع المعادي ايه لر حبيت ابدا" at bounding box center [101, 248] width 101 height 13
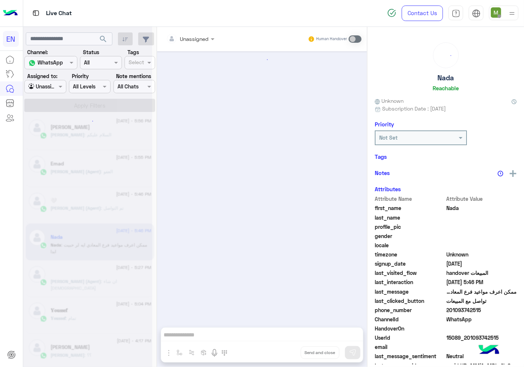
scroll to position [1101, 0]
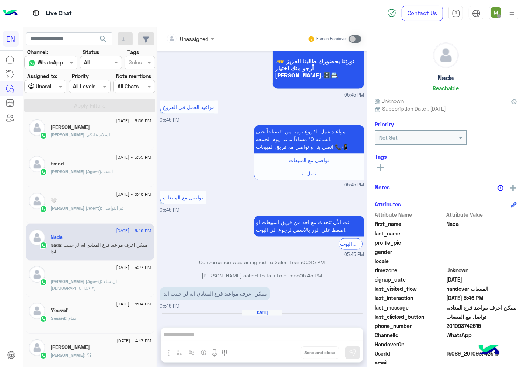
drag, startPoint x: 481, startPoint y: 327, endPoint x: 448, endPoint y: 329, distance: 32.9
click at [448, 329] on div "phone_number [PHONE_NUMBER]" at bounding box center [446, 326] width 142 height 9
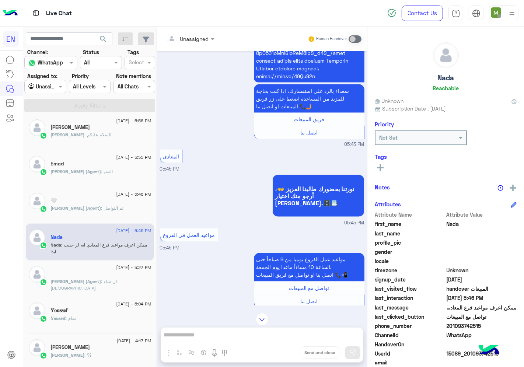
scroll to position [897, 0]
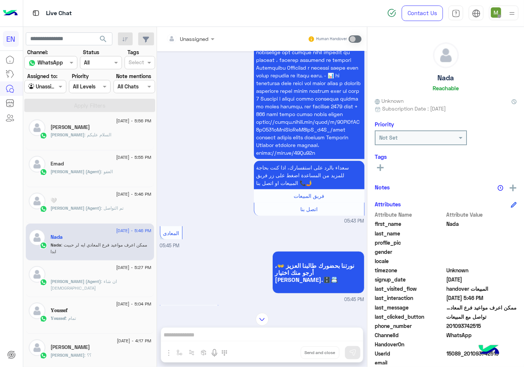
click at [200, 39] on div at bounding box center [191, 38] width 56 height 8
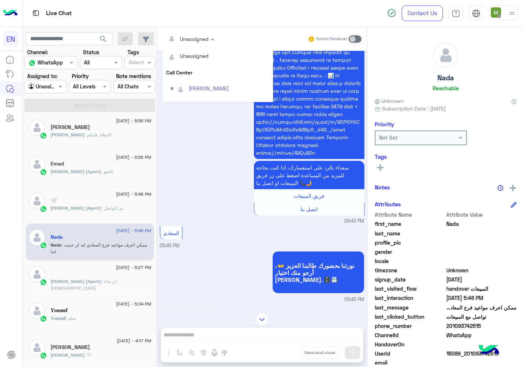
scroll to position [122, 0]
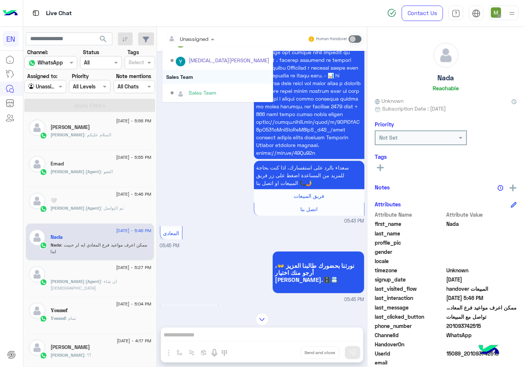
click at [185, 76] on div "Sales Team" at bounding box center [218, 77] width 111 height 14
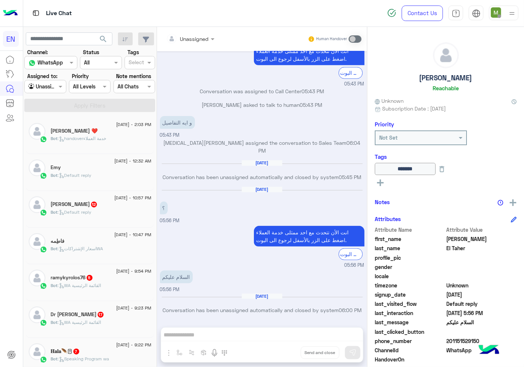
click at [46, 88] on div at bounding box center [45, 86] width 41 height 8
click at [48, 140] on b "Your Team" at bounding box center [47, 143] width 25 height 6
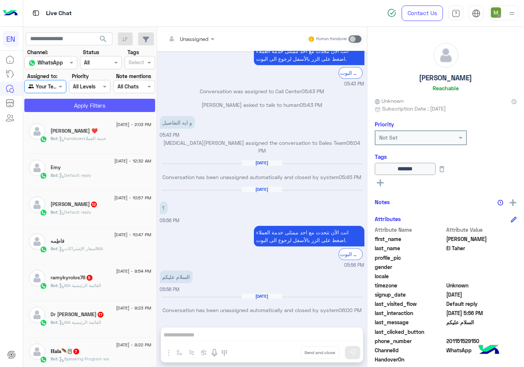
click at [73, 102] on button "Apply Filters" at bounding box center [89, 105] width 131 height 13
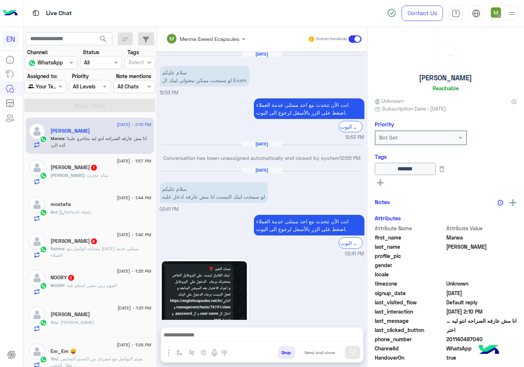
scroll to position [485, 0]
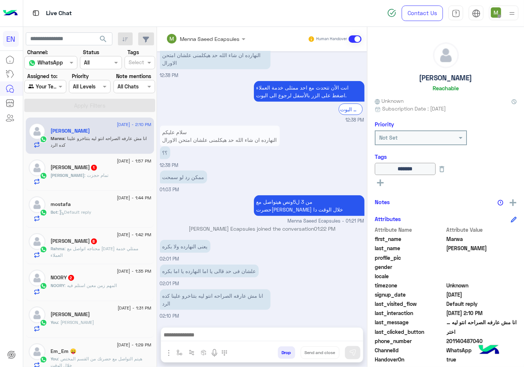
click at [85, 175] on span "[PERSON_NAME]" at bounding box center [68, 175] width 34 height 6
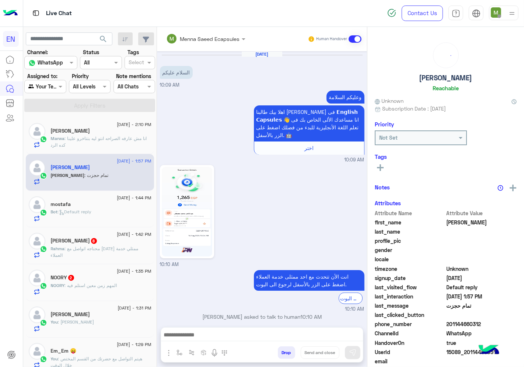
scroll to position [160, 0]
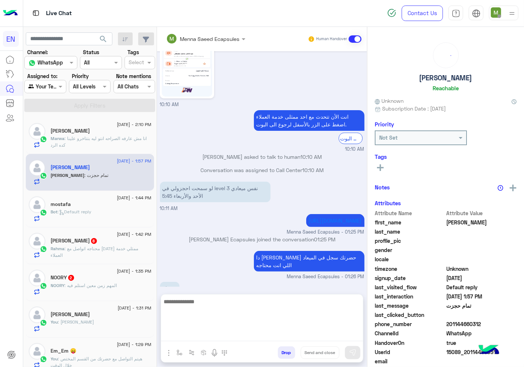
click at [282, 337] on textarea at bounding box center [262, 319] width 202 height 44
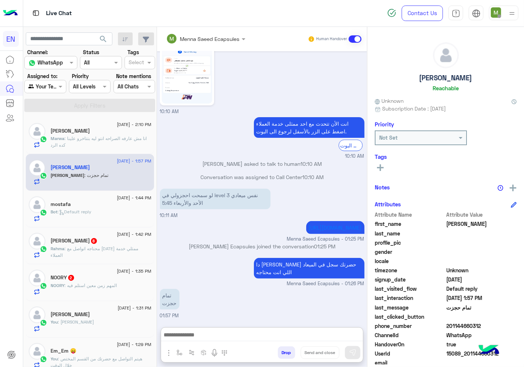
click at [382, 167] on rect at bounding box center [380, 167] width 7 height 1
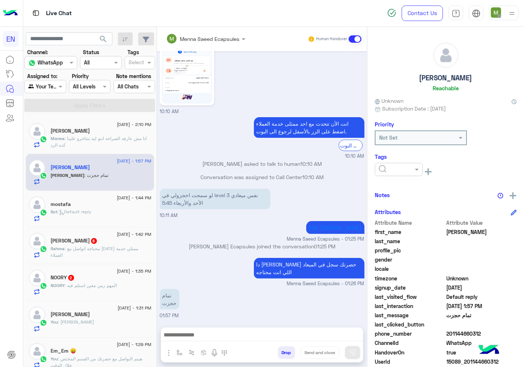
click at [394, 168] on input "text" at bounding box center [390, 170] width 22 height 8
click at [388, 186] on span "Solved" at bounding box center [386, 187] width 17 height 6
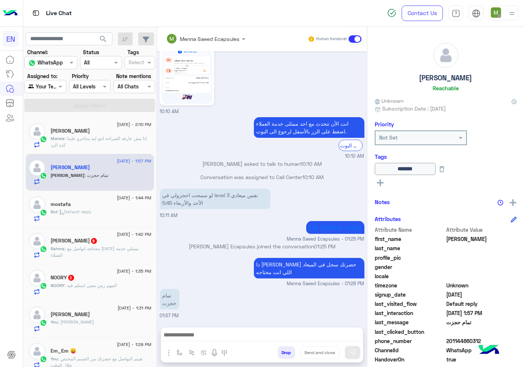
click at [88, 213] on span ": Default reply" at bounding box center [75, 212] width 34 height 6
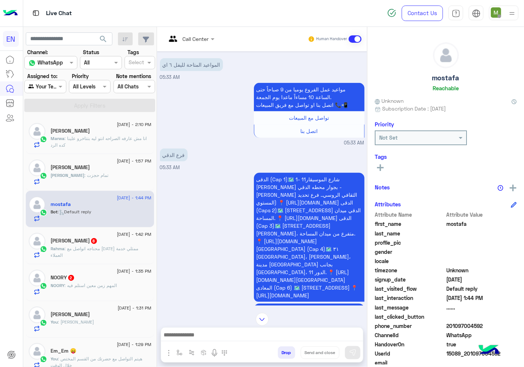
scroll to position [547, 0]
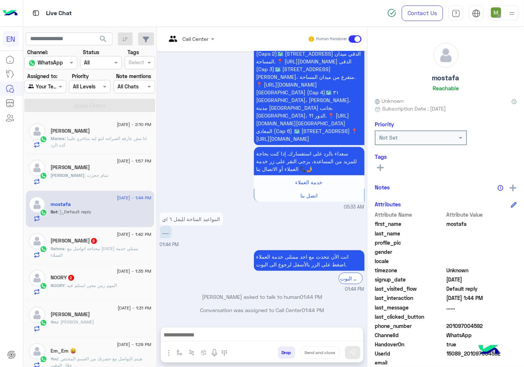
drag, startPoint x: 481, startPoint y: 323, endPoint x: 453, endPoint y: 323, distance: 28.0
click at [455, 323] on span "201097004592" at bounding box center [482, 326] width 70 height 8
click at [440, 324] on span "phone_number" at bounding box center [410, 326] width 70 height 8
click at [463, 325] on span "201097004592" at bounding box center [482, 326] width 70 height 8
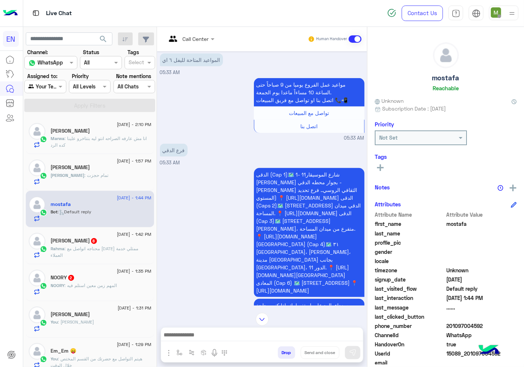
scroll to position [342, 0]
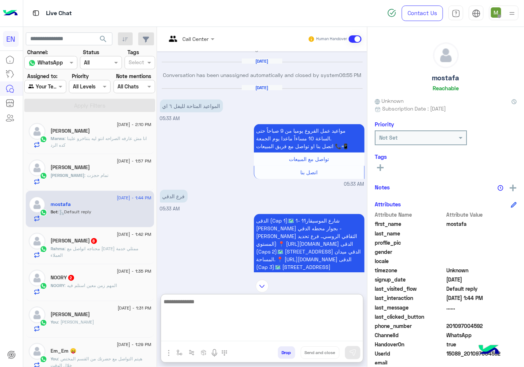
paste textarea "**********"
type textarea "**********"
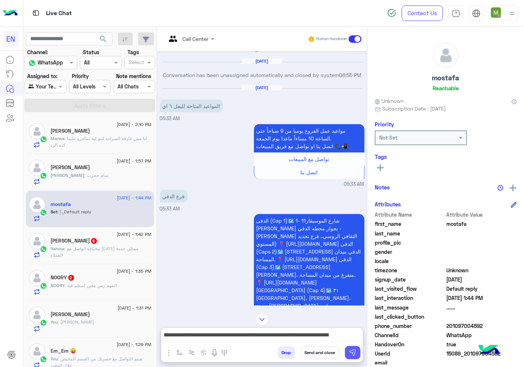
click at [355, 350] on img at bounding box center [352, 352] width 7 height 7
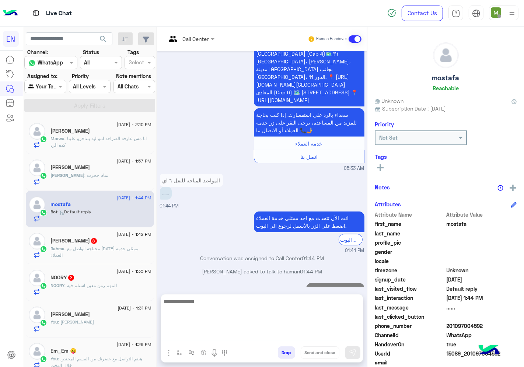
click at [339, 336] on textarea at bounding box center [262, 319] width 202 height 44
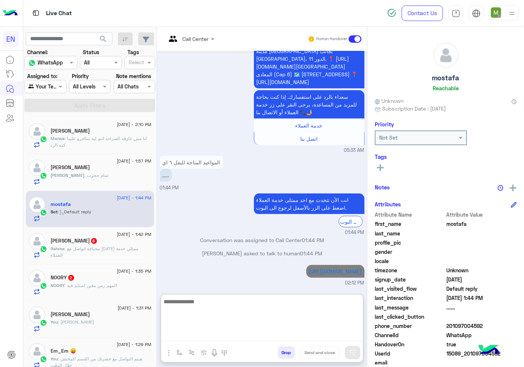
scroll to position [612, 0]
type textarea "*"
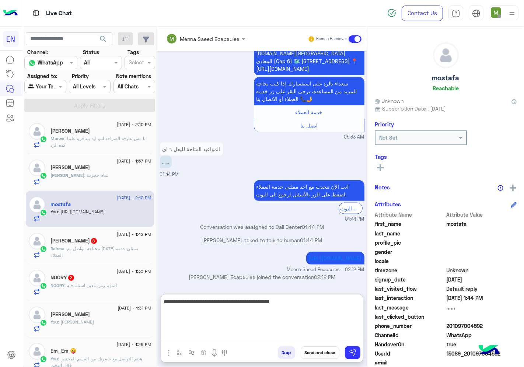
type textarea "**********"
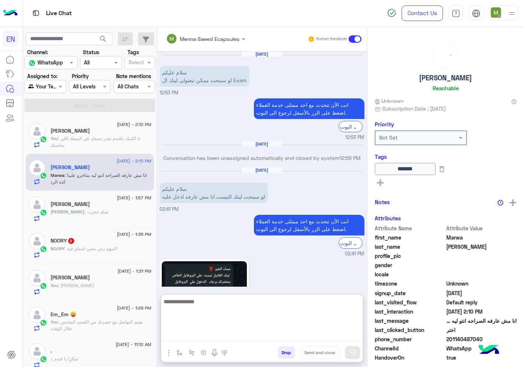
scroll to position [519, 0]
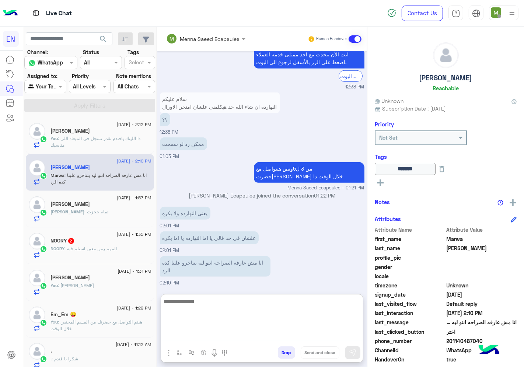
click at [292, 308] on textarea at bounding box center [262, 319] width 202 height 44
type textarea "*"
click at [358, 304] on textarea "*******" at bounding box center [262, 319] width 202 height 44
type textarea "*******"
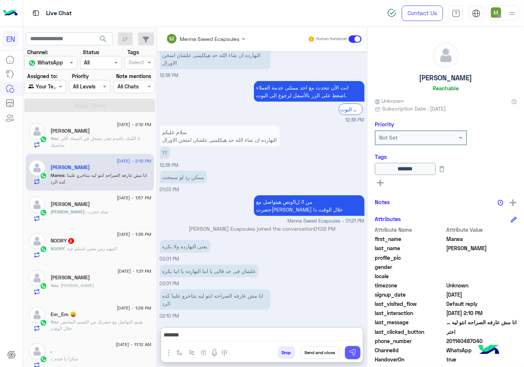
click at [355, 350] on img at bounding box center [352, 352] width 7 height 7
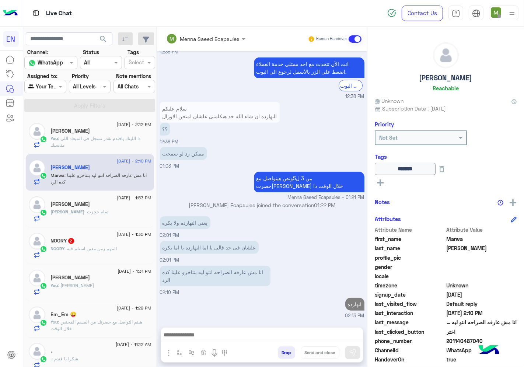
scroll to position [509, 0]
click at [91, 249] on span ": المهم زمن معين استلم فيه" at bounding box center [91, 249] width 52 height 6
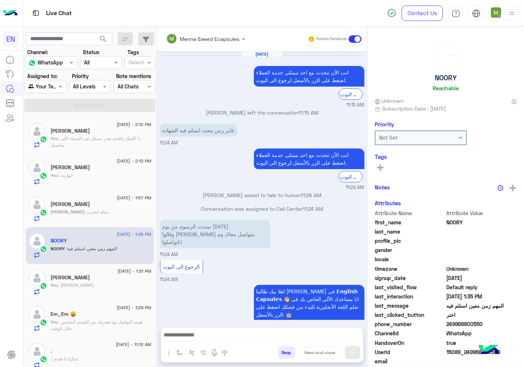
scroll to position [321, 0]
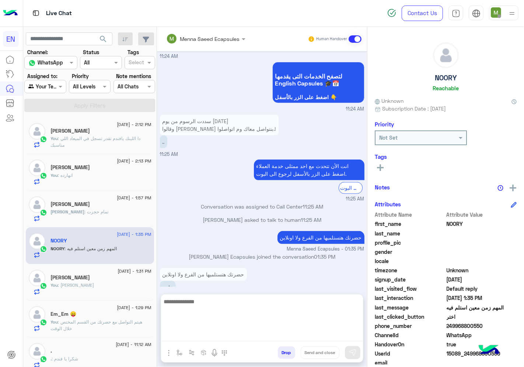
click at [245, 340] on textarea at bounding box center [262, 319] width 202 height 44
type textarea "**********"
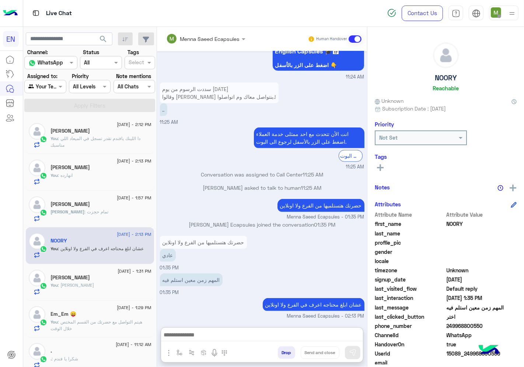
click at [43, 85] on input "text" at bounding box center [36, 87] width 17 height 8
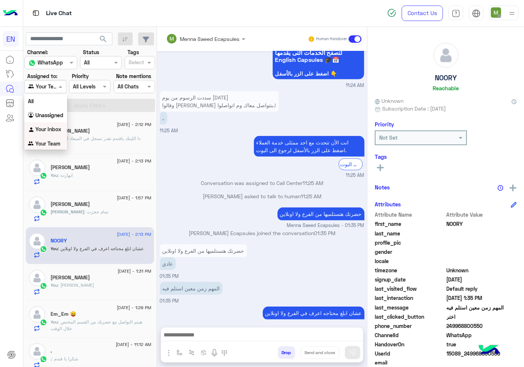
click at [53, 127] on b "Your Inbox" at bounding box center [48, 129] width 26 height 6
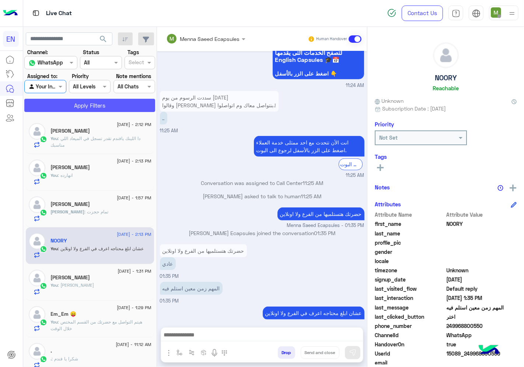
click at [71, 108] on button "Apply Filters" at bounding box center [89, 105] width 131 height 13
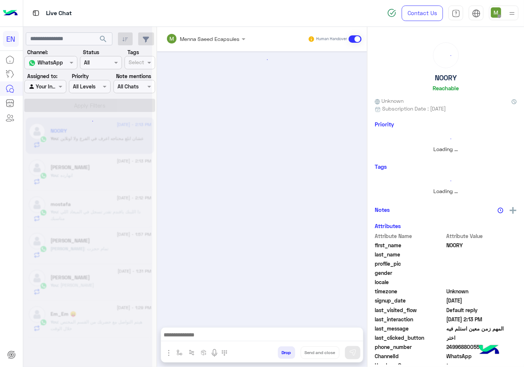
scroll to position [300, 0]
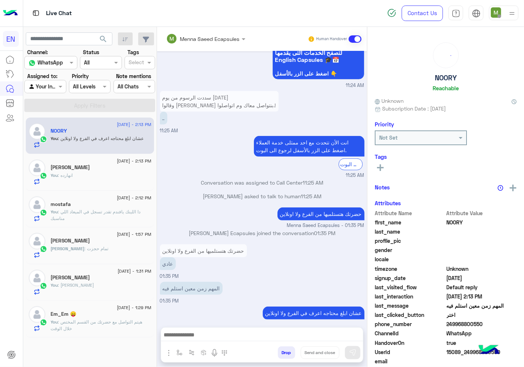
click at [53, 84] on div "Agent Filter Your Inbox" at bounding box center [45, 86] width 42 height 13
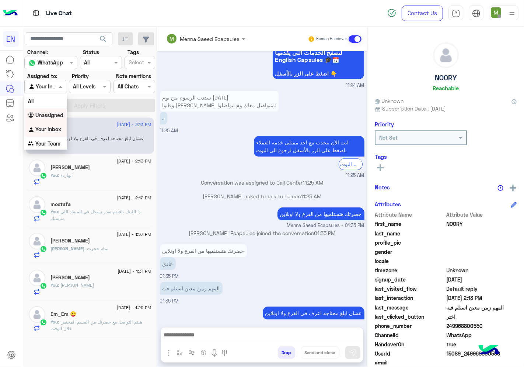
click at [56, 118] on div "Unassigned" at bounding box center [45, 115] width 43 height 14
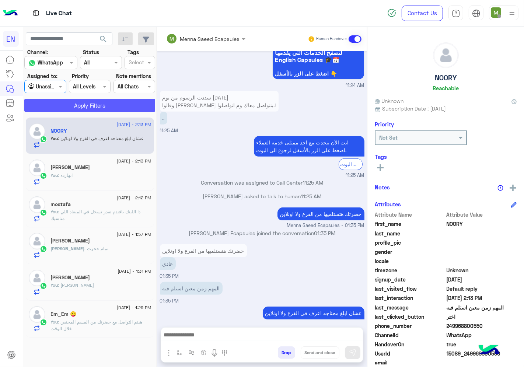
click at [77, 103] on button "Apply Filters" at bounding box center [89, 105] width 131 height 13
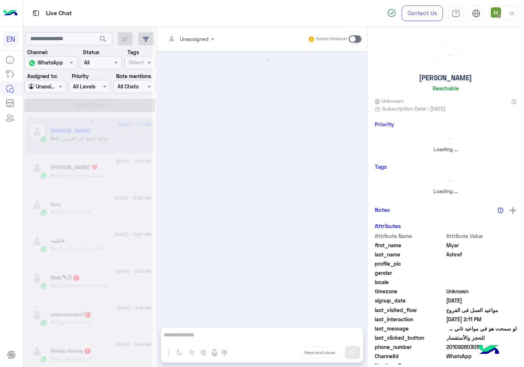
scroll to position [667, 0]
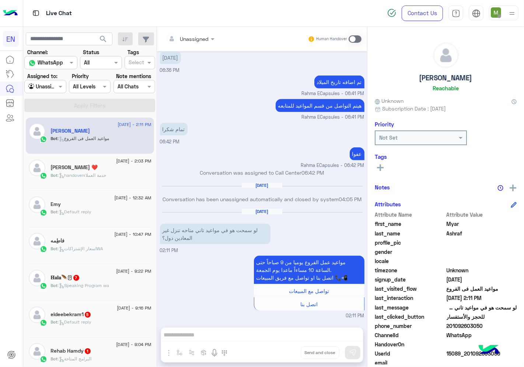
drag, startPoint x: 485, startPoint y: 324, endPoint x: 469, endPoint y: 326, distance: 16.1
click at [469, 326] on span "201092603050" at bounding box center [482, 326] width 70 height 8
click at [458, 327] on span "201092603050" at bounding box center [482, 326] width 70 height 8
click at [472, 325] on span "201092603050" at bounding box center [482, 326] width 70 height 8
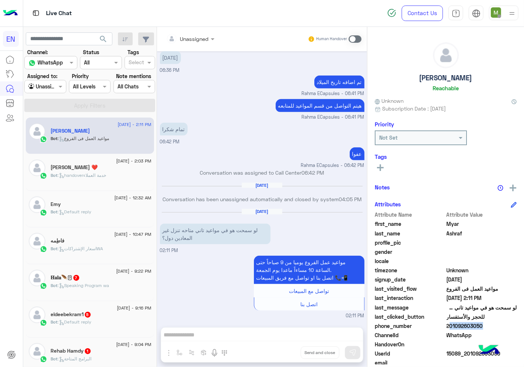
click at [472, 325] on span "201092603050" at bounding box center [482, 326] width 70 height 8
click at [353, 38] on span at bounding box center [355, 38] width 13 height 7
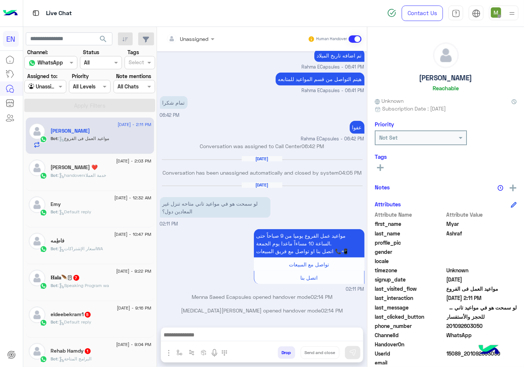
scroll to position [694, 0]
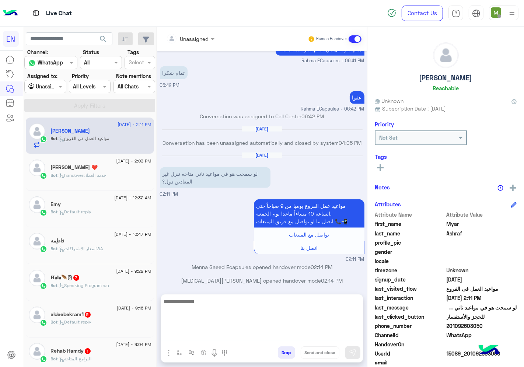
click at [324, 337] on textarea at bounding box center [262, 319] width 202 height 44
type textarea "**********"
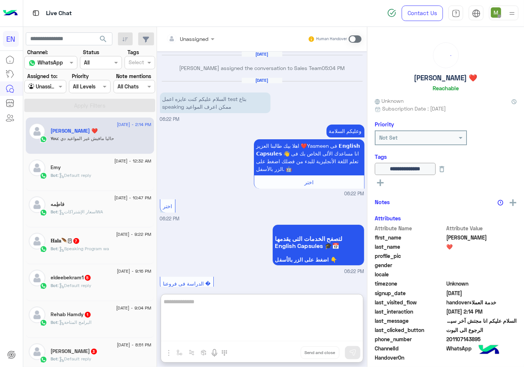
scroll to position [924, 0]
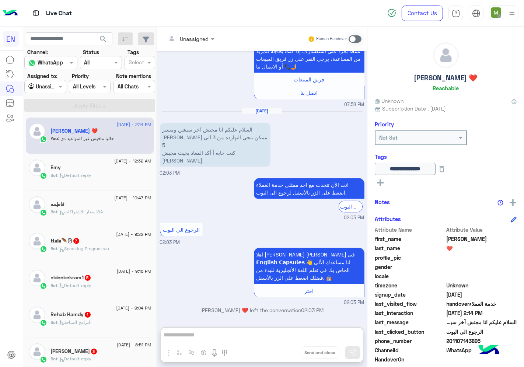
click at [98, 249] on span ": Speaking Program wa" at bounding box center [84, 249] width 52 height 6
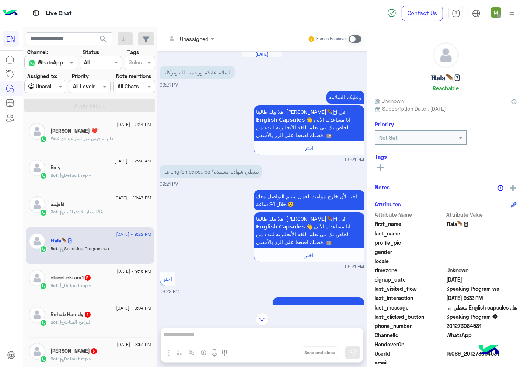
click at [198, 38] on div at bounding box center [191, 38] width 56 height 8
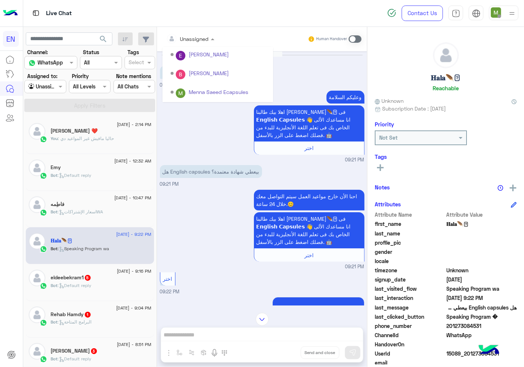
scroll to position [122, 0]
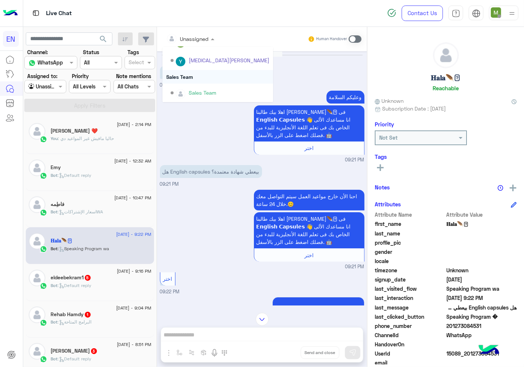
click at [186, 77] on div "Sales Team" at bounding box center [218, 77] width 111 height 14
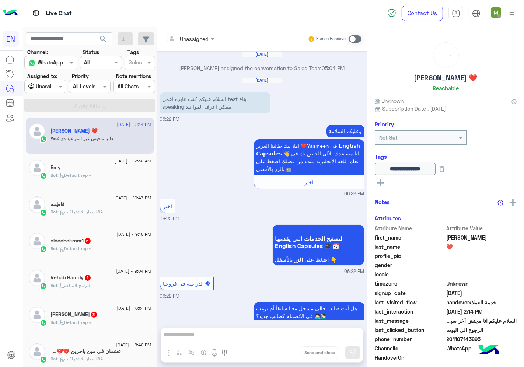
scroll to position [891, 0]
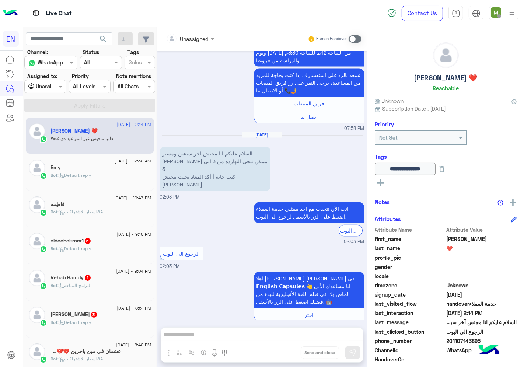
click at [107, 212] on div "Bot : اسعار الإشتراكاتWA" at bounding box center [101, 215] width 101 height 13
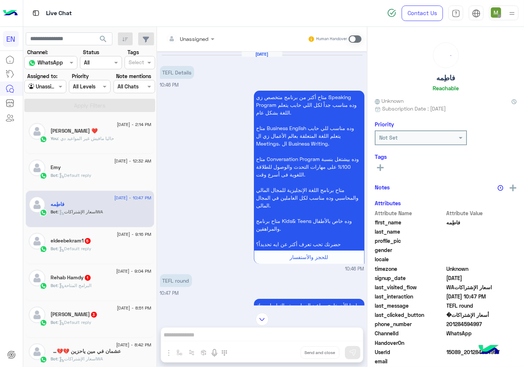
click at [195, 38] on input "text" at bounding box center [181, 39] width 30 height 8
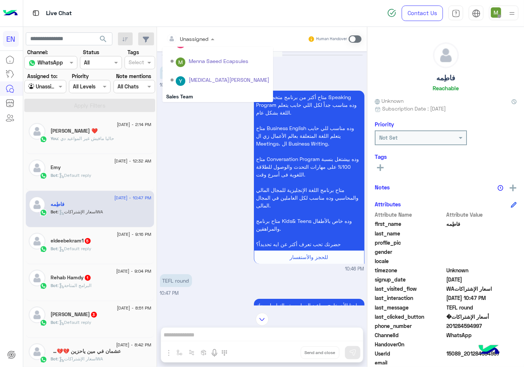
scroll to position [122, 0]
click at [187, 78] on div "Sales Team" at bounding box center [218, 77] width 111 height 14
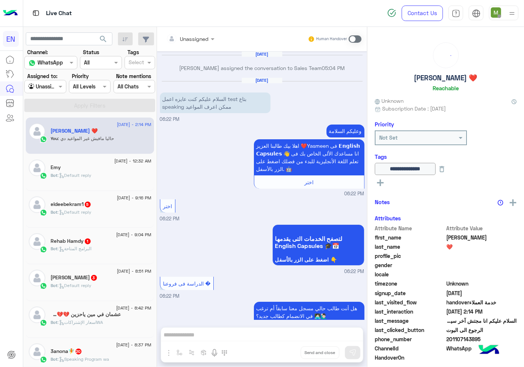
scroll to position [891, 0]
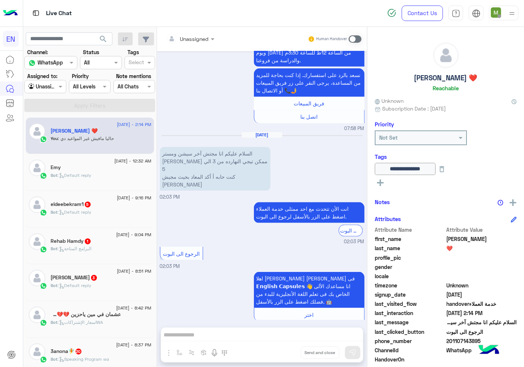
drag, startPoint x: 478, startPoint y: 339, endPoint x: 447, endPoint y: 343, distance: 30.8
click at [447, 343] on span "201107143895" at bounding box center [482, 341] width 70 height 8
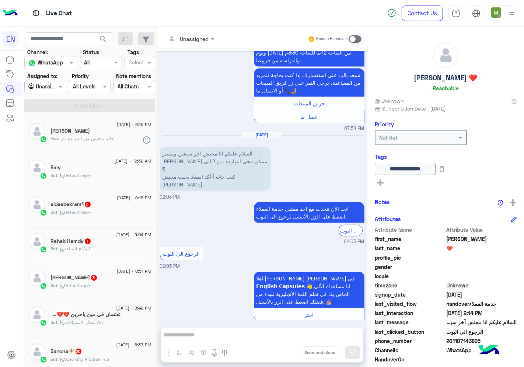
click at [380, 181] on rect at bounding box center [380, 182] width 1 height 7
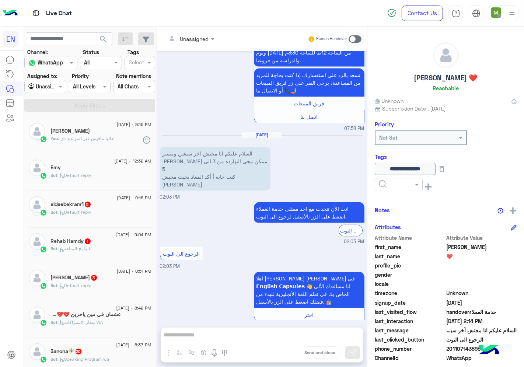
click at [388, 183] on input "text" at bounding box center [390, 185] width 22 height 8
click at [388, 199] on span "Solved" at bounding box center [386, 202] width 17 height 6
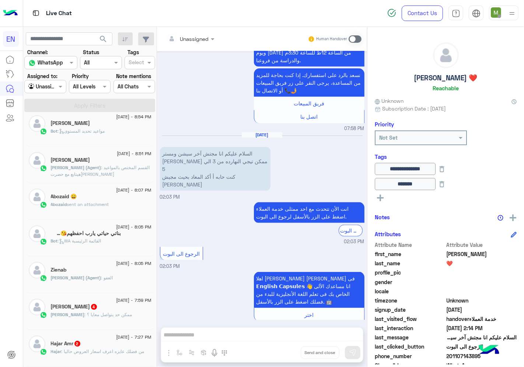
scroll to position [4, 0]
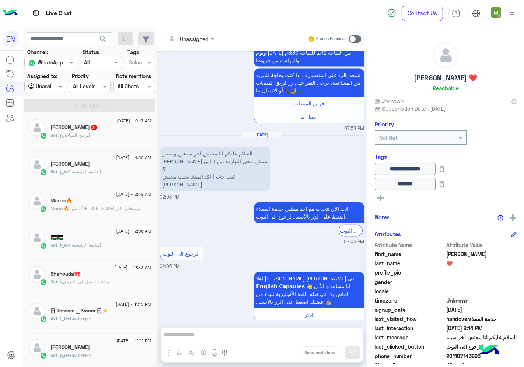
click at [70, 130] on h5 "[DEMOGRAPHIC_DATA] 2" at bounding box center [74, 127] width 47 height 6
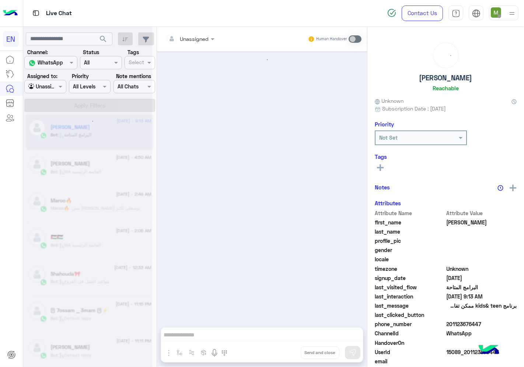
scroll to position [161, 0]
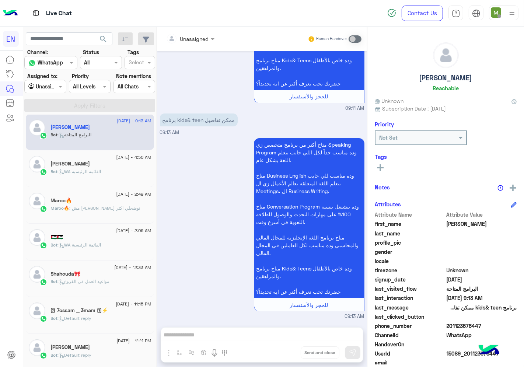
click at [207, 36] on div at bounding box center [191, 38] width 56 height 8
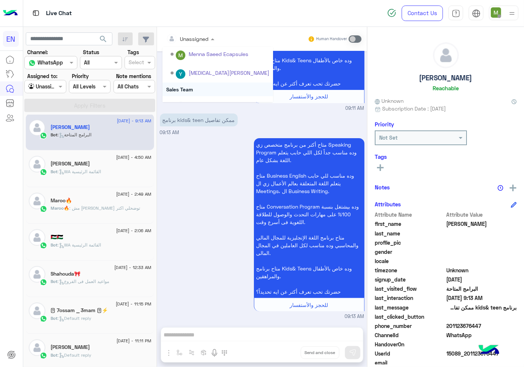
scroll to position [122, 0]
click at [200, 76] on div "Sales Team" at bounding box center [218, 77] width 111 height 14
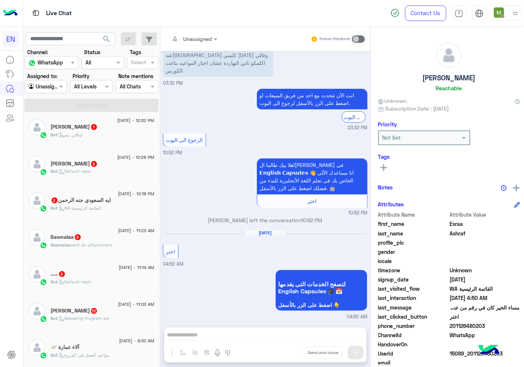
scroll to position [446, 0]
click at [133, 346] on div "آلاء عمارة 🪐" at bounding box center [103, 347] width 104 height 8
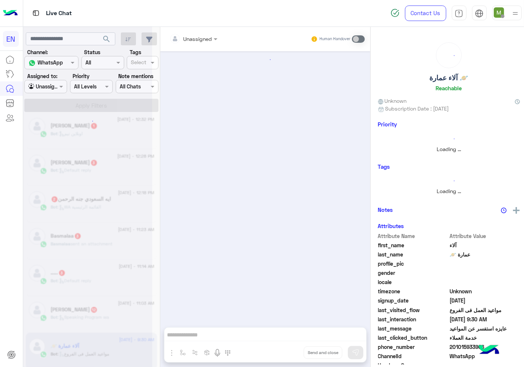
scroll to position [517, 0]
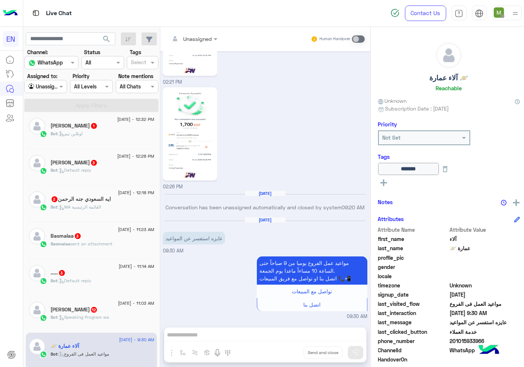
click at [453, 341] on span "201015933966" at bounding box center [485, 341] width 70 height 8
click at [97, 316] on span ": Speaking Program wa" at bounding box center [84, 317] width 52 height 6
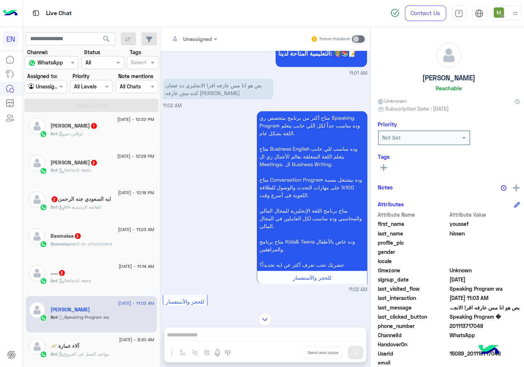
scroll to position [725, 0]
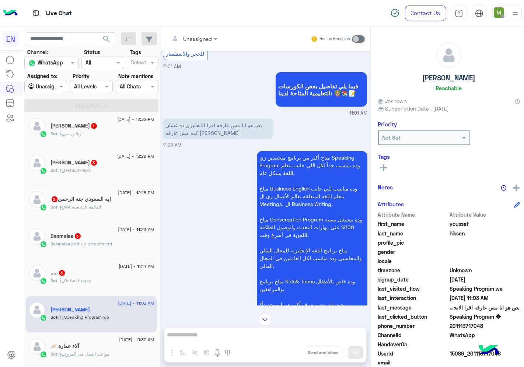
click at [196, 35] on div at bounding box center [194, 38] width 56 height 8
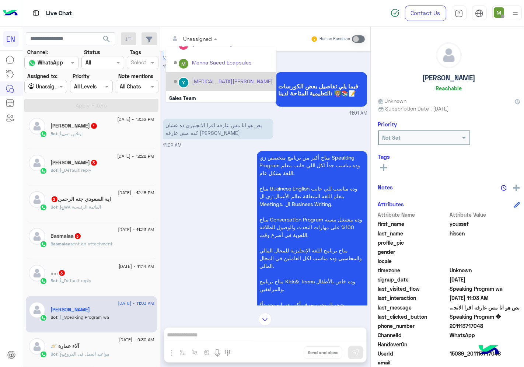
scroll to position [122, 0]
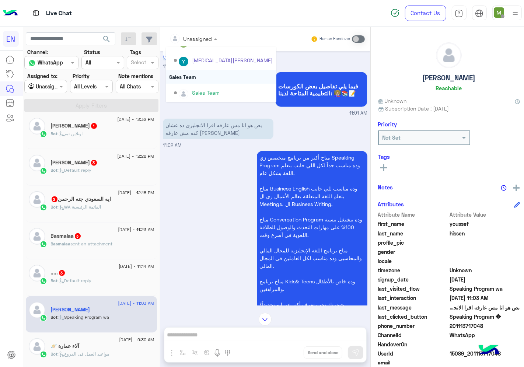
click at [192, 76] on div "Sales Team" at bounding box center [221, 77] width 111 height 14
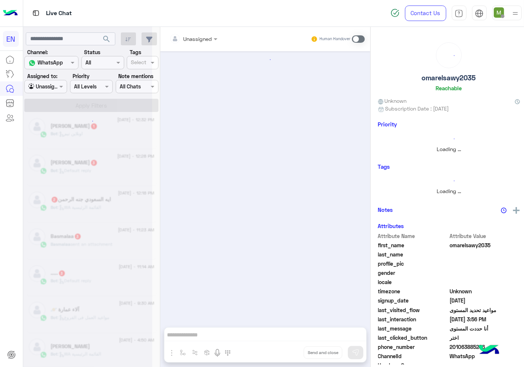
scroll to position [502, 0]
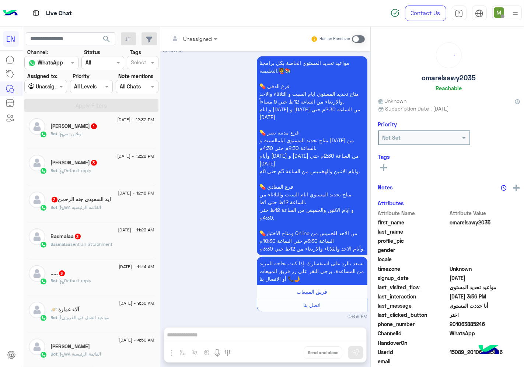
click at [75, 286] on div "Bot : Default reply" at bounding box center [103, 283] width 104 height 13
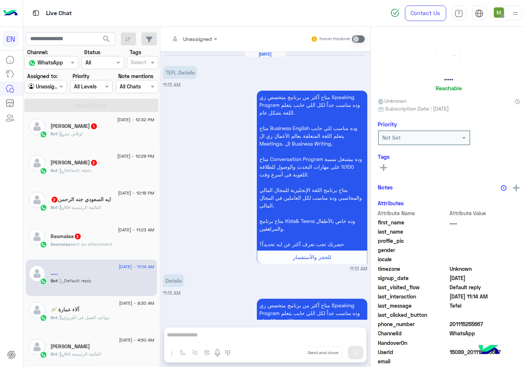
scroll to position [268, 0]
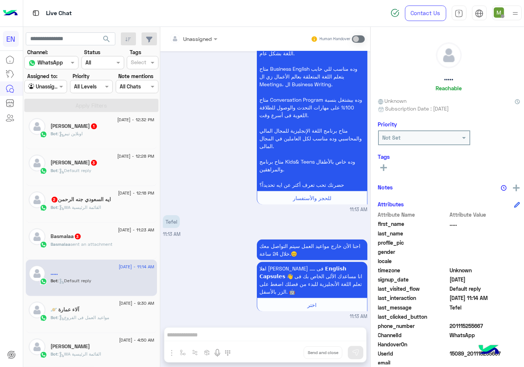
click at [208, 39] on div at bounding box center [194, 38] width 56 height 8
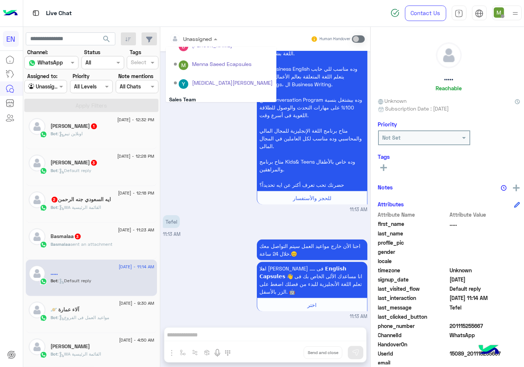
scroll to position [122, 0]
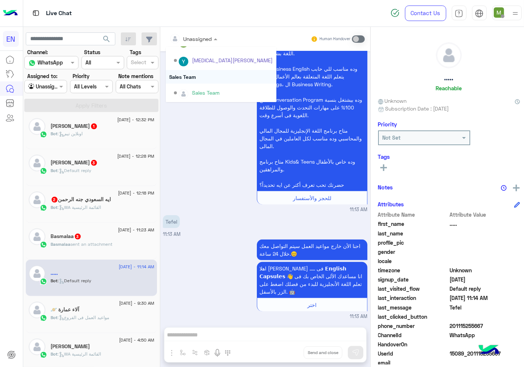
click at [190, 75] on div "Sales Team" at bounding box center [221, 77] width 111 height 14
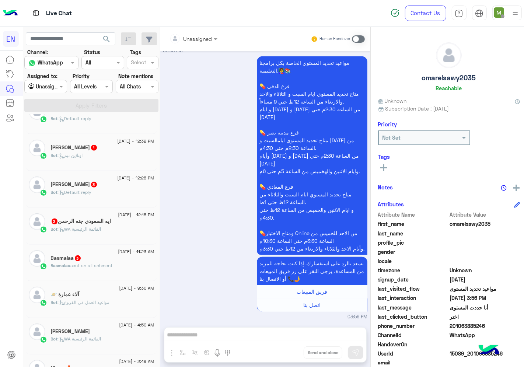
scroll to position [331, 0]
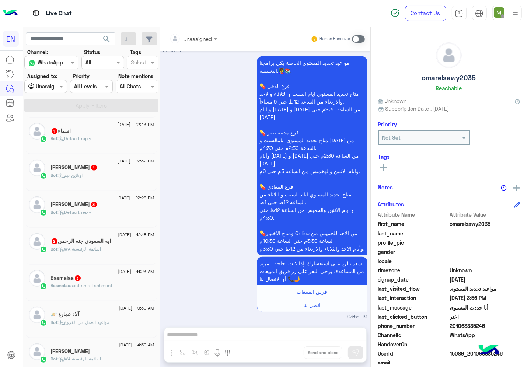
click at [98, 283] on p "Basmalaa sent an attachment" at bounding box center [82, 285] width 62 height 7
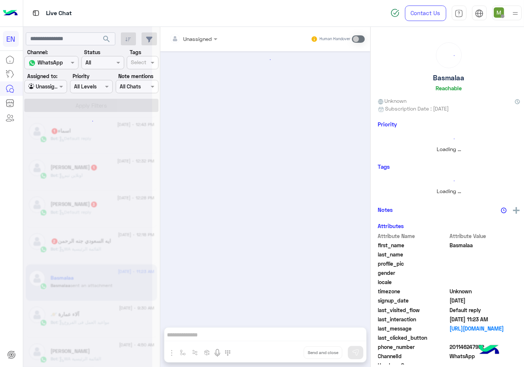
scroll to position [598, 0]
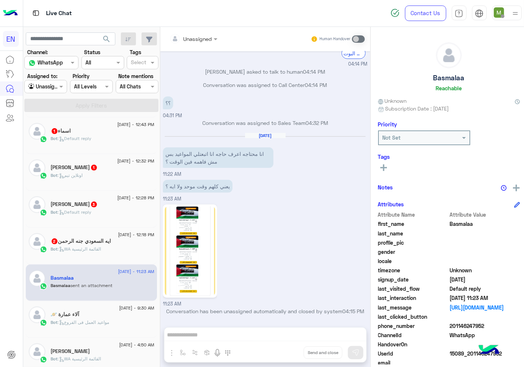
drag, startPoint x: 482, startPoint y: 322, endPoint x: 448, endPoint y: 327, distance: 33.6
click at [450, 327] on span "201146247952" at bounding box center [485, 326] width 70 height 8
click at [382, 167] on rect at bounding box center [383, 167] width 7 height 1
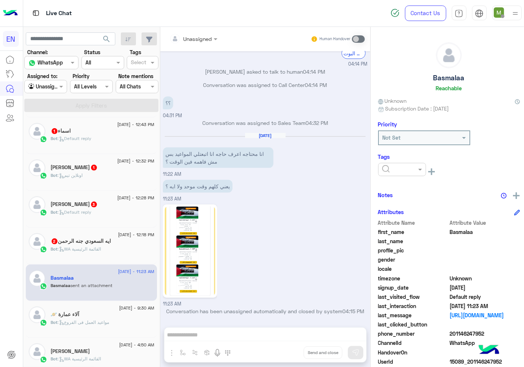
click at [387, 166] on input "text" at bounding box center [393, 170] width 22 height 8
click at [390, 187] on span "Solved" at bounding box center [390, 187] width 17 height 6
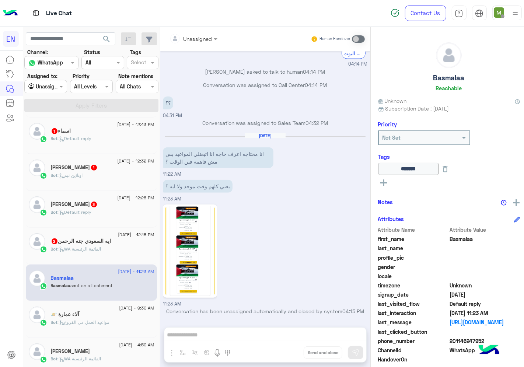
click at [91, 242] on h5 "ايه السعودي جنه الرحمن 2" at bounding box center [81, 241] width 60 height 6
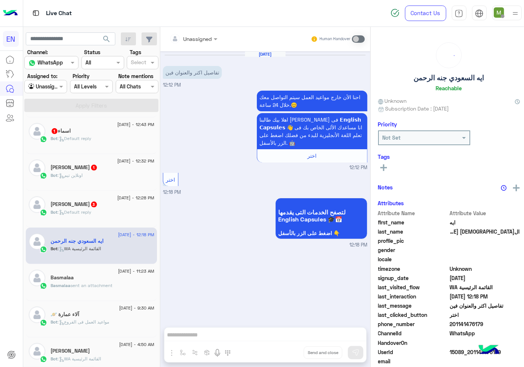
click at [192, 40] on input "text" at bounding box center [185, 39] width 30 height 8
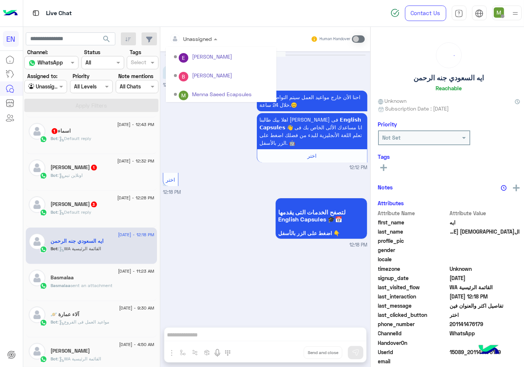
scroll to position [122, 0]
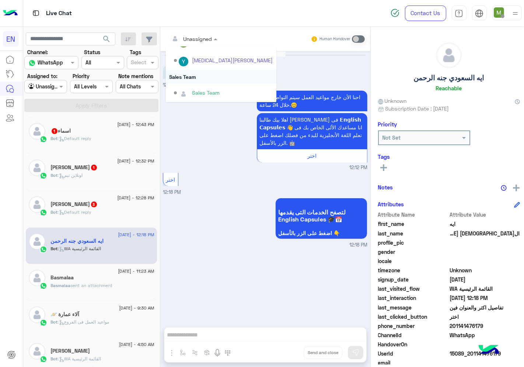
click at [185, 76] on div "Sales Team" at bounding box center [221, 77] width 111 height 14
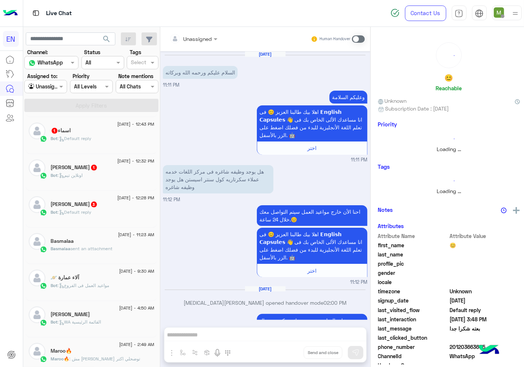
scroll to position [178, 0]
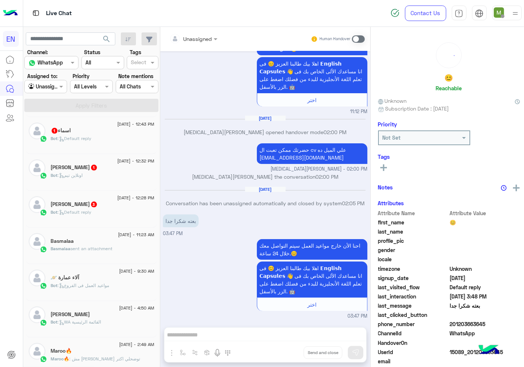
click at [118, 205] on div "[PERSON_NAME] 3" at bounding box center [103, 205] width 104 height 8
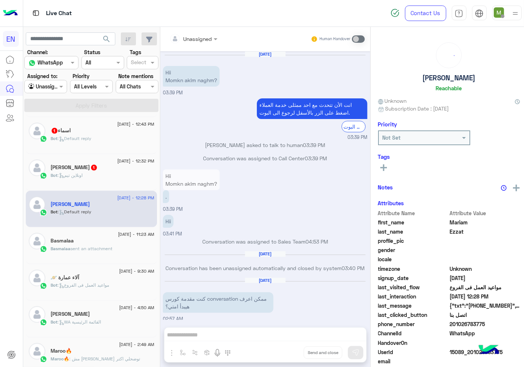
scroll to position [214, 0]
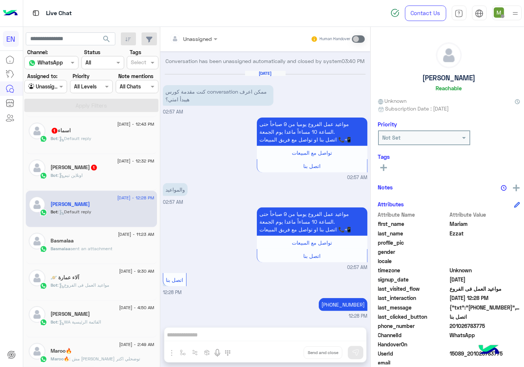
drag, startPoint x: 479, startPoint y: 326, endPoint x: 448, endPoint y: 327, distance: 31.3
click at [450, 327] on span "201026783775" at bounding box center [485, 326] width 70 height 8
click at [382, 167] on rect at bounding box center [383, 167] width 7 height 1
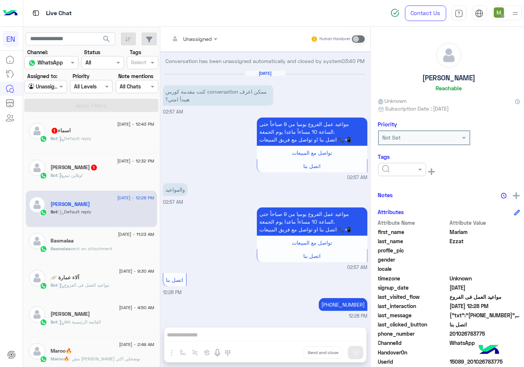
drag, startPoint x: 382, startPoint y: 167, endPoint x: 391, endPoint y: 179, distance: 15.6
click at [386, 167] on input "text" at bounding box center [393, 170] width 22 height 8
click at [391, 184] on span "Solved" at bounding box center [390, 187] width 17 height 6
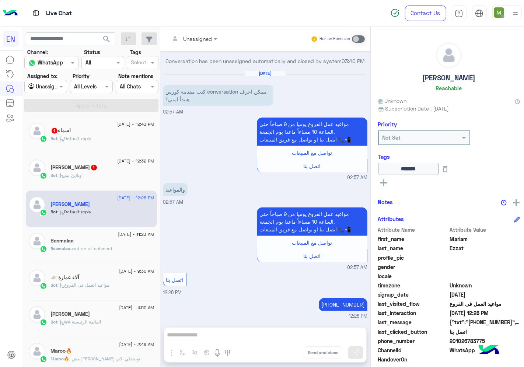
scroll to position [290, 0]
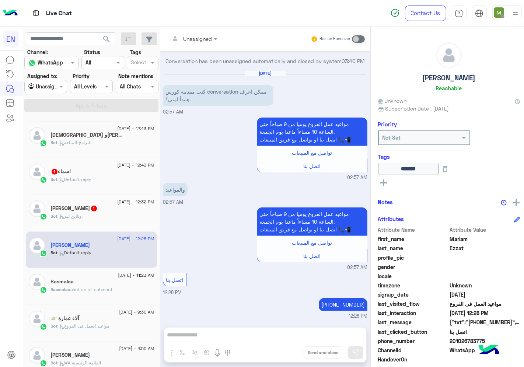
click at [126, 213] on div "[PERSON_NAME] 1" at bounding box center [103, 209] width 104 height 8
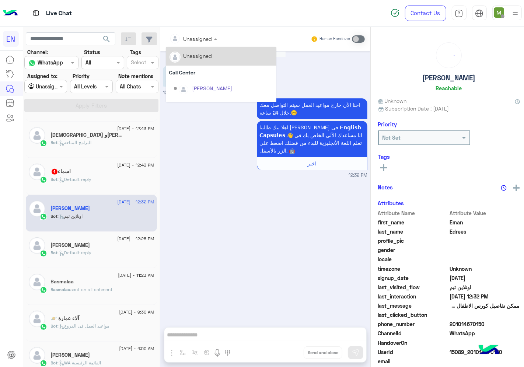
click at [197, 35] on div at bounding box center [194, 38] width 56 height 8
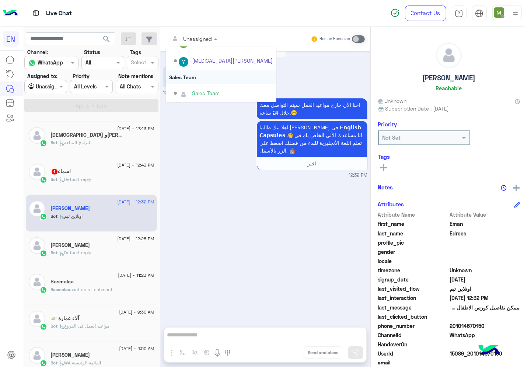
scroll to position [122, 0]
click at [197, 77] on div "Sales Team" at bounding box center [221, 77] width 111 height 14
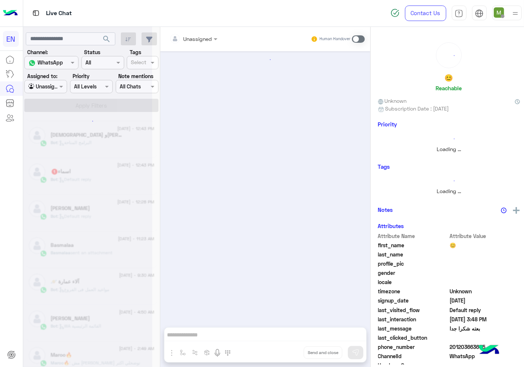
scroll to position [178, 0]
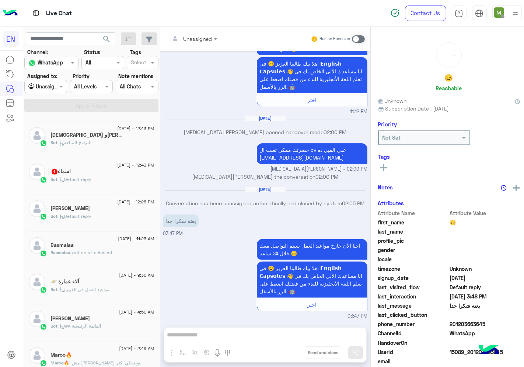
click at [116, 178] on div "Bot : Default reply" at bounding box center [103, 182] width 104 height 13
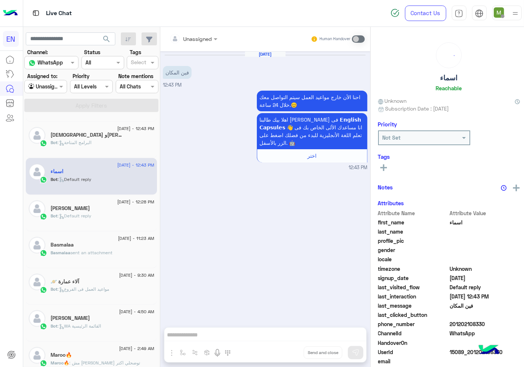
click at [193, 35] on input "text" at bounding box center [185, 39] width 30 height 8
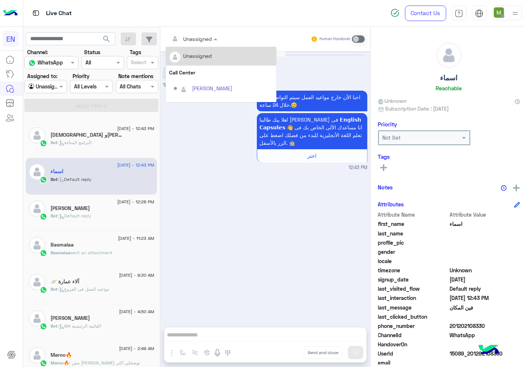
scroll to position [122, 0]
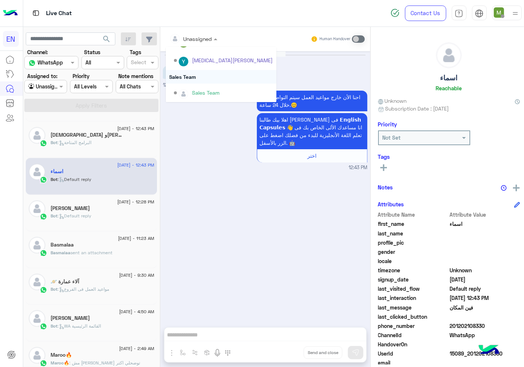
click at [186, 75] on div "Sales Team" at bounding box center [221, 77] width 111 height 14
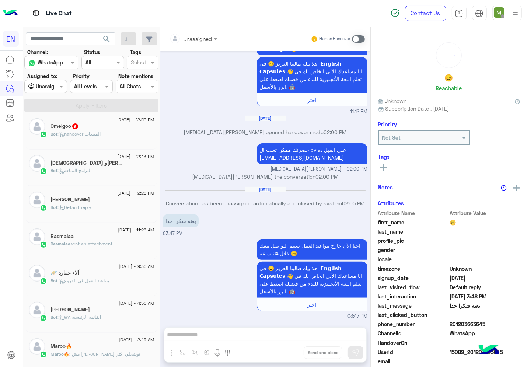
scroll to position [208, 0]
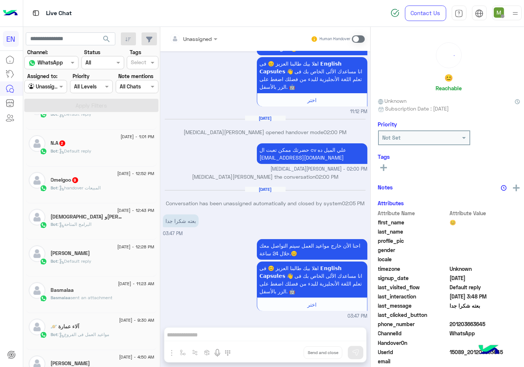
click at [113, 221] on div "Bot : البرامج المتاحة" at bounding box center [103, 227] width 104 height 13
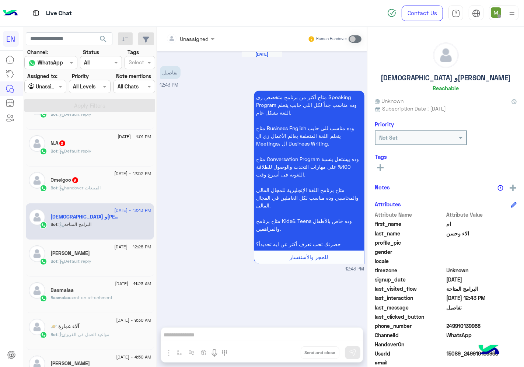
click at [204, 39] on div at bounding box center [191, 38] width 56 height 8
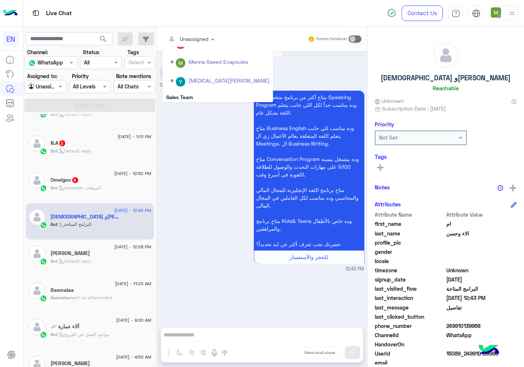
scroll to position [122, 0]
click at [186, 78] on div "Sales Team" at bounding box center [218, 77] width 111 height 14
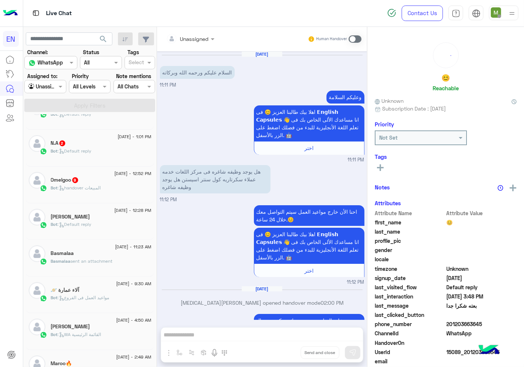
scroll to position [178, 0]
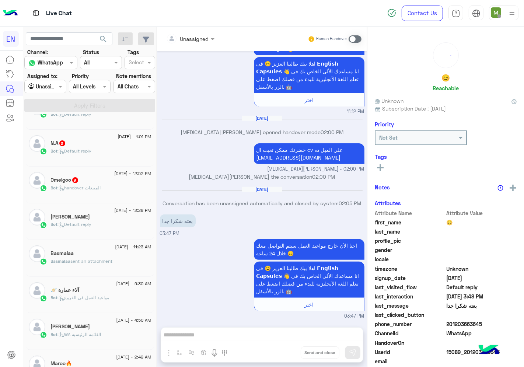
click at [78, 183] on span "9" at bounding box center [74, 180] width 7 height 6
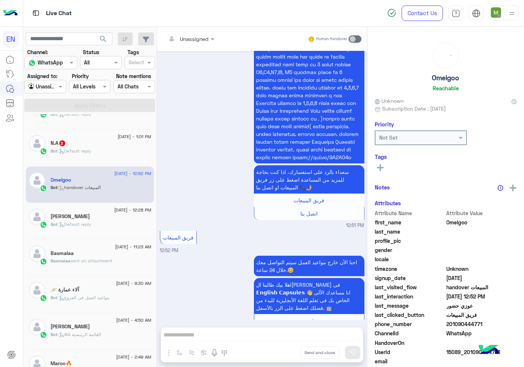
scroll to position [544, 0]
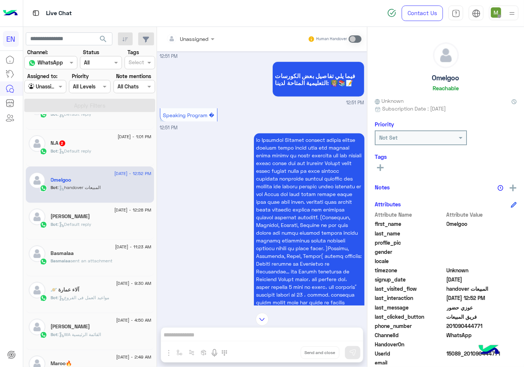
click at [198, 39] on div at bounding box center [191, 38] width 56 height 8
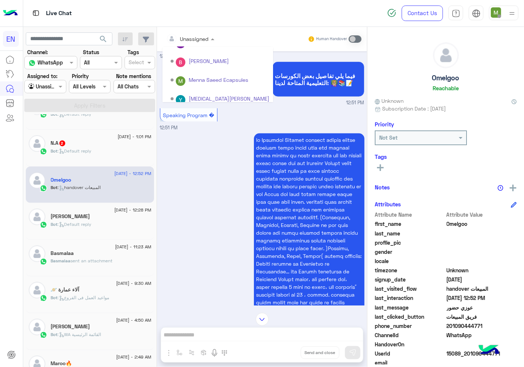
scroll to position [122, 0]
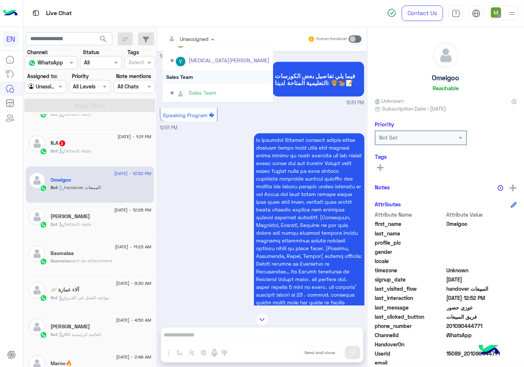
click at [189, 79] on div "Sales Team" at bounding box center [218, 77] width 111 height 14
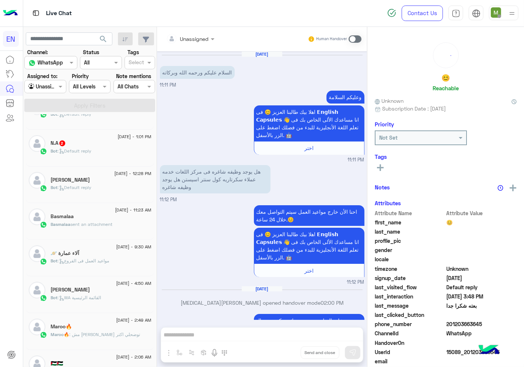
scroll to position [178, 0]
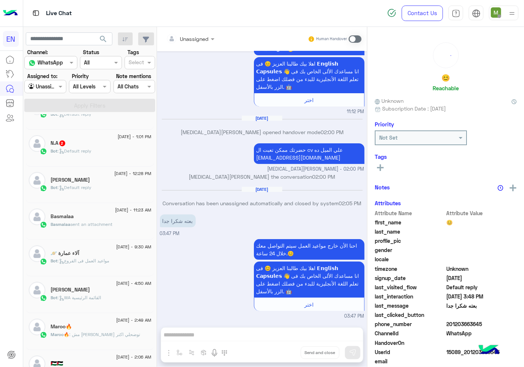
click at [128, 150] on div "Bot : Default reply" at bounding box center [101, 154] width 101 height 13
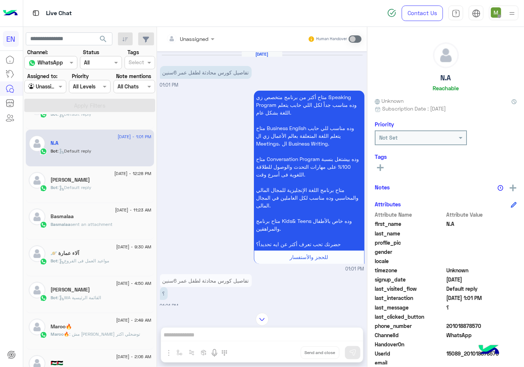
click at [194, 35] on input "text" at bounding box center [181, 39] width 30 height 8
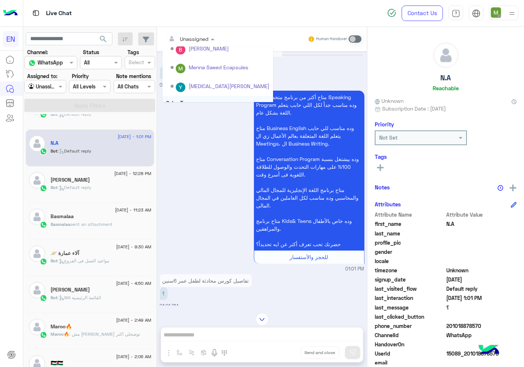
scroll to position [122, 0]
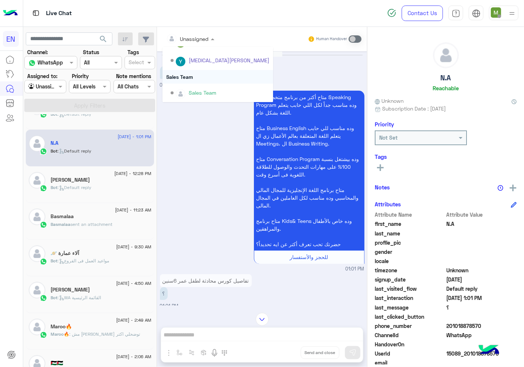
click at [186, 76] on div "Sales Team" at bounding box center [218, 77] width 111 height 14
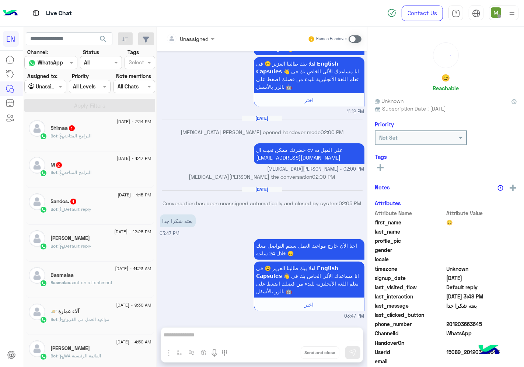
scroll to position [85, 0]
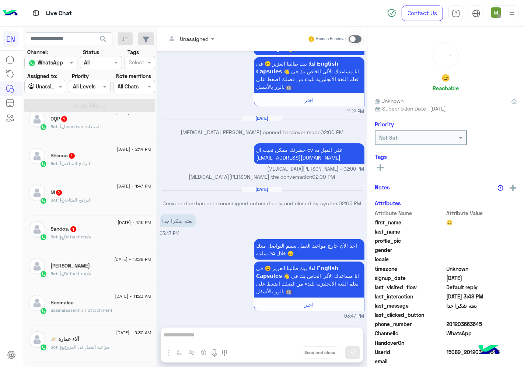
click at [119, 233] on div "Sandos. 1" at bounding box center [101, 230] width 101 height 8
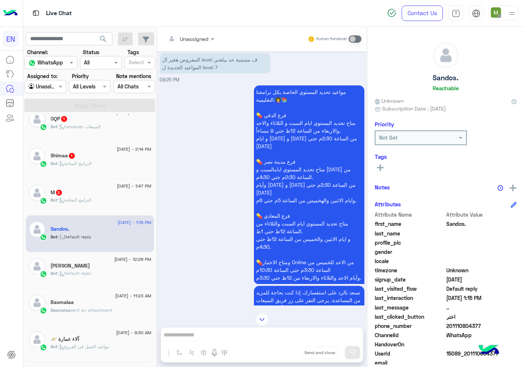
scroll to position [569, 0]
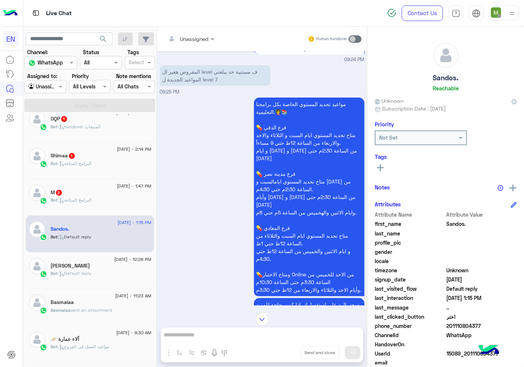
drag, startPoint x: 482, startPoint y: 325, endPoint x: 450, endPoint y: 325, distance: 32.4
click at [450, 325] on span "201110804377" at bounding box center [482, 326] width 70 height 8
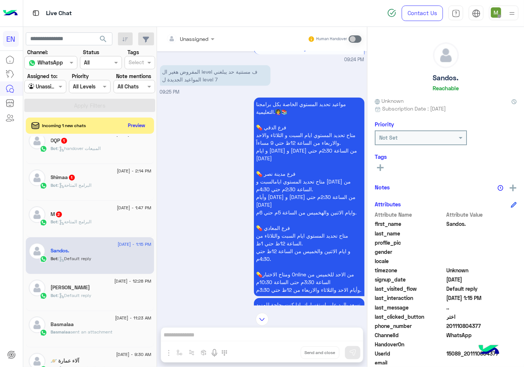
click at [381, 167] on rect at bounding box center [380, 167] width 7 height 1
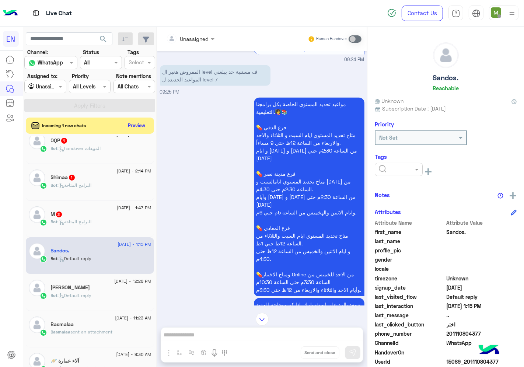
click at [385, 167] on input "text" at bounding box center [390, 170] width 22 height 8
click at [385, 184] on span "Solved" at bounding box center [386, 187] width 17 height 6
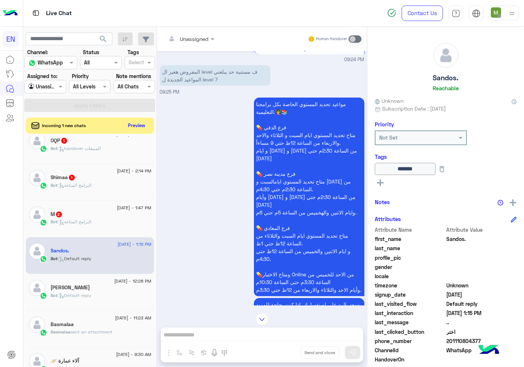
click at [77, 216] on div "M 2" at bounding box center [101, 215] width 101 height 8
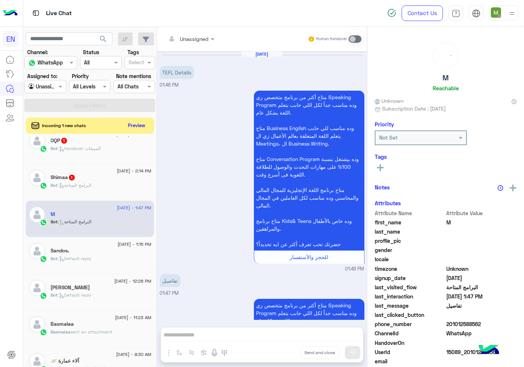
scroll to position [161, 0]
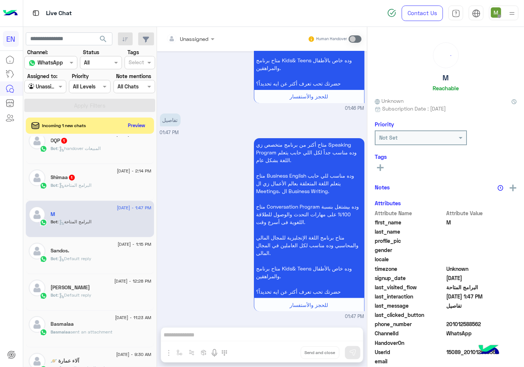
click at [201, 41] on div at bounding box center [191, 38] width 56 height 8
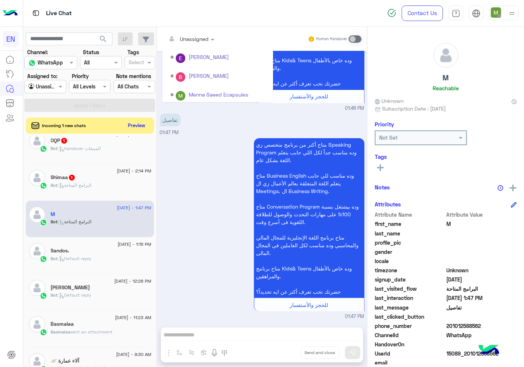
scroll to position [122, 0]
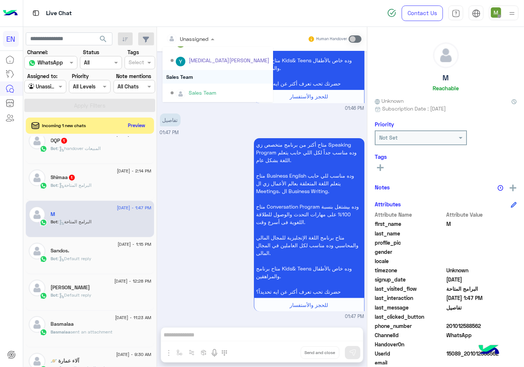
click at [193, 73] on div "Sales Team" at bounding box center [218, 77] width 111 height 14
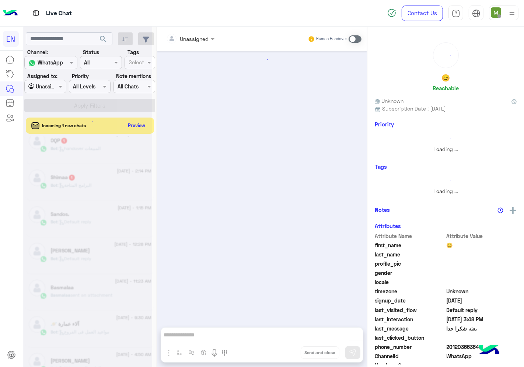
scroll to position [178, 0]
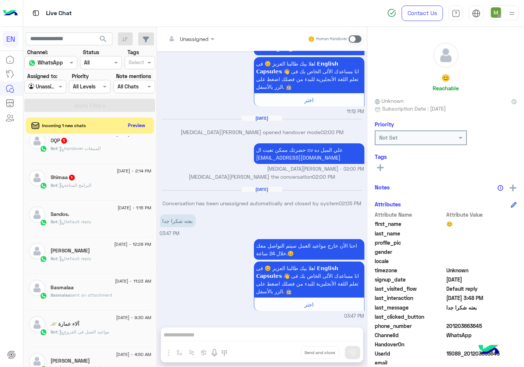
click at [76, 186] on span ": البرامج المتاحة" at bounding box center [75, 185] width 34 height 6
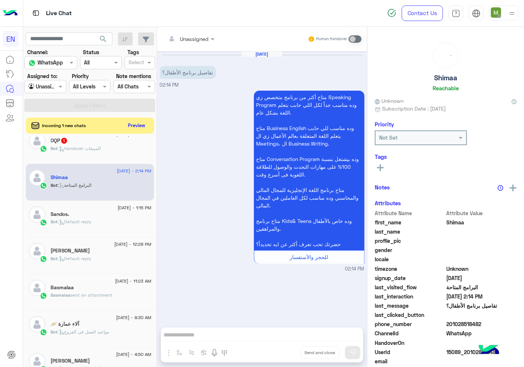
click at [198, 39] on div at bounding box center [191, 38] width 56 height 8
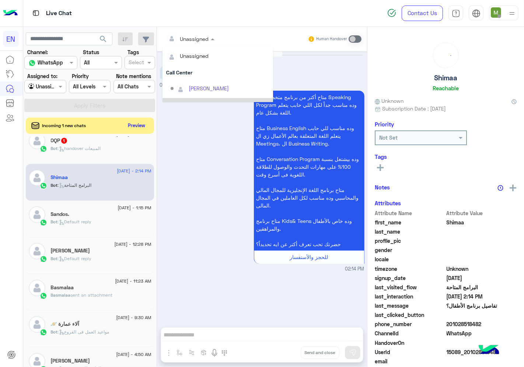
scroll to position [122, 0]
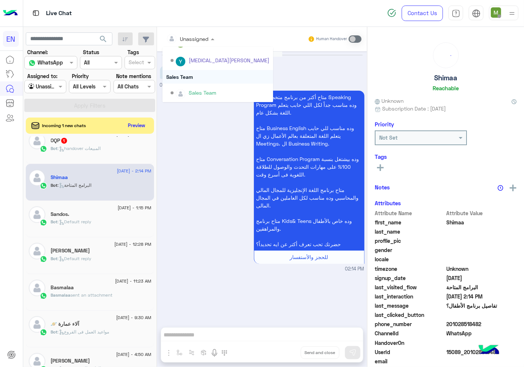
click at [189, 76] on div "Sales Team" at bounding box center [218, 77] width 111 height 14
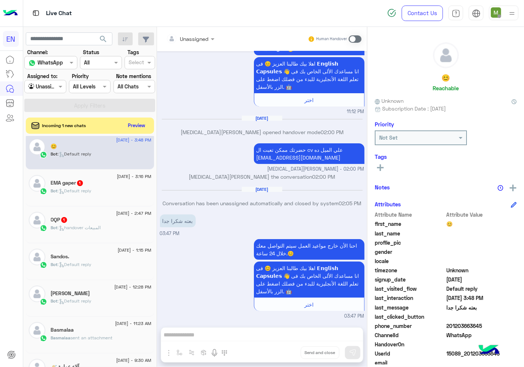
scroll to position [4, 0]
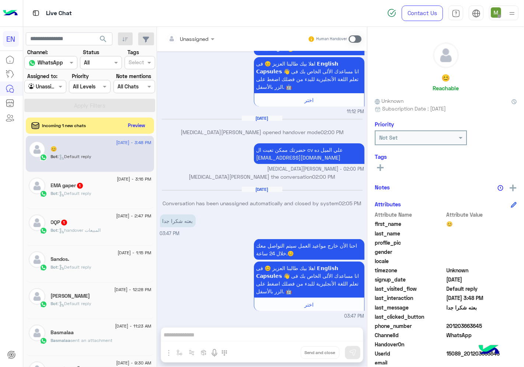
click at [96, 224] on div "OQP 1" at bounding box center [101, 223] width 101 height 8
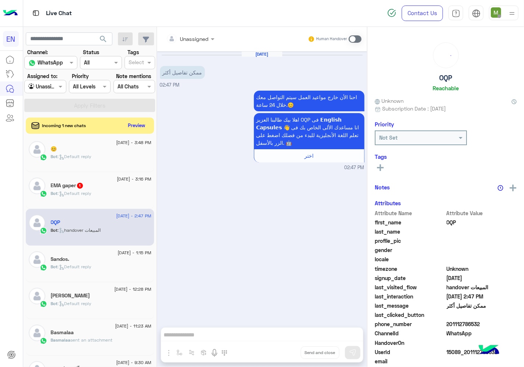
click at [197, 41] on div at bounding box center [191, 38] width 56 height 8
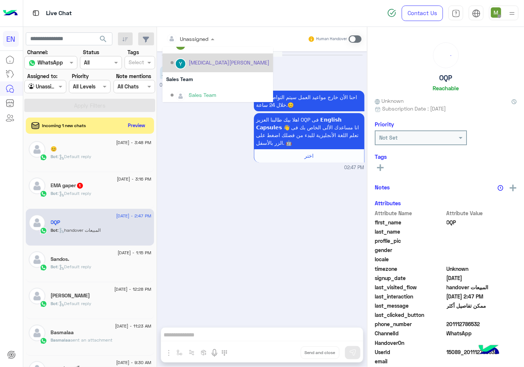
scroll to position [122, 0]
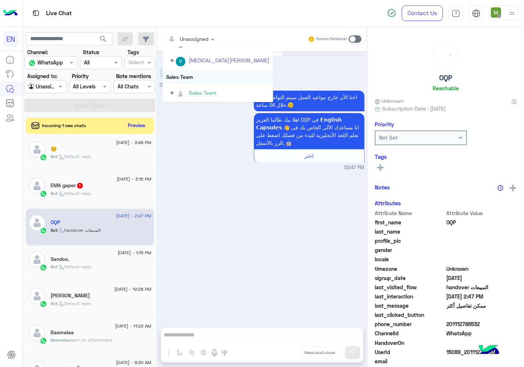
click at [187, 76] on div "Sales Team" at bounding box center [218, 77] width 111 height 14
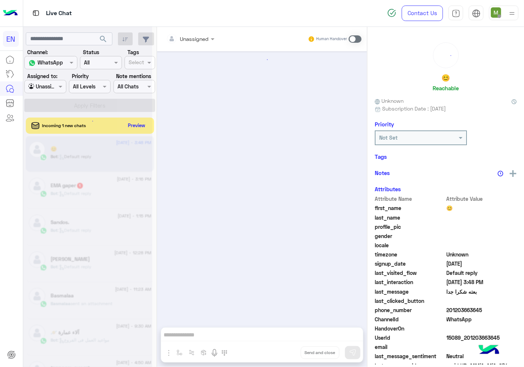
scroll to position [178, 0]
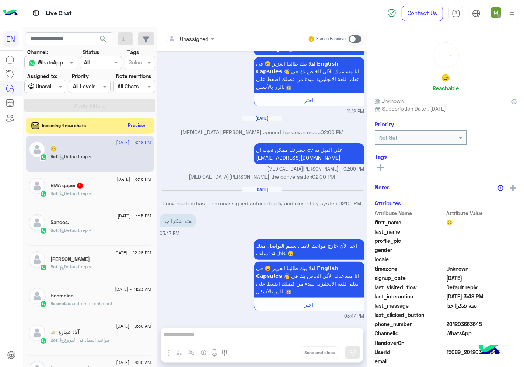
click at [90, 188] on div "EMA gaper 1" at bounding box center [101, 186] width 101 height 8
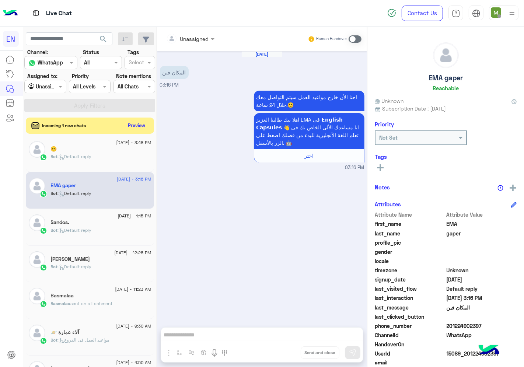
click at [195, 39] on input "text" at bounding box center [181, 39] width 30 height 8
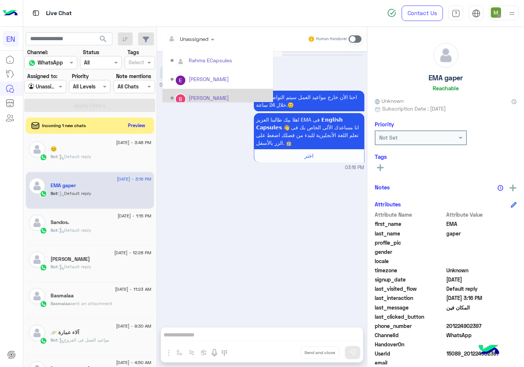
scroll to position [122, 0]
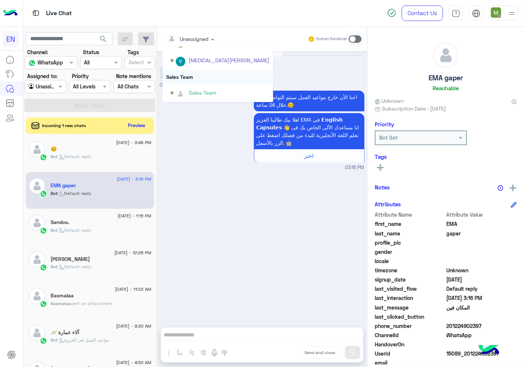
click at [187, 78] on div "Sales Team" at bounding box center [218, 77] width 111 height 14
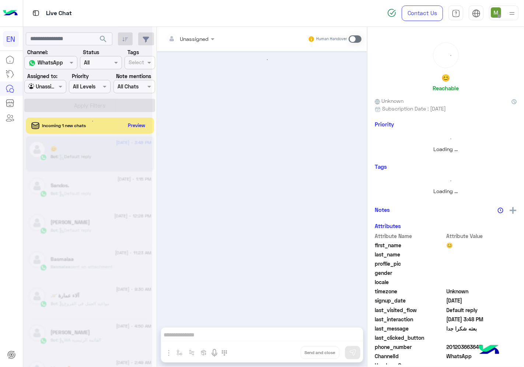
scroll to position [178, 0]
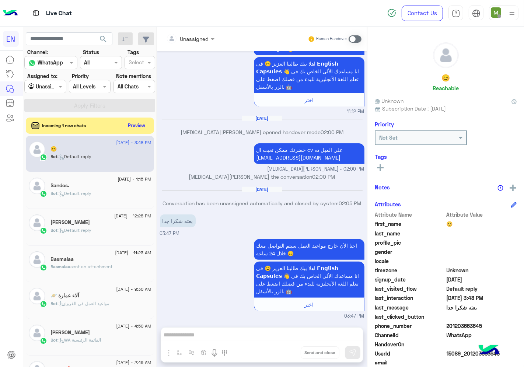
click at [381, 167] on rect at bounding box center [380, 167] width 7 height 1
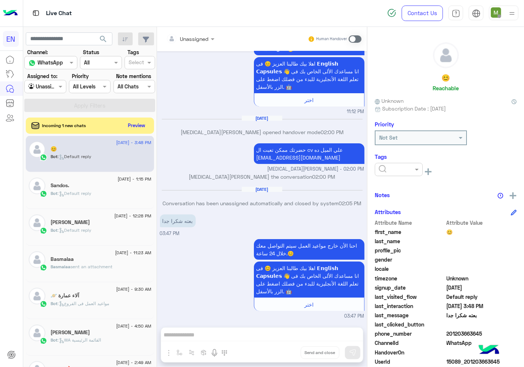
click at [389, 169] on input "text" at bounding box center [390, 170] width 22 height 8
click at [385, 182] on div "Solved" at bounding box center [399, 188] width 48 height 14
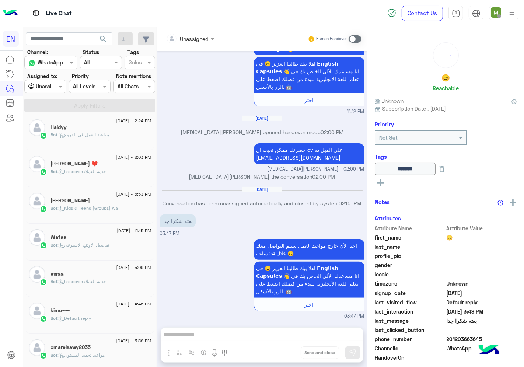
scroll to position [0, 0]
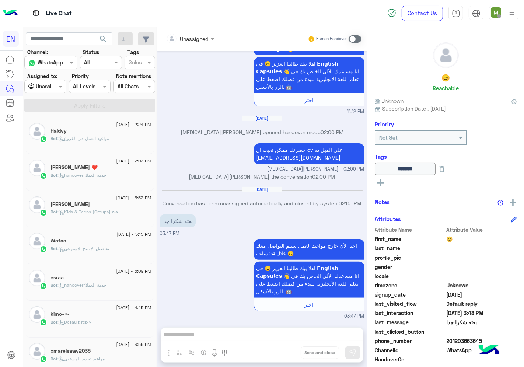
click at [127, 135] on div "Haidyy" at bounding box center [101, 132] width 101 height 8
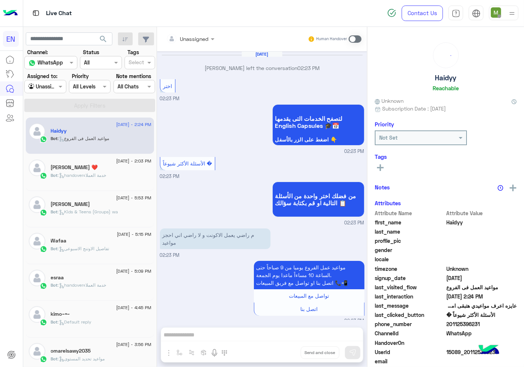
scroll to position [430, 0]
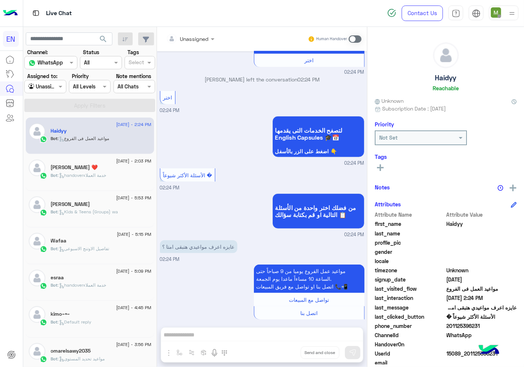
drag, startPoint x: 483, startPoint y: 327, endPoint x: 448, endPoint y: 326, distance: 35.4
click at [448, 326] on span "201125396231" at bounding box center [482, 326] width 70 height 8
click at [378, 166] on icon at bounding box center [380, 167] width 7 height 7
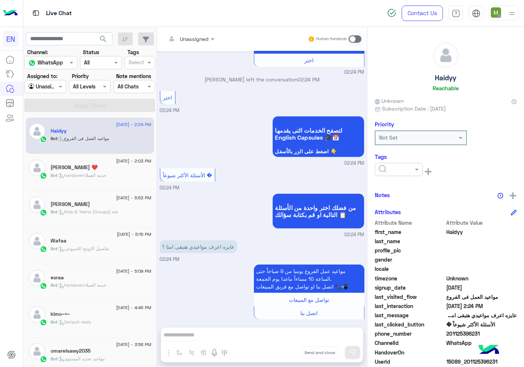
click at [393, 166] on input "text" at bounding box center [390, 170] width 22 height 8
click at [386, 185] on span "Solved" at bounding box center [386, 187] width 17 height 6
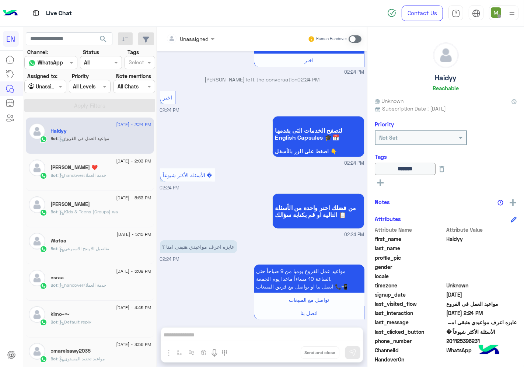
click at [102, 172] on span "Bot : handoverخدمة العملاء" at bounding box center [79, 175] width 56 height 6
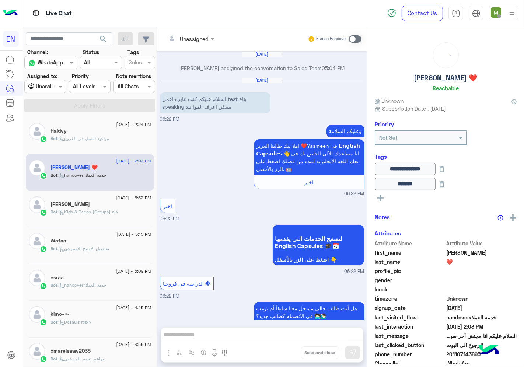
scroll to position [891, 0]
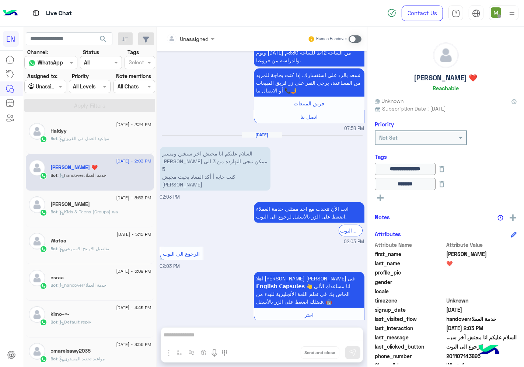
click at [89, 214] on span "Bot : Kids & Teens (Groups) wa" at bounding box center [84, 212] width 67 height 6
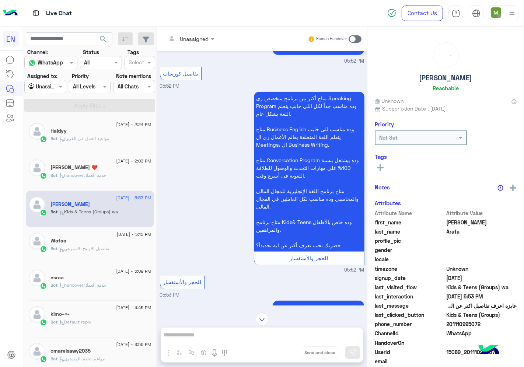
scroll to position [145, 0]
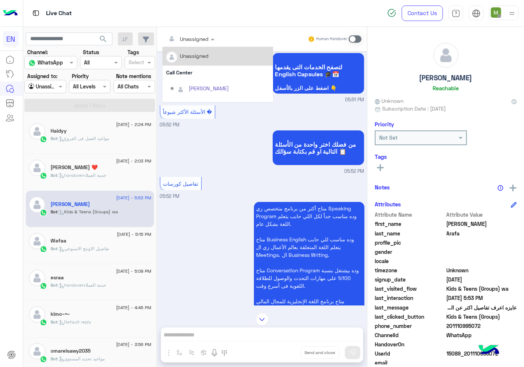
click at [197, 35] on div at bounding box center [191, 38] width 56 height 8
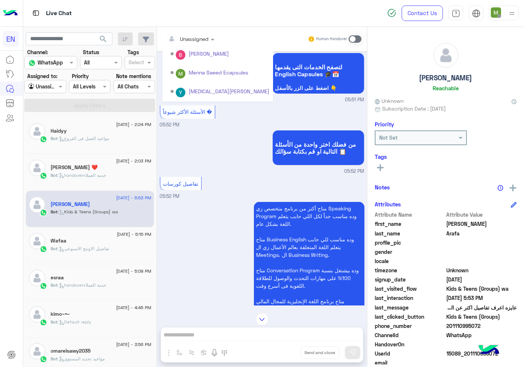
scroll to position [122, 0]
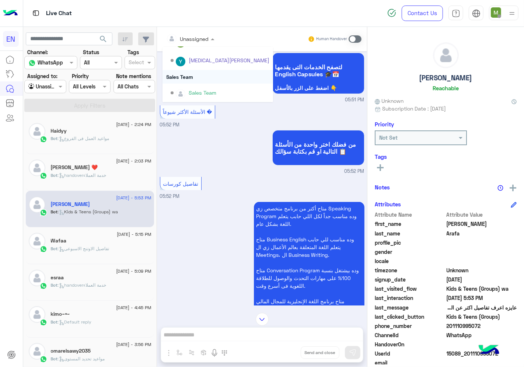
click at [189, 78] on div "Sales Team" at bounding box center [218, 77] width 111 height 14
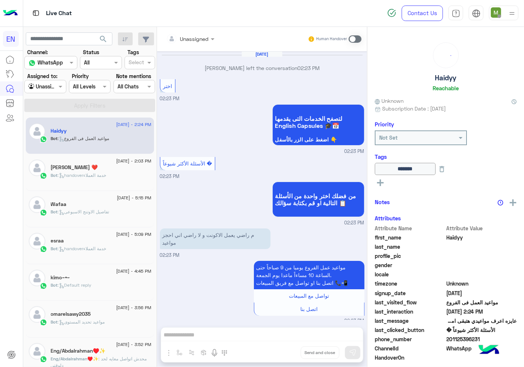
scroll to position [430, 0]
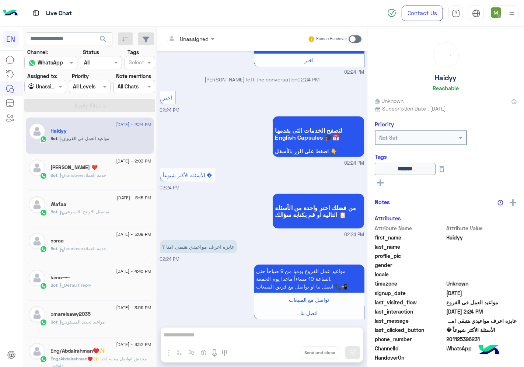
click at [96, 216] on div "Bot : تفاصيل الاوتنج الاسبوعى" at bounding box center [101, 215] width 101 height 13
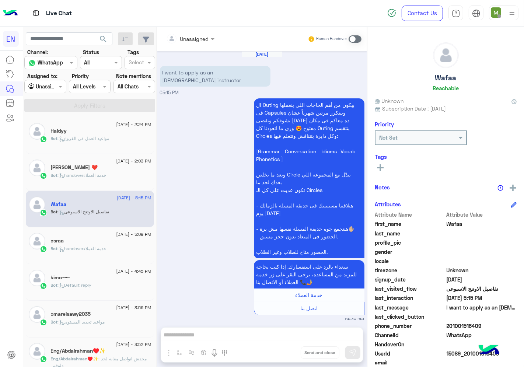
click at [195, 35] on input "text" at bounding box center [181, 39] width 30 height 8
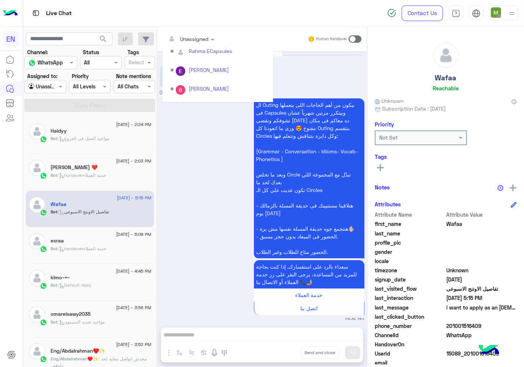
scroll to position [122, 0]
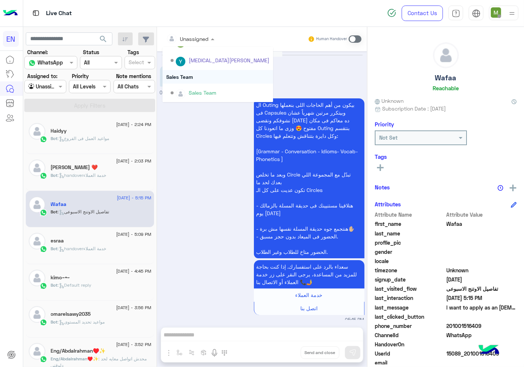
click at [185, 77] on div "Sales Team" at bounding box center [218, 77] width 111 height 14
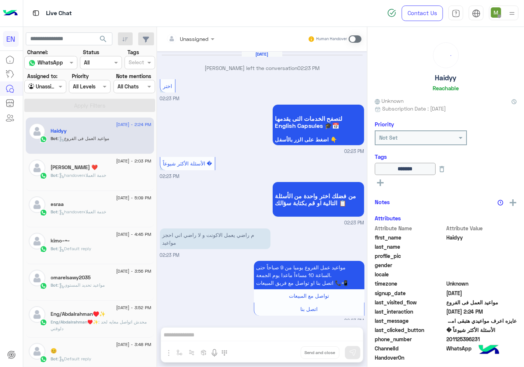
scroll to position [430, 0]
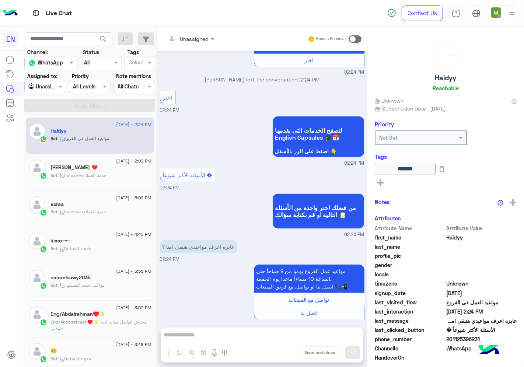
click at [119, 209] on div "Bot : handoverخدمة العملاء" at bounding box center [101, 215] width 101 height 13
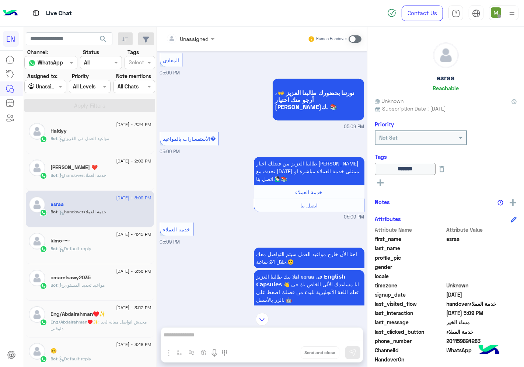
scroll to position [356, 0]
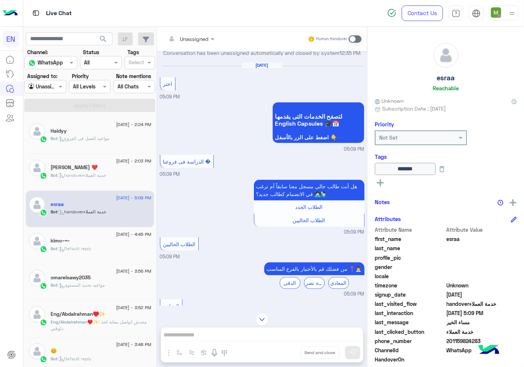
click at [196, 43] on div "Unassigned" at bounding box center [187, 38] width 43 height 15
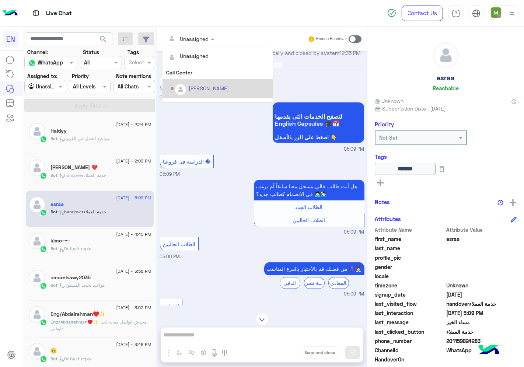
scroll to position [122, 0]
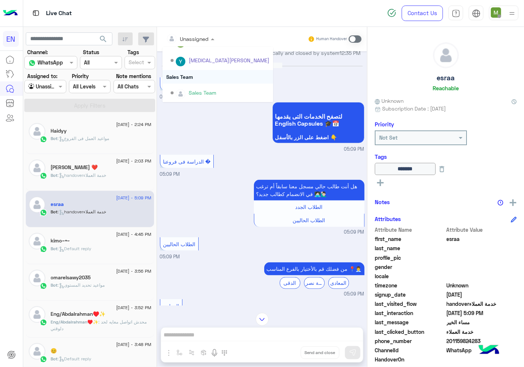
click at [188, 75] on div "Sales Team" at bounding box center [218, 77] width 111 height 14
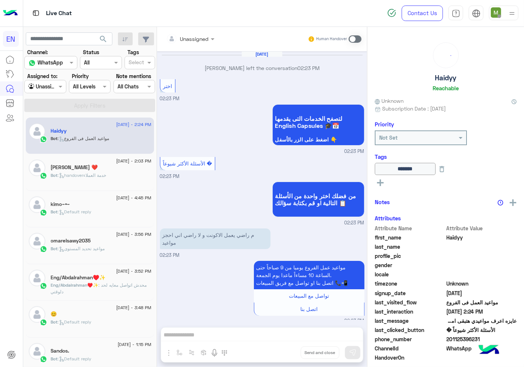
scroll to position [430, 0]
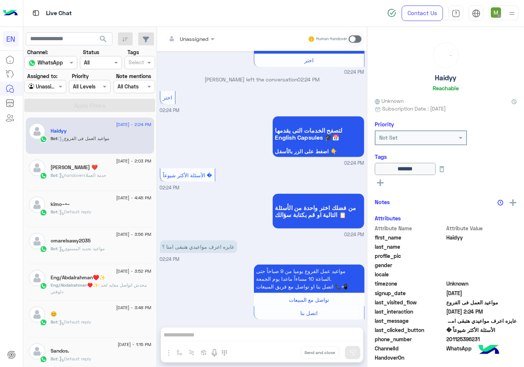
click at [100, 207] on div "kimo~•~" at bounding box center [101, 205] width 101 height 8
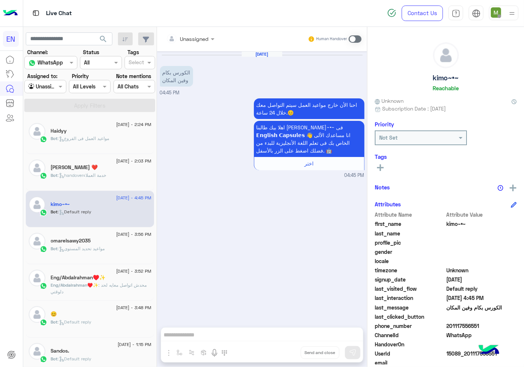
click at [195, 39] on input "text" at bounding box center [181, 39] width 30 height 8
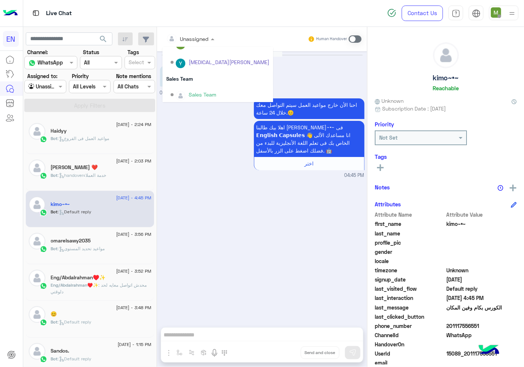
scroll to position [122, 0]
click at [193, 73] on div "Sales Team" at bounding box center [218, 77] width 111 height 14
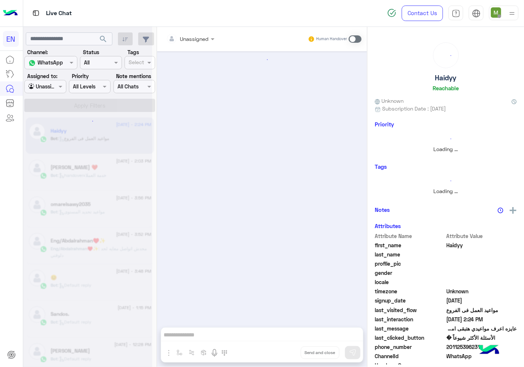
scroll to position [430, 0]
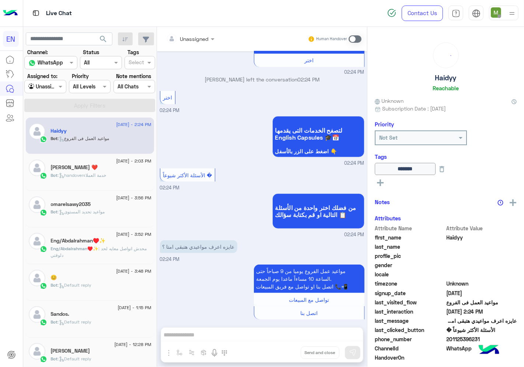
click at [117, 206] on div "omarelsawy2035" at bounding box center [101, 205] width 101 height 8
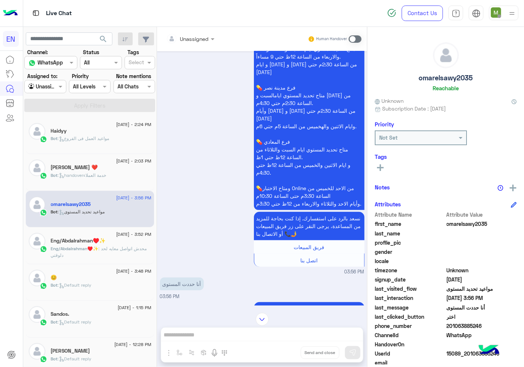
click at [204, 41] on div at bounding box center [191, 38] width 56 height 8
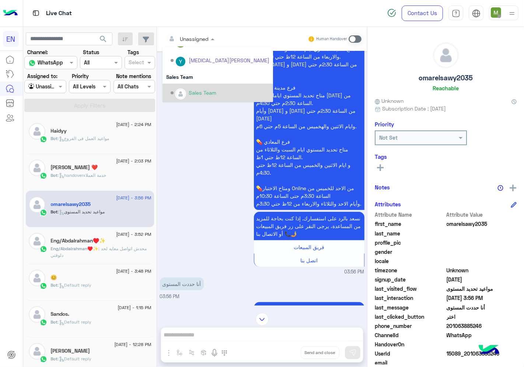
click at [196, 176] on div "مواعيد تحديد المستوي الخاصة بكل برامجنا التعليمية.👩‍🏫📚 💊 فرع الدقي متاح تحديد ا…" at bounding box center [262, 143] width 205 height 266
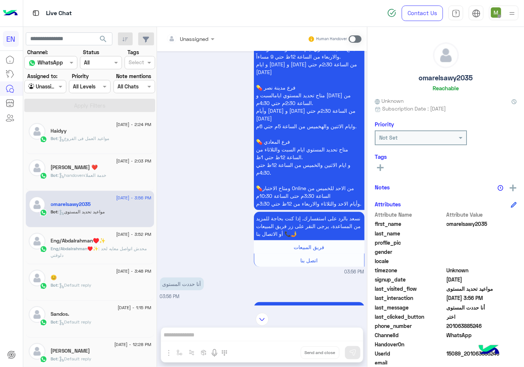
click at [85, 299] on div "[DATE] - 3:48 PM 😊 Bot : Default reply" at bounding box center [90, 282] width 128 height 37
click at [96, 286] on div "Bot : Default reply" at bounding box center [101, 288] width 101 height 13
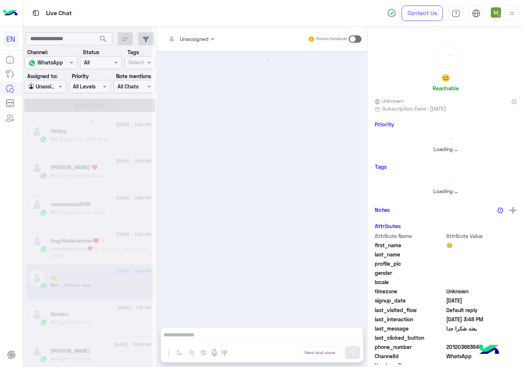
scroll to position [178, 0]
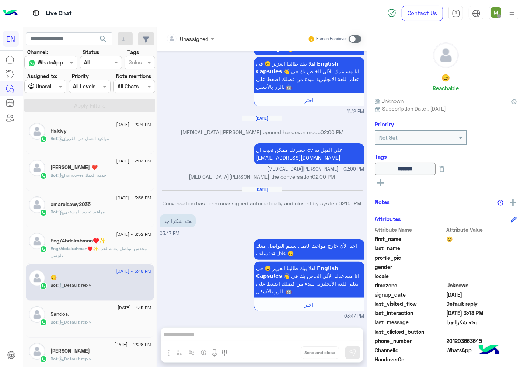
click at [94, 249] on span "Eng/Abdalrahman♥️✨" at bounding box center [75, 249] width 48 height 6
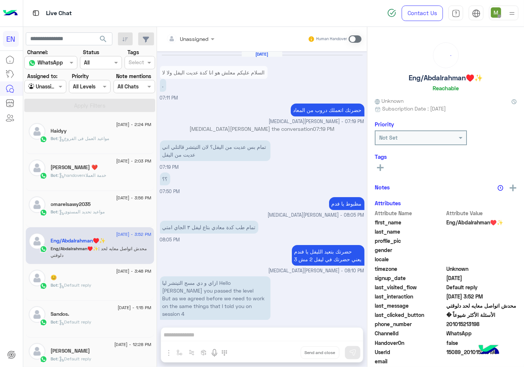
scroll to position [362, 0]
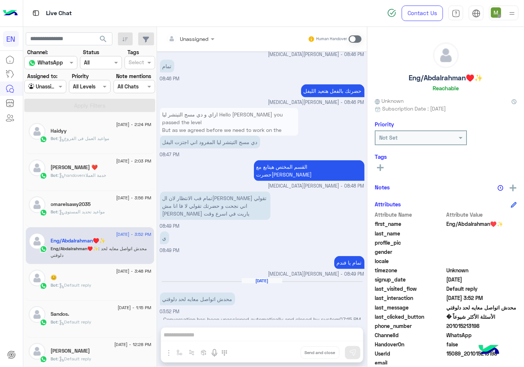
drag, startPoint x: 478, startPoint y: 323, endPoint x: 448, endPoint y: 323, distance: 30.2
click at [448, 323] on span "201015213198" at bounding box center [482, 326] width 70 height 8
click at [378, 167] on rect at bounding box center [380, 167] width 7 height 1
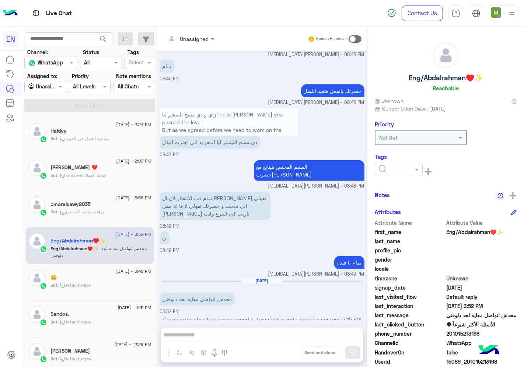
click at [389, 172] on div at bounding box center [399, 169] width 48 height 13
click at [385, 186] on span "Solved" at bounding box center [386, 187] width 17 height 6
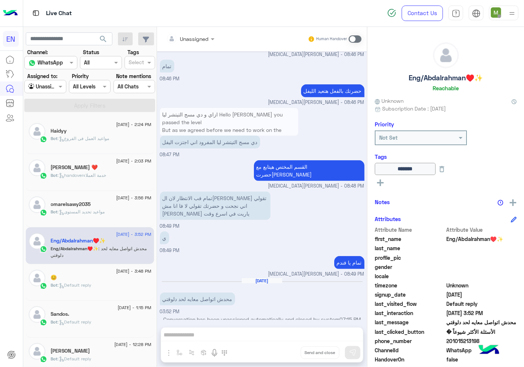
click at [81, 206] on h5 "omarelsawy2035" at bounding box center [71, 204] width 40 height 6
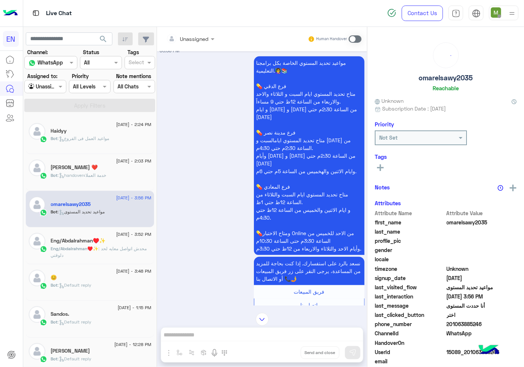
scroll to position [215, 0]
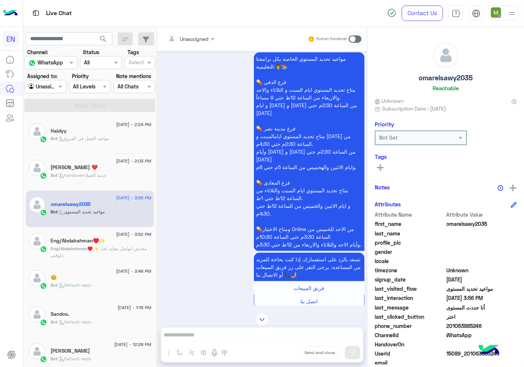
drag, startPoint x: 488, startPoint y: 322, endPoint x: 450, endPoint y: 328, distance: 37.7
click at [451, 327] on span "201063885246" at bounding box center [482, 326] width 70 height 8
click at [450, 328] on span "201063885246" at bounding box center [482, 326] width 70 height 8
click at [450, 325] on span "201063885246" at bounding box center [482, 326] width 70 height 8
click at [452, 324] on span "201063885246" at bounding box center [482, 326] width 70 height 8
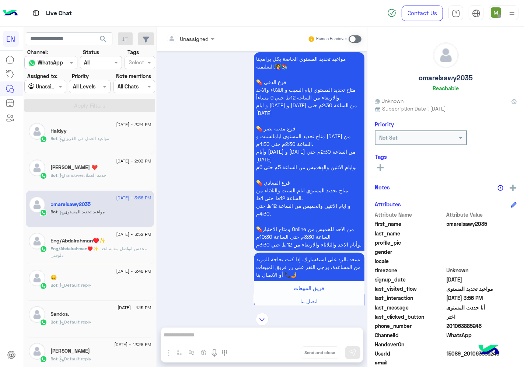
click at [452, 324] on span "201063885246" at bounding box center [482, 326] width 70 height 8
click at [382, 168] on icon at bounding box center [380, 167] width 7 height 7
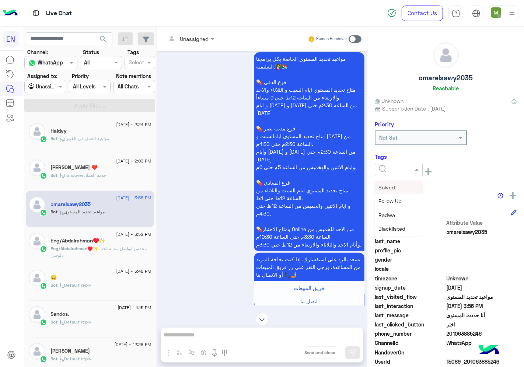
click at [389, 186] on span "Solved" at bounding box center [386, 187] width 17 height 6
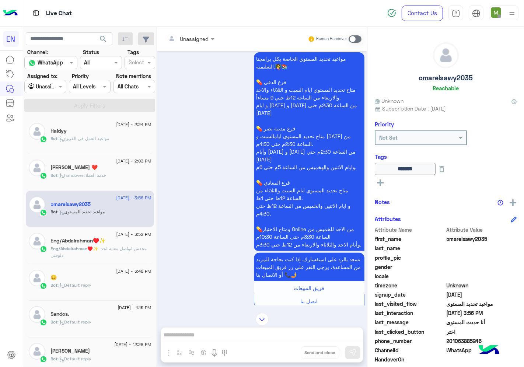
click at [105, 282] on div "[DATE] - 3:48 PM 😊 Bot : Default reply" at bounding box center [101, 282] width 101 height 25
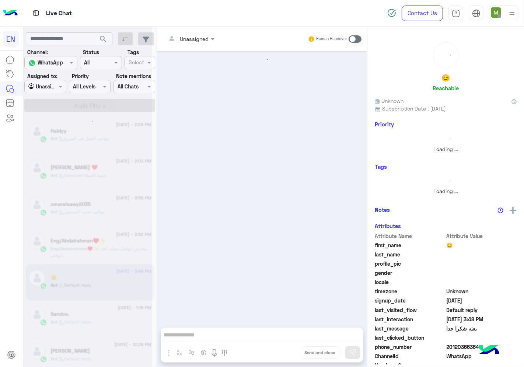
scroll to position [178, 0]
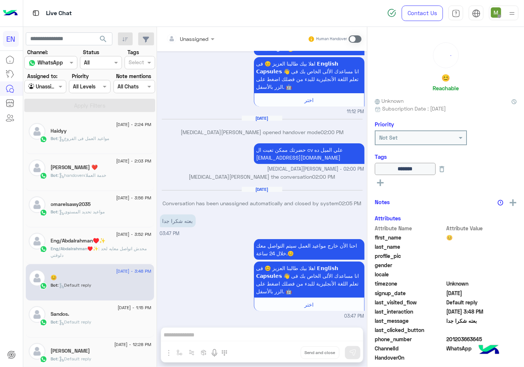
click at [88, 316] on div "Sandos." at bounding box center [101, 315] width 101 height 8
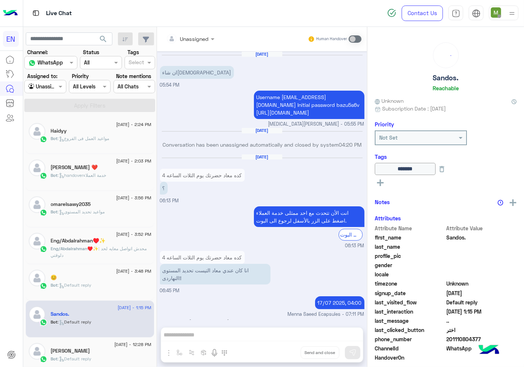
scroll to position [773, 0]
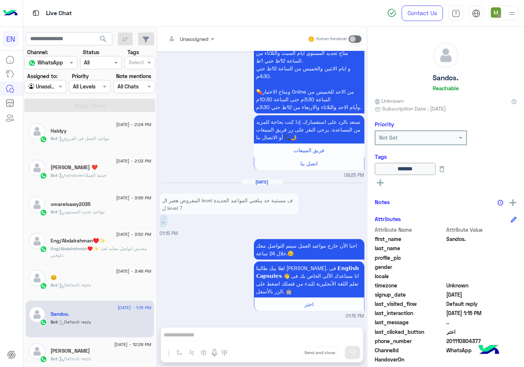
click at [52, 85] on div at bounding box center [45, 86] width 41 height 8
click at [49, 126] on b "Your Inbox" at bounding box center [48, 129] width 26 height 6
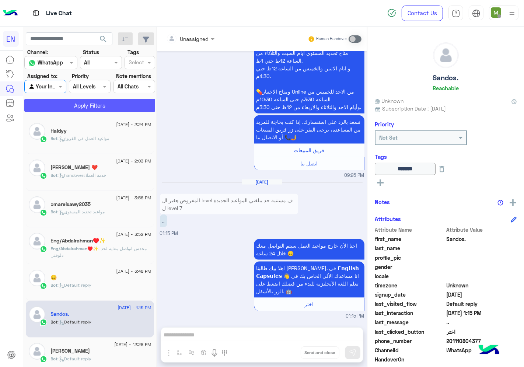
click at [61, 105] on button "Apply Filters" at bounding box center [89, 105] width 131 height 13
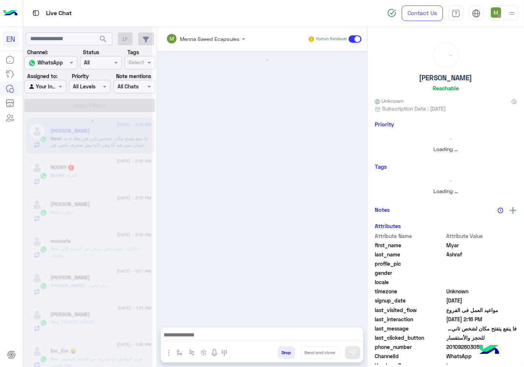
scroll to position [394, 0]
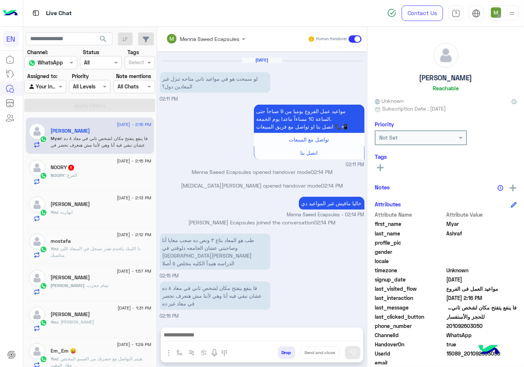
click at [87, 175] on div "NOORY : الفرع" at bounding box center [101, 178] width 101 height 13
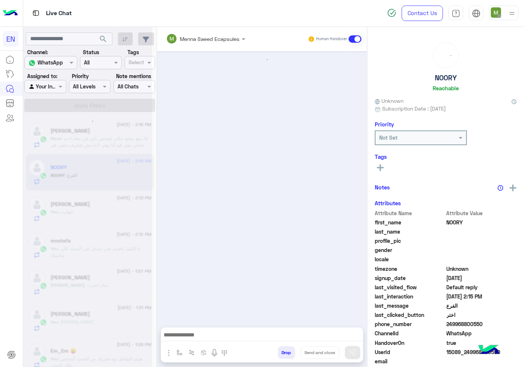
scroll to position [311, 0]
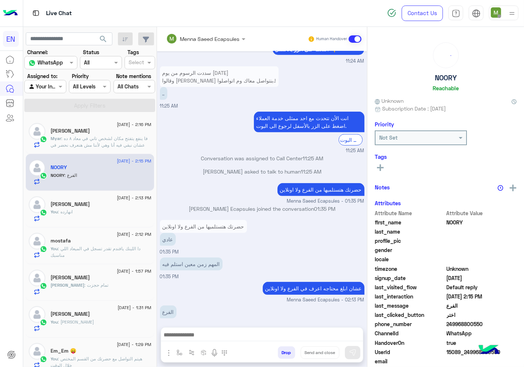
click at [222, 328] on div at bounding box center [262, 337] width 202 height 18
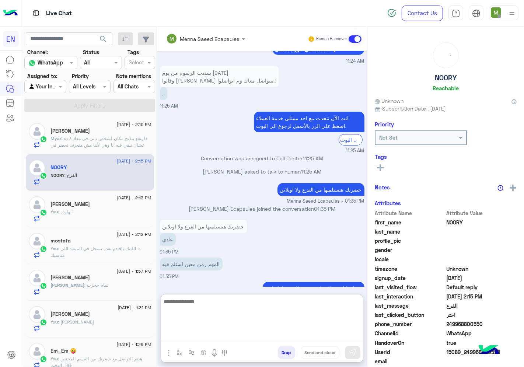
click at [235, 332] on textarea at bounding box center [262, 319] width 202 height 44
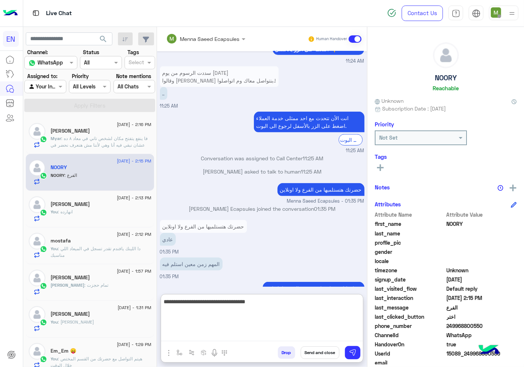
type textarea "**********"
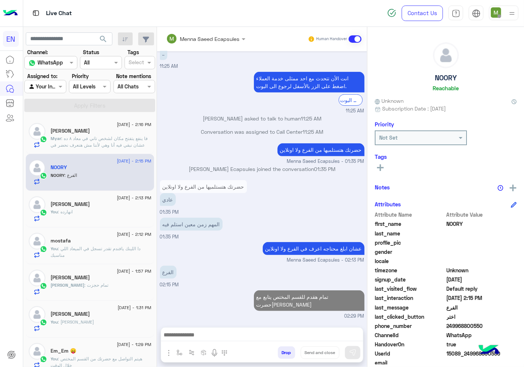
click at [470, 322] on span "249968800550" at bounding box center [482, 326] width 70 height 8
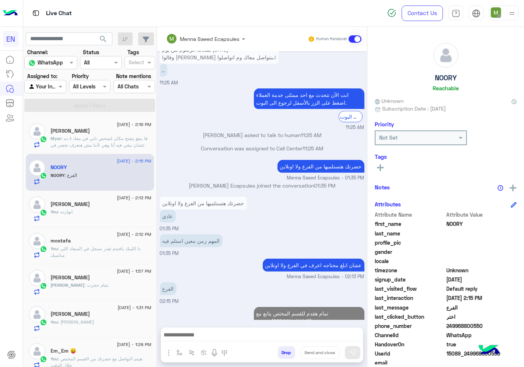
click at [470, 322] on span "249968800550" at bounding box center [482, 326] width 70 height 8
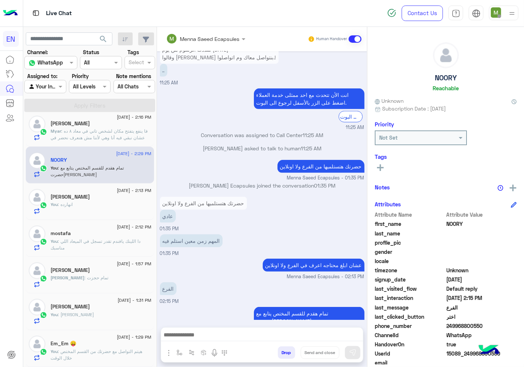
scroll to position [4, 0]
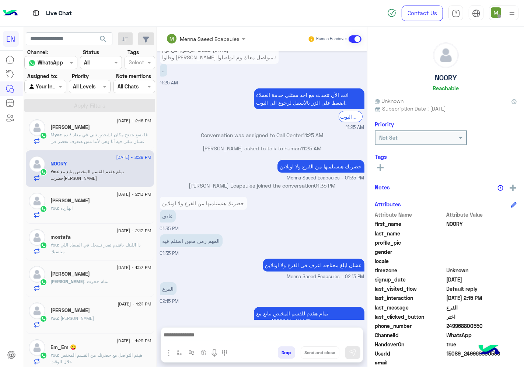
click at [107, 134] on span ": فا ينفع يتفتح مكان لشخص تاني في معاد ٨ ده عشان نبقي فيه أنا وهي لأننا مش هنعر…" at bounding box center [99, 141] width 97 height 19
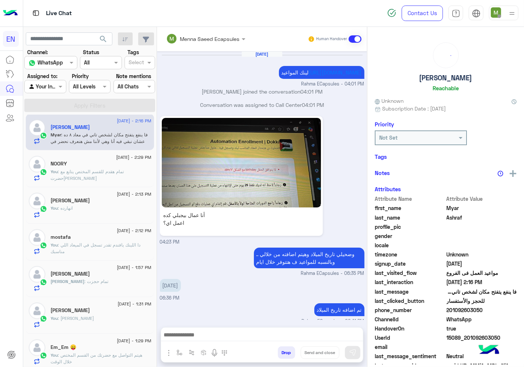
scroll to position [394, 0]
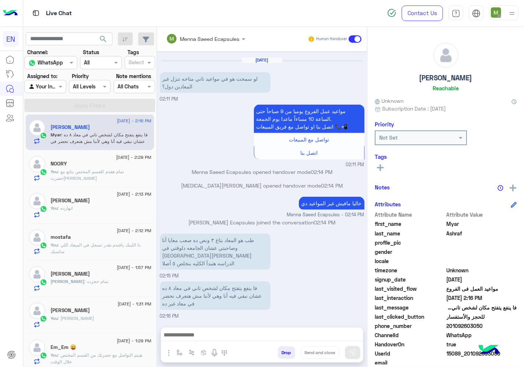
click at [474, 327] on span "201092603050" at bounding box center [482, 326] width 70 height 8
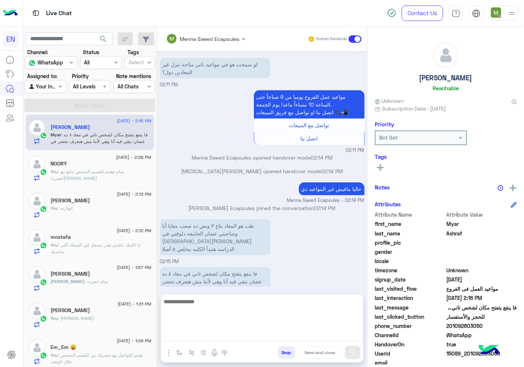
click at [303, 338] on textarea at bounding box center [262, 319] width 202 height 44
type textarea "**********"
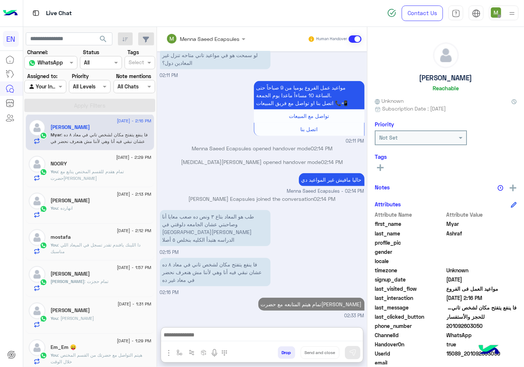
click at [46, 86] on div at bounding box center [45, 86] width 41 height 8
drag, startPoint x: 46, startPoint y: 112, endPoint x: 89, endPoint y: 107, distance: 43.1
click at [46, 112] on b "Unassigned" at bounding box center [49, 115] width 28 height 6
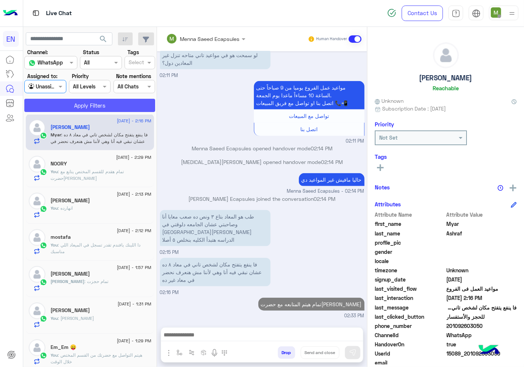
click at [111, 100] on button "Apply Filters" at bounding box center [89, 105] width 131 height 13
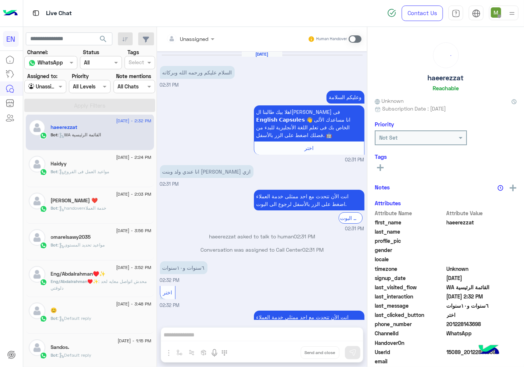
scroll to position [196, 0]
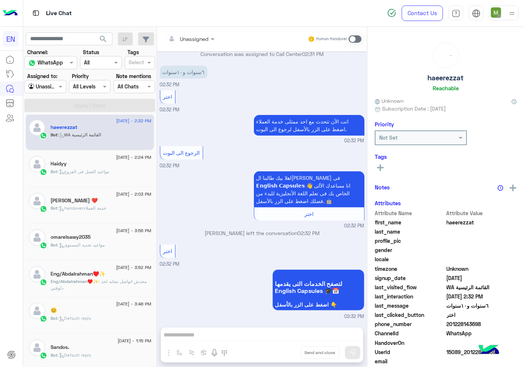
click at [197, 34] on div at bounding box center [191, 38] width 56 height 8
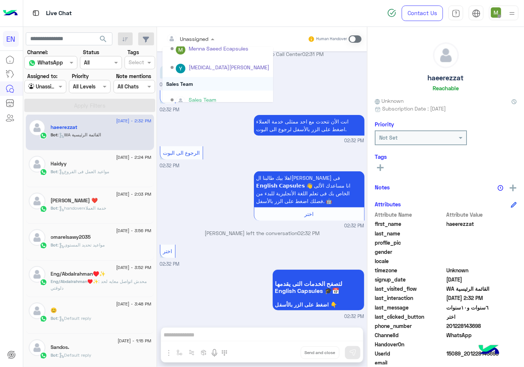
scroll to position [122, 0]
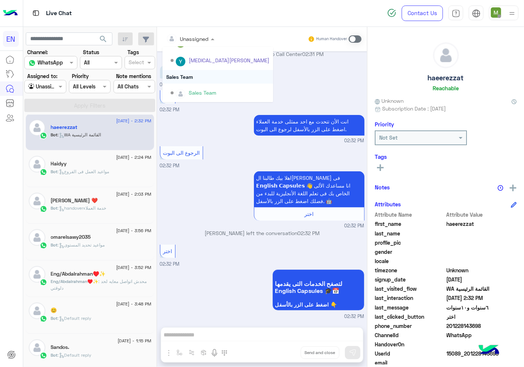
click at [189, 75] on div "Sales Team" at bounding box center [218, 77] width 111 height 14
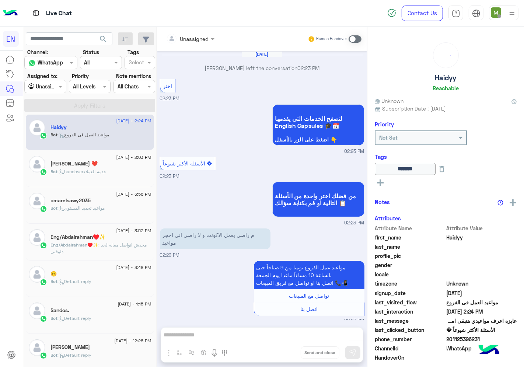
scroll to position [430, 0]
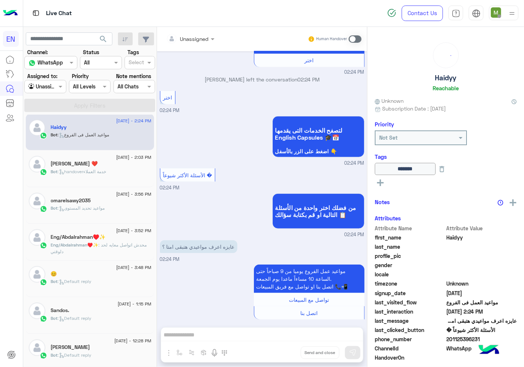
click at [52, 87] on div at bounding box center [45, 86] width 41 height 8
click at [56, 140] on b "Your Team" at bounding box center [47, 143] width 25 height 6
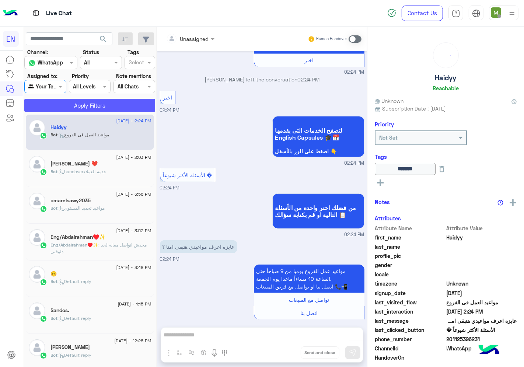
click at [78, 105] on button "Apply Filters" at bounding box center [89, 105] width 131 height 13
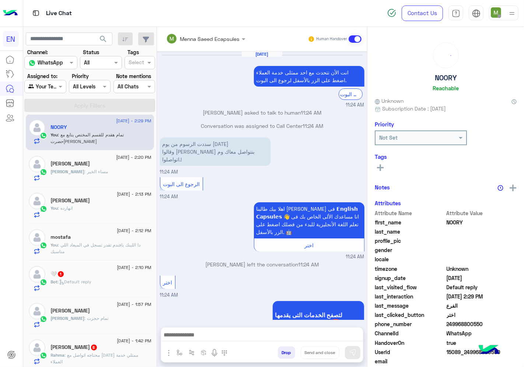
scroll to position [310, 0]
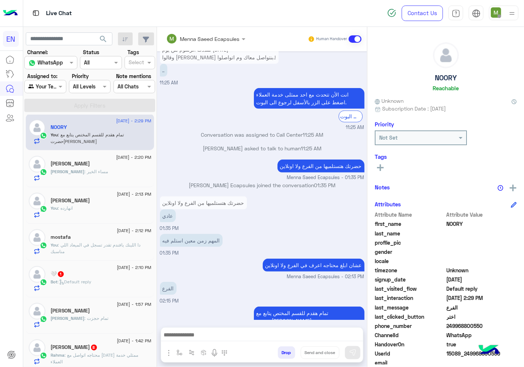
click at [103, 171] on div "[PERSON_NAME] : مساء الخير" at bounding box center [101, 174] width 101 height 13
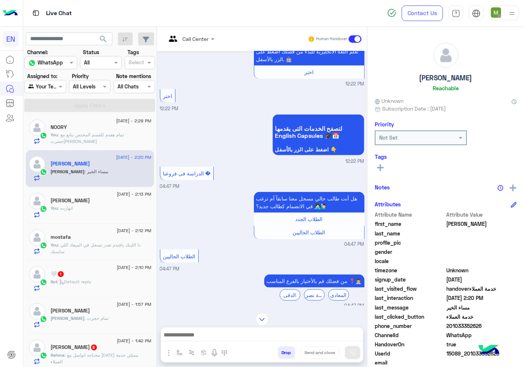
scroll to position [304, 0]
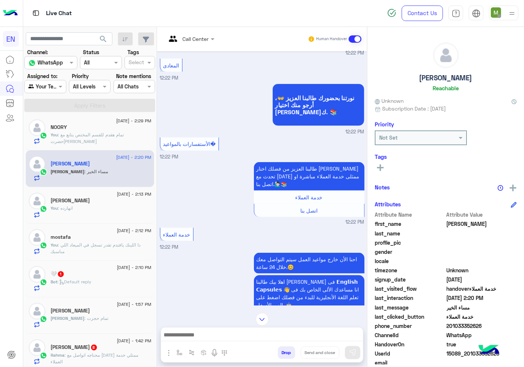
drag, startPoint x: 203, startPoint y: 34, endPoint x: 200, endPoint y: 46, distance: 12.4
click at [201, 34] on div "Call Center" at bounding box center [186, 39] width 46 height 18
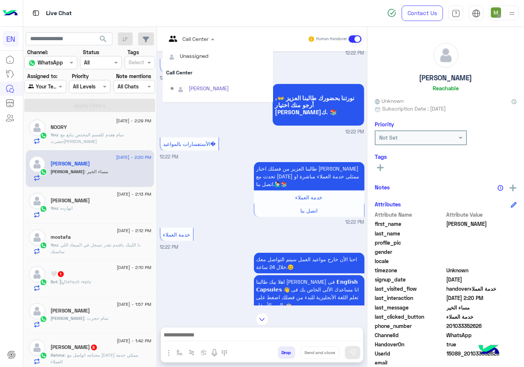
scroll to position [122, 0]
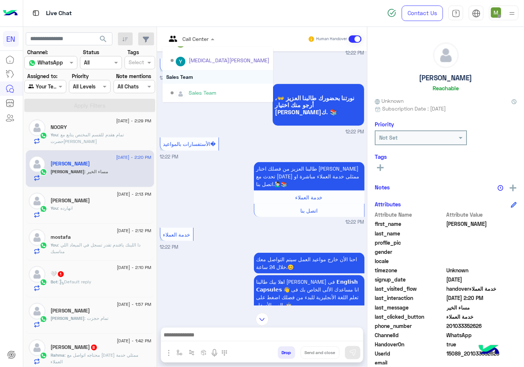
click at [190, 77] on div "Sales Team" at bounding box center [218, 77] width 111 height 14
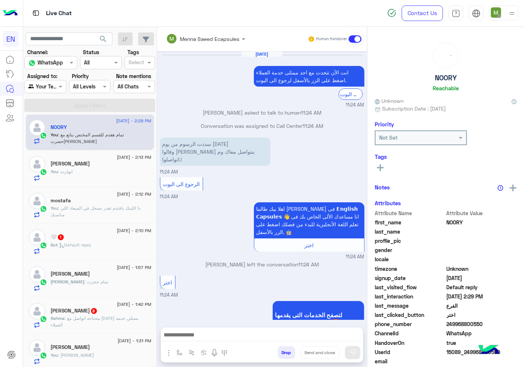
scroll to position [310, 0]
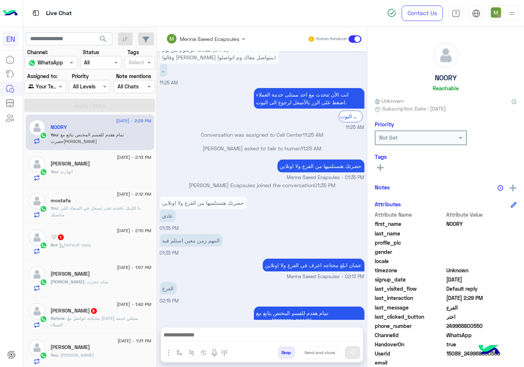
click at [86, 247] on span ": Default reply" at bounding box center [75, 245] width 34 height 6
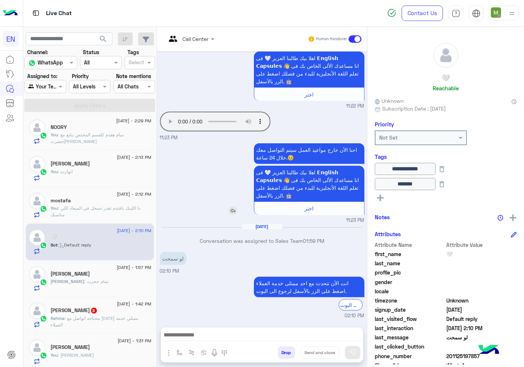
scroll to position [681, 0]
click at [467, 357] on span "201125197857" at bounding box center [482, 356] width 70 height 8
click at [85, 281] on span "[PERSON_NAME]" at bounding box center [68, 282] width 34 height 6
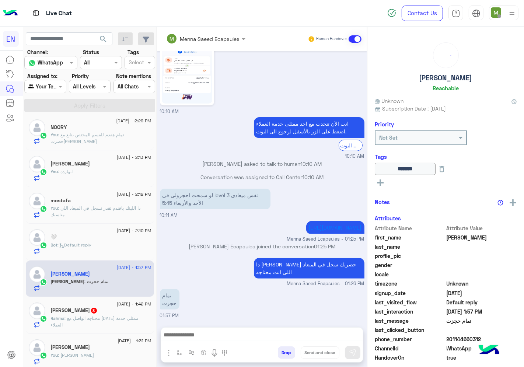
scroll to position [126, 0]
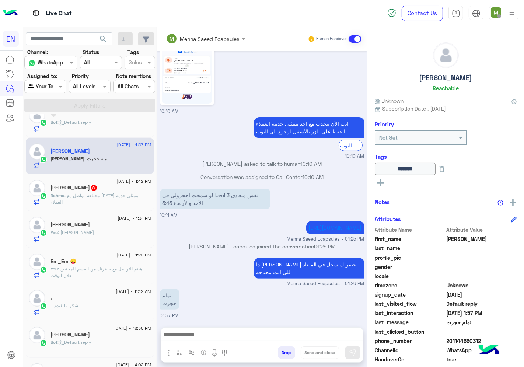
click at [100, 194] on span ": محتاجه اتواصل مع [DATE] ممثلي خدمة العملاء" at bounding box center [95, 199] width 88 height 12
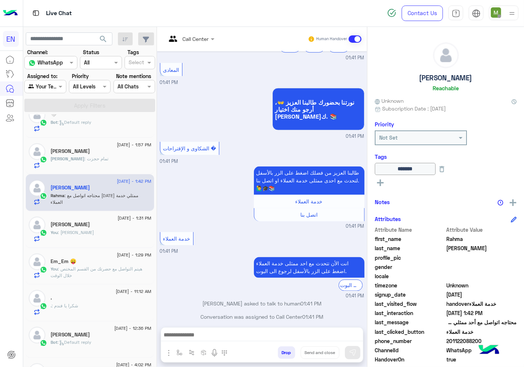
scroll to position [1066, 0]
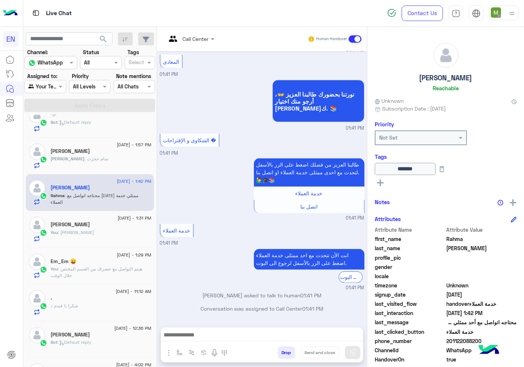
click at [460, 340] on span "201122088200" at bounding box center [482, 341] width 70 height 8
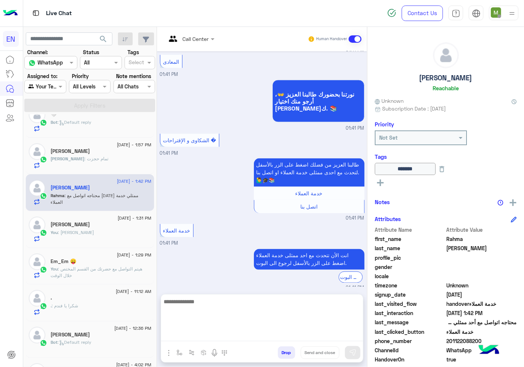
click at [290, 332] on textarea at bounding box center [262, 319] width 202 height 44
type textarea "*"
type textarea "**********"
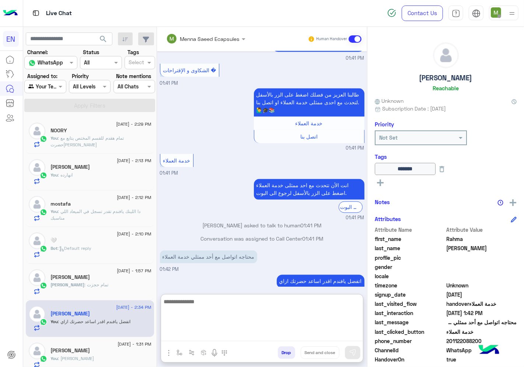
scroll to position [0, 0]
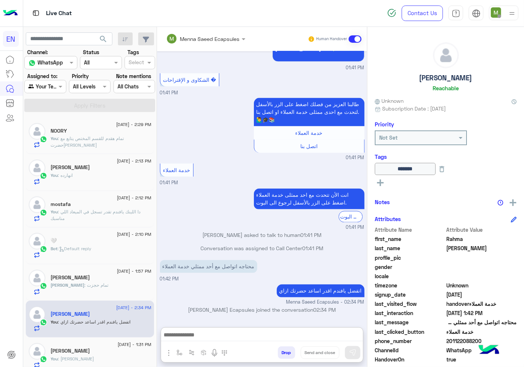
click at [73, 247] on span ": Default reply" at bounding box center [75, 249] width 34 height 6
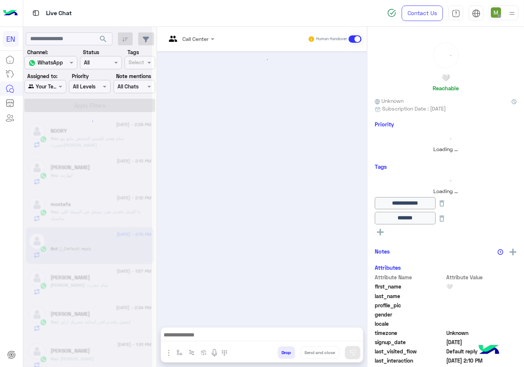
scroll to position [681, 0]
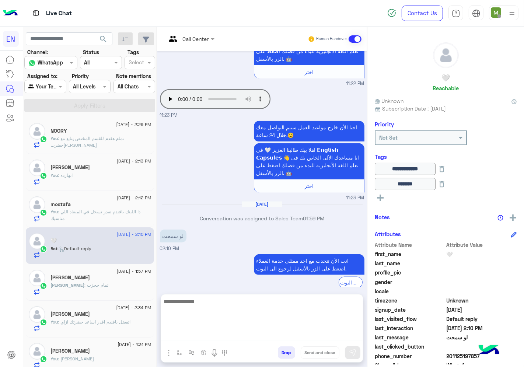
click at [299, 336] on textarea at bounding box center [262, 319] width 202 height 44
type textarea "**********"
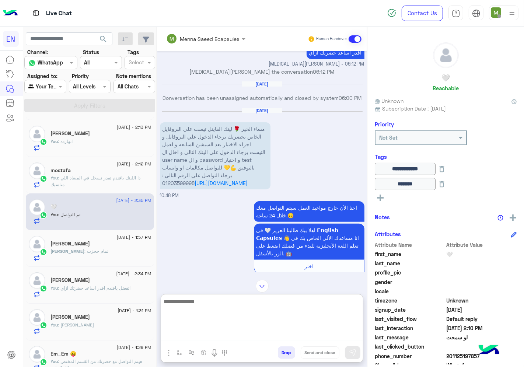
scroll to position [0, 0]
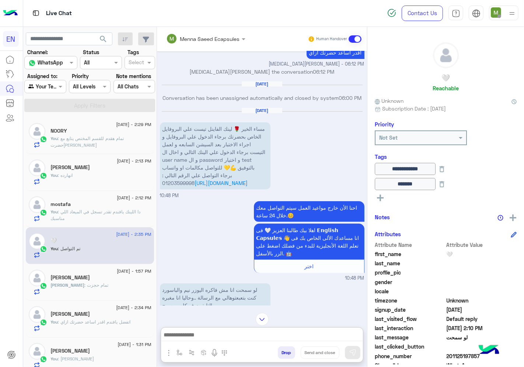
click at [55, 90] on div "Your Team" at bounding box center [42, 87] width 28 height 8
click at [56, 122] on div "Your Inbox" at bounding box center [45, 129] width 43 height 14
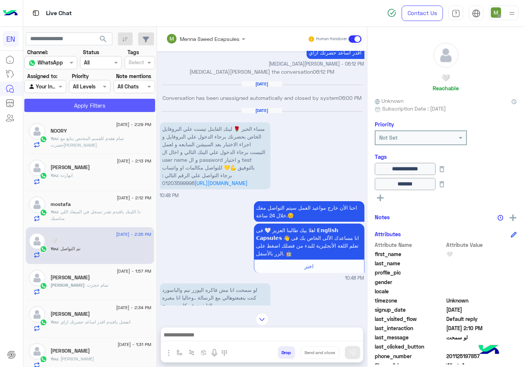
click at [72, 109] on button "Apply Filters" at bounding box center [89, 105] width 131 height 13
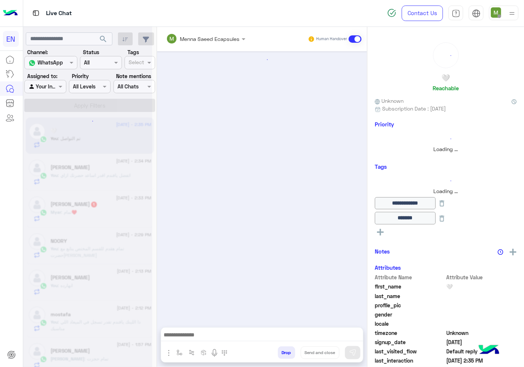
scroll to position [670, 0]
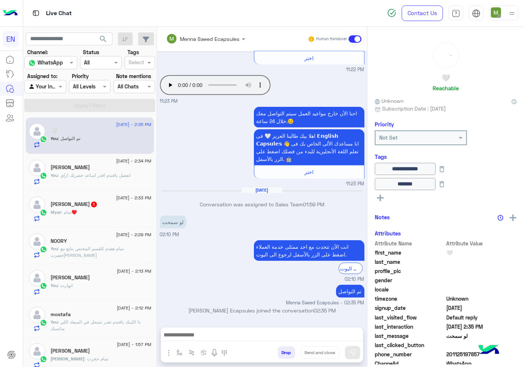
click at [91, 205] on span "1" at bounding box center [94, 205] width 6 height 6
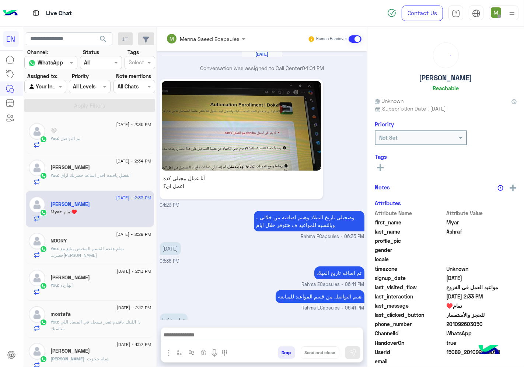
scroll to position [390, 0]
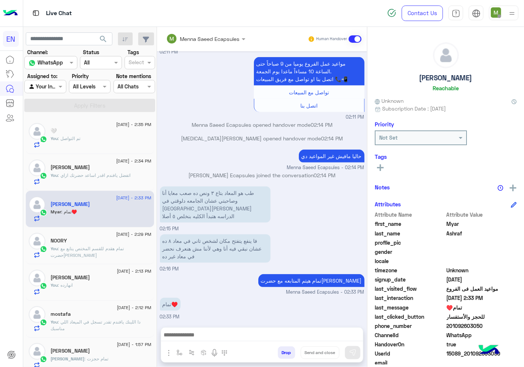
click at [382, 166] on icon at bounding box center [380, 167] width 7 height 7
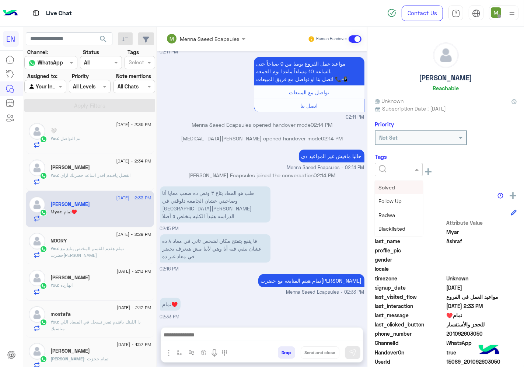
click at [388, 168] on input "text" at bounding box center [390, 170] width 22 height 8
click at [388, 185] on span "Solved" at bounding box center [386, 187] width 17 height 6
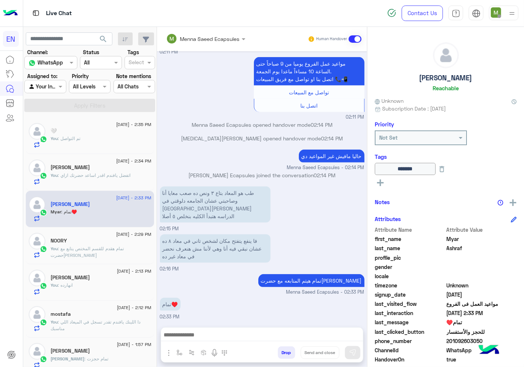
click at [54, 92] on div "Agent Filter Your Inbox" at bounding box center [45, 86] width 42 height 13
click at [52, 112] on b "Unassigned" at bounding box center [49, 115] width 28 height 6
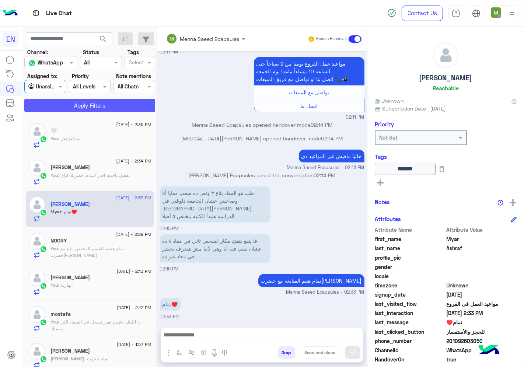
click at [87, 101] on button "Apply Filters" at bounding box center [89, 105] width 131 height 13
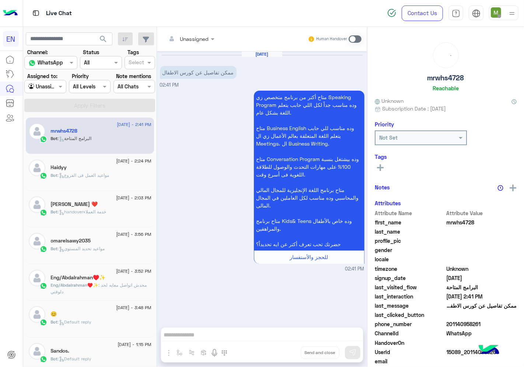
click at [196, 35] on input "text" at bounding box center [181, 39] width 30 height 8
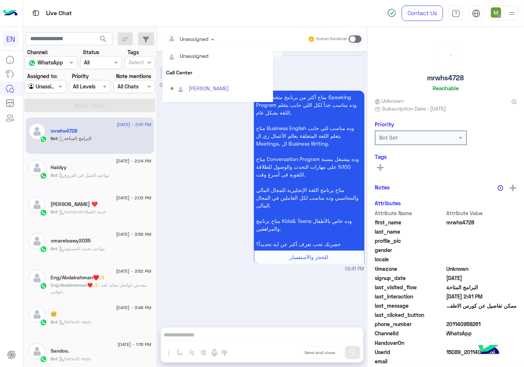
scroll to position [122, 0]
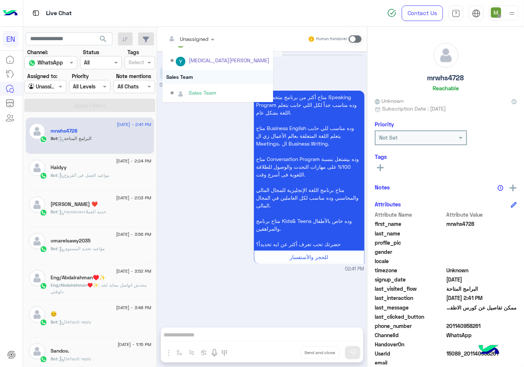
click at [190, 76] on div "Sales Team" at bounding box center [218, 77] width 111 height 14
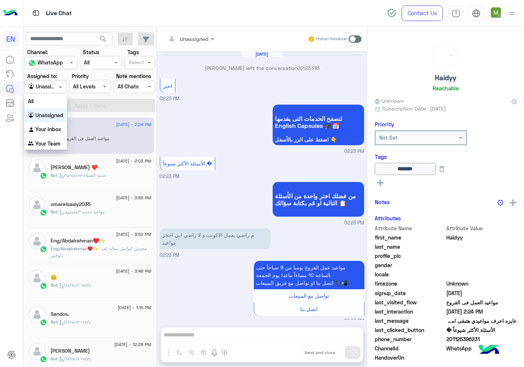
click at [45, 88] on input "text" at bounding box center [36, 87] width 17 height 8
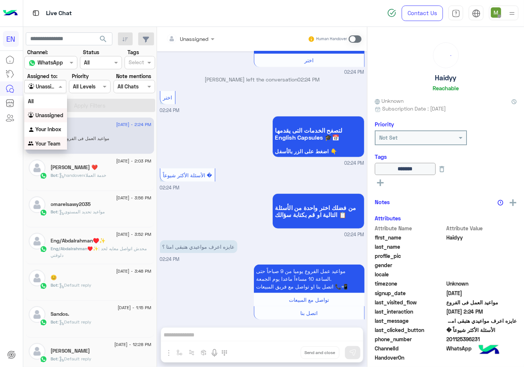
click at [45, 144] on b "Your Team" at bounding box center [47, 143] width 25 height 6
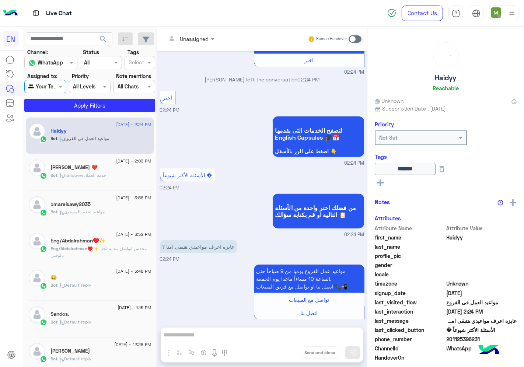
click at [86, 94] on section "Channel: Channel WhatsApp Status Channel All Tags Select Assigned to: Agent Fil…" at bounding box center [90, 80] width 123 height 64
click at [87, 102] on button "Apply Filters" at bounding box center [89, 105] width 131 height 13
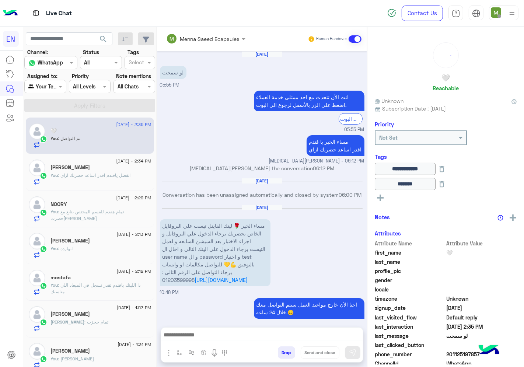
scroll to position [670, 0]
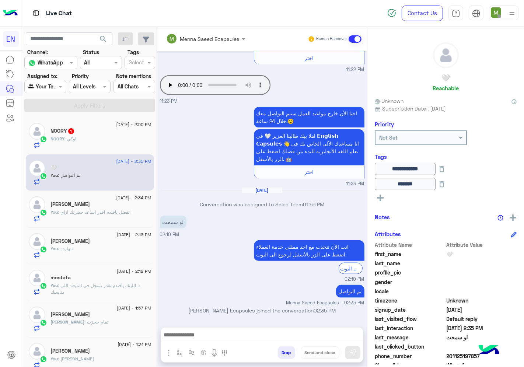
click at [81, 140] on div "NOORY : اوكي" at bounding box center [101, 142] width 101 height 13
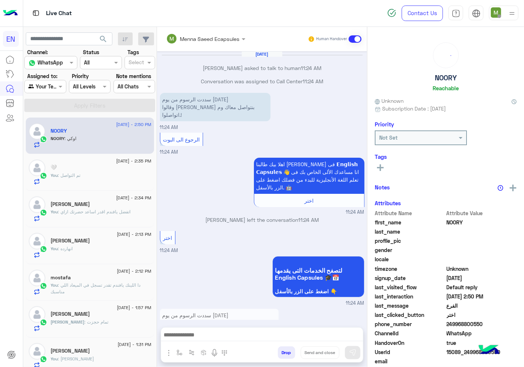
scroll to position [290, 0]
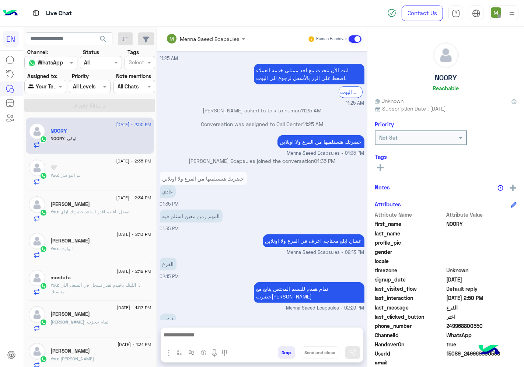
click at [381, 167] on rect at bounding box center [380, 167] width 7 height 1
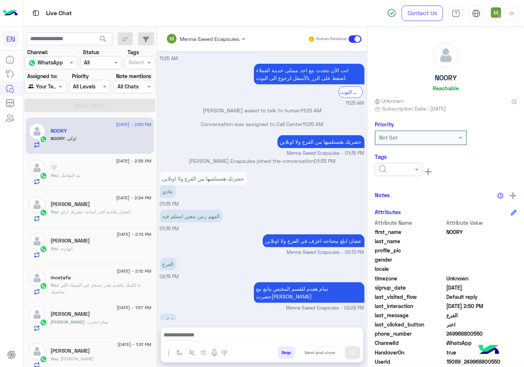
click at [393, 168] on input "text" at bounding box center [390, 170] width 22 height 8
click at [391, 185] on span "Solved" at bounding box center [386, 187] width 17 height 6
